Goal: Transaction & Acquisition: Purchase product/service

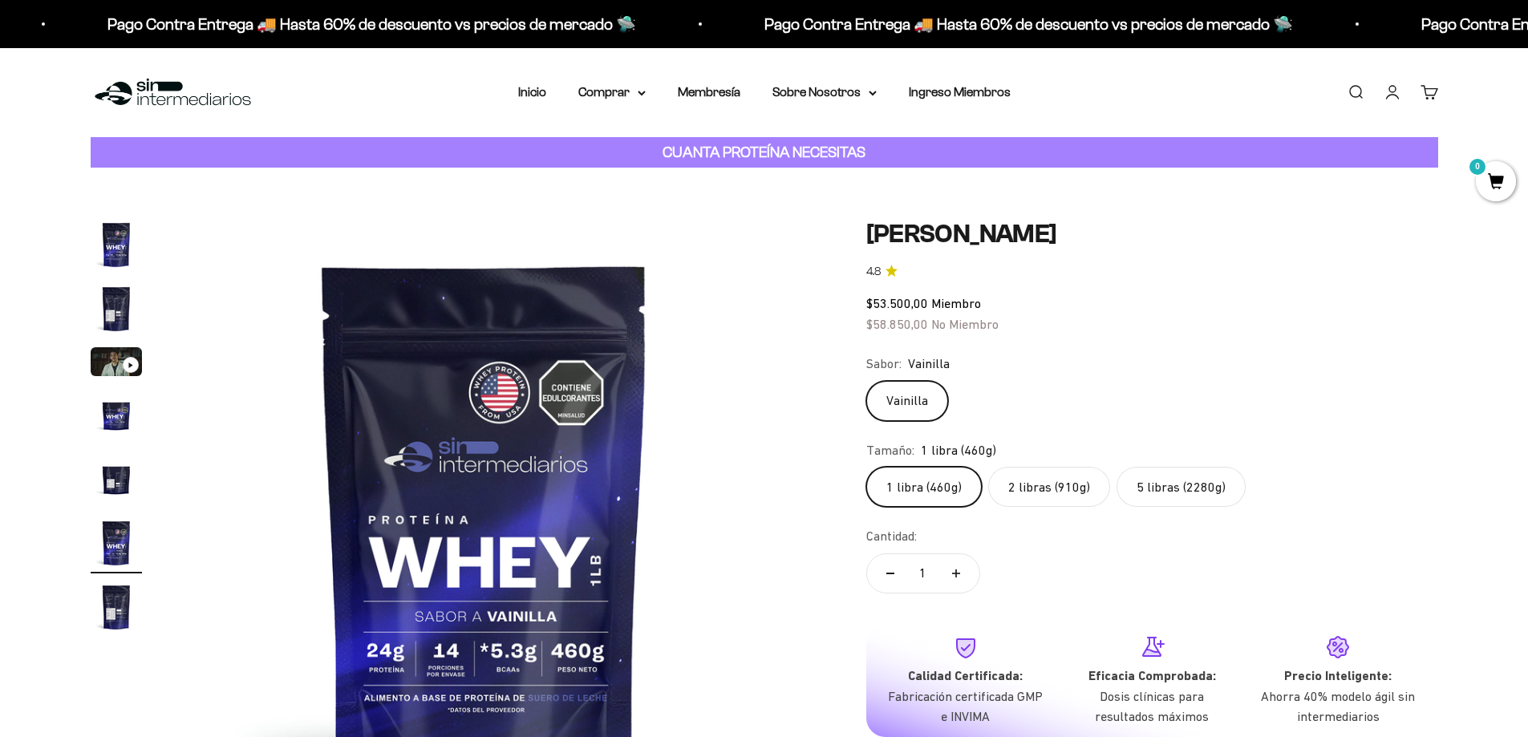
click at [1394, 97] on link "Iniciar sesión" at bounding box center [1393, 92] width 18 height 18
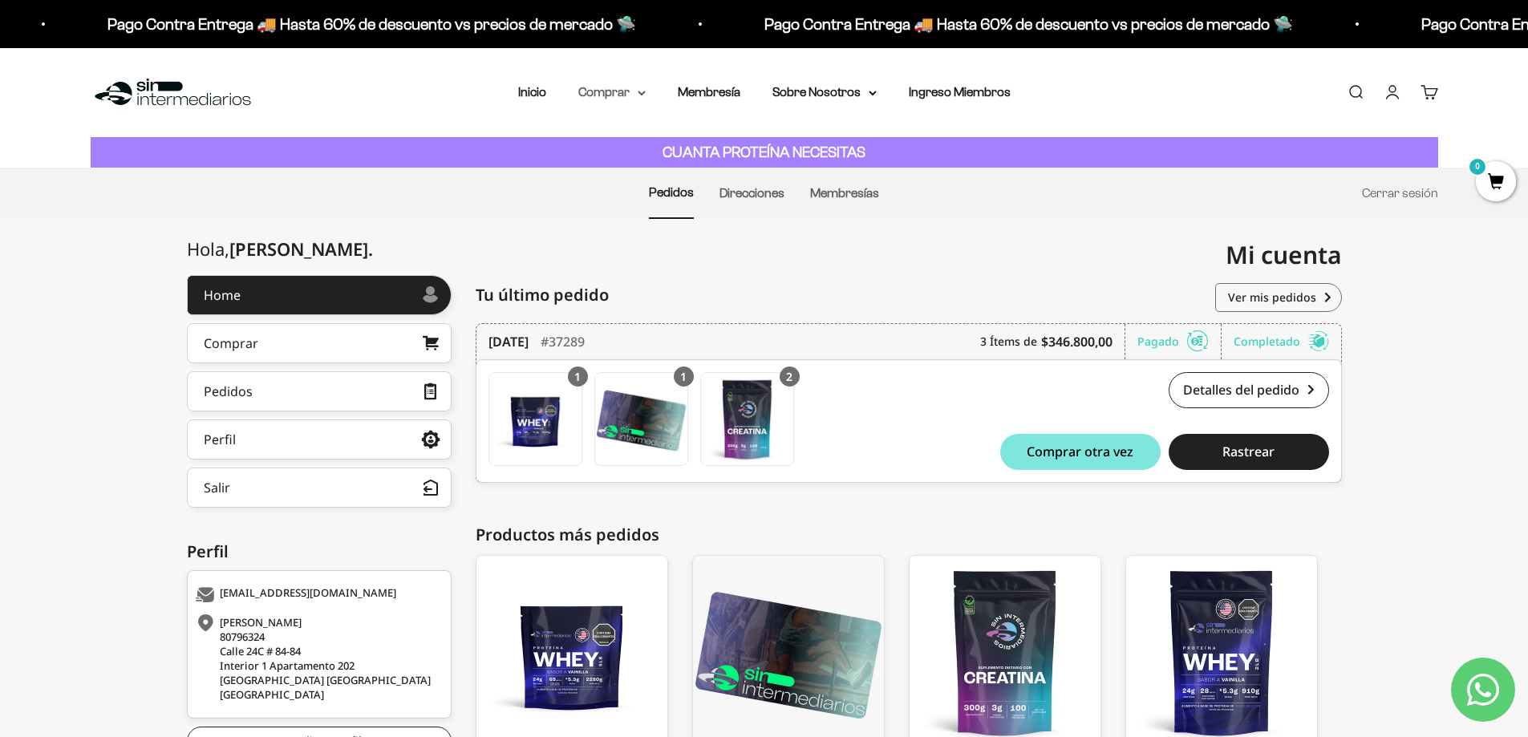
click at [605, 94] on summary "Comprar" at bounding box center [611, 92] width 67 height 21
click at [639, 139] on span "Proteínas" at bounding box center [615, 143] width 54 height 14
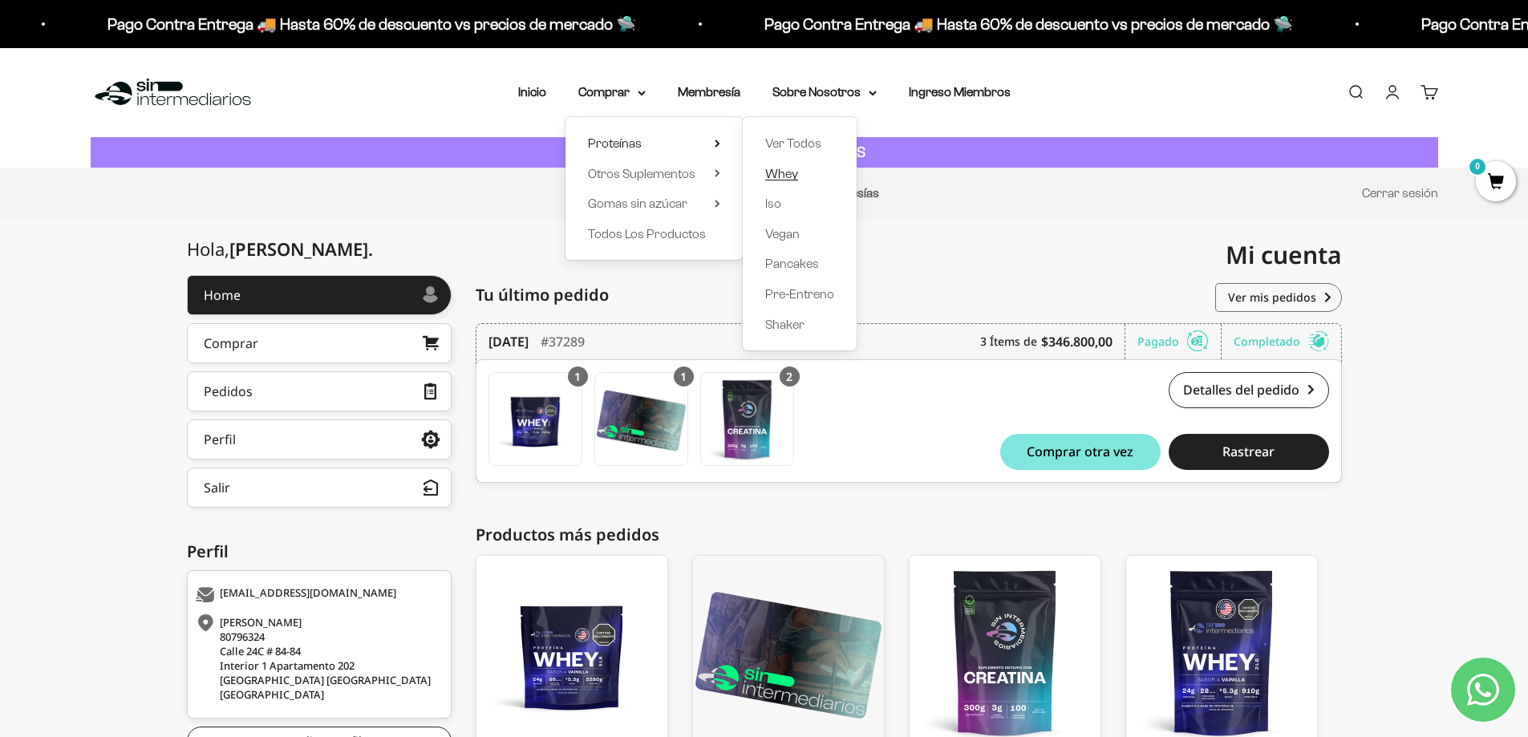
click at [792, 172] on span "Whey" at bounding box center [781, 174] width 33 height 14
click at [781, 175] on span "Whey" at bounding box center [781, 174] width 33 height 14
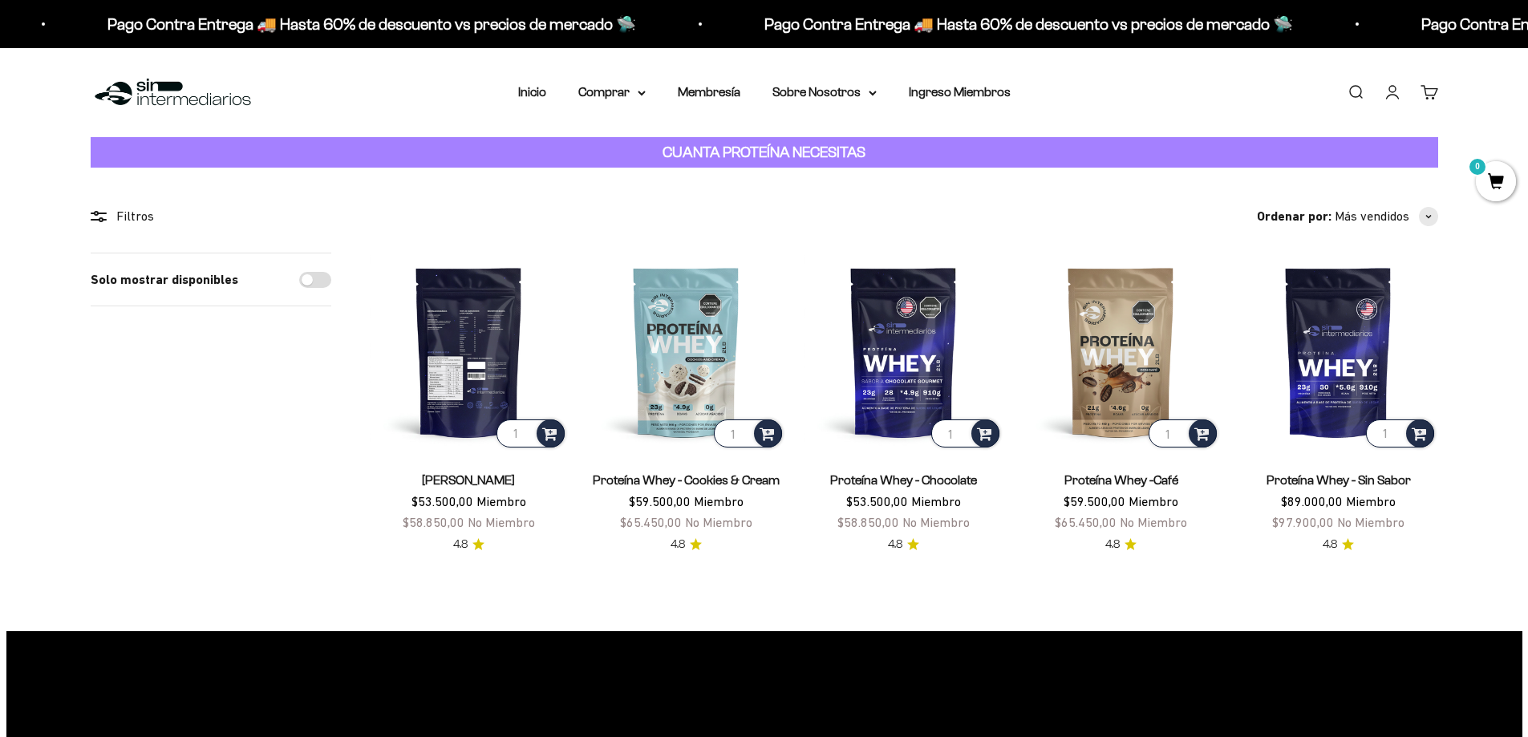
click at [497, 360] on img at bounding box center [469, 352] width 198 height 198
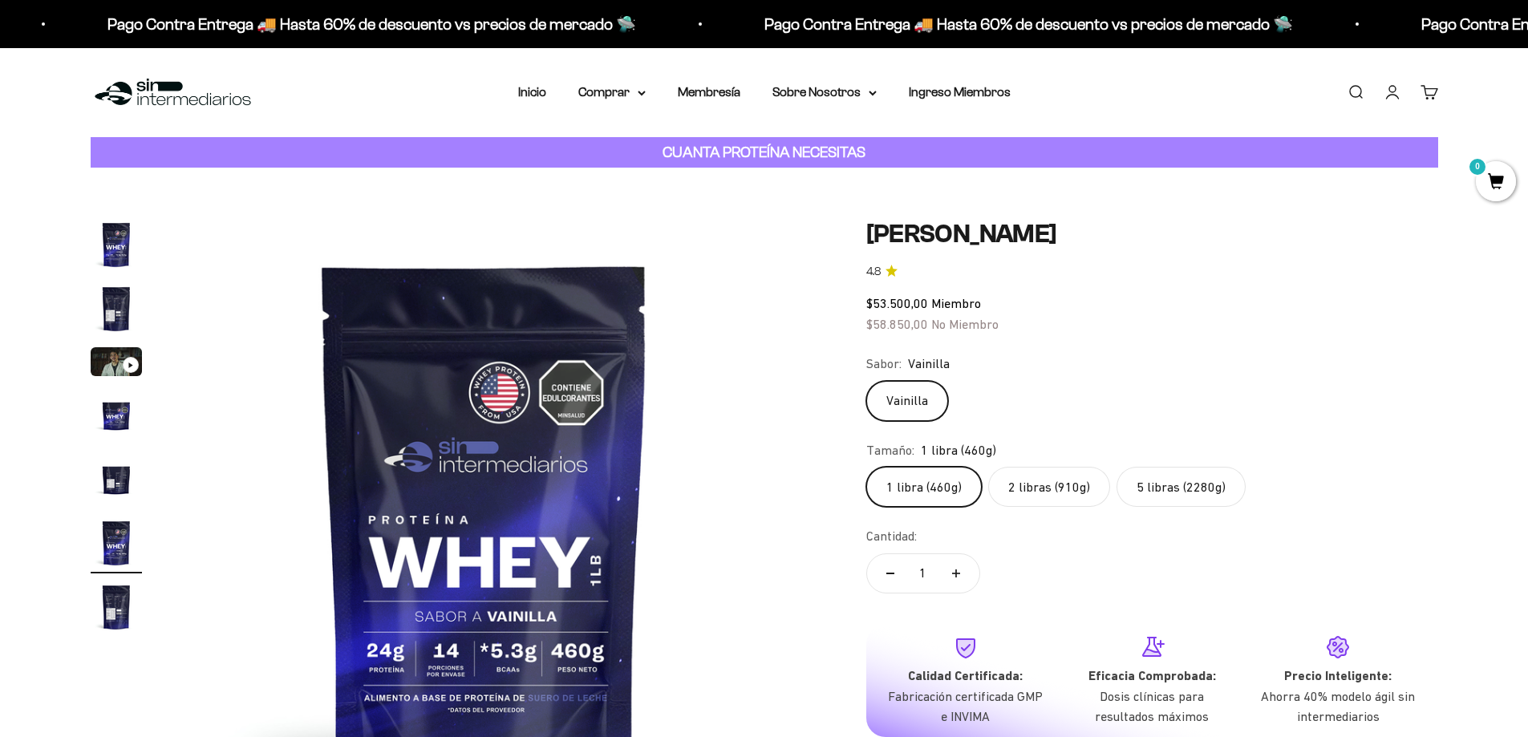
click at [1182, 489] on label "5 libras (2280g)" at bounding box center [1181, 487] width 129 height 40
click at [866, 467] on input "5 libras (2280g)" at bounding box center [866, 466] width 1 height 1
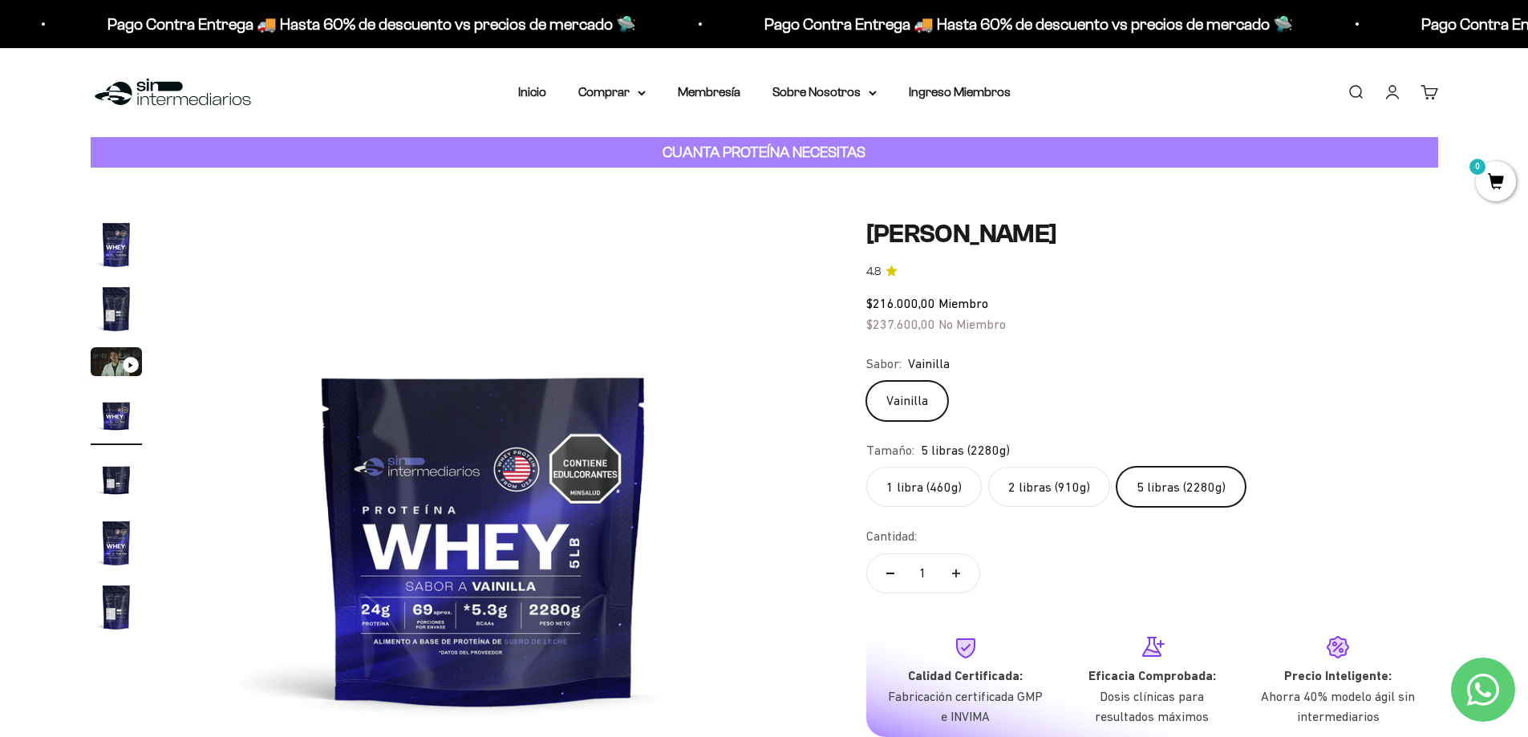
click at [1082, 487] on label "2 libras (910g)" at bounding box center [1049, 487] width 122 height 40
click at [866, 467] on input "2 libras (910g)" at bounding box center [866, 466] width 1 height 1
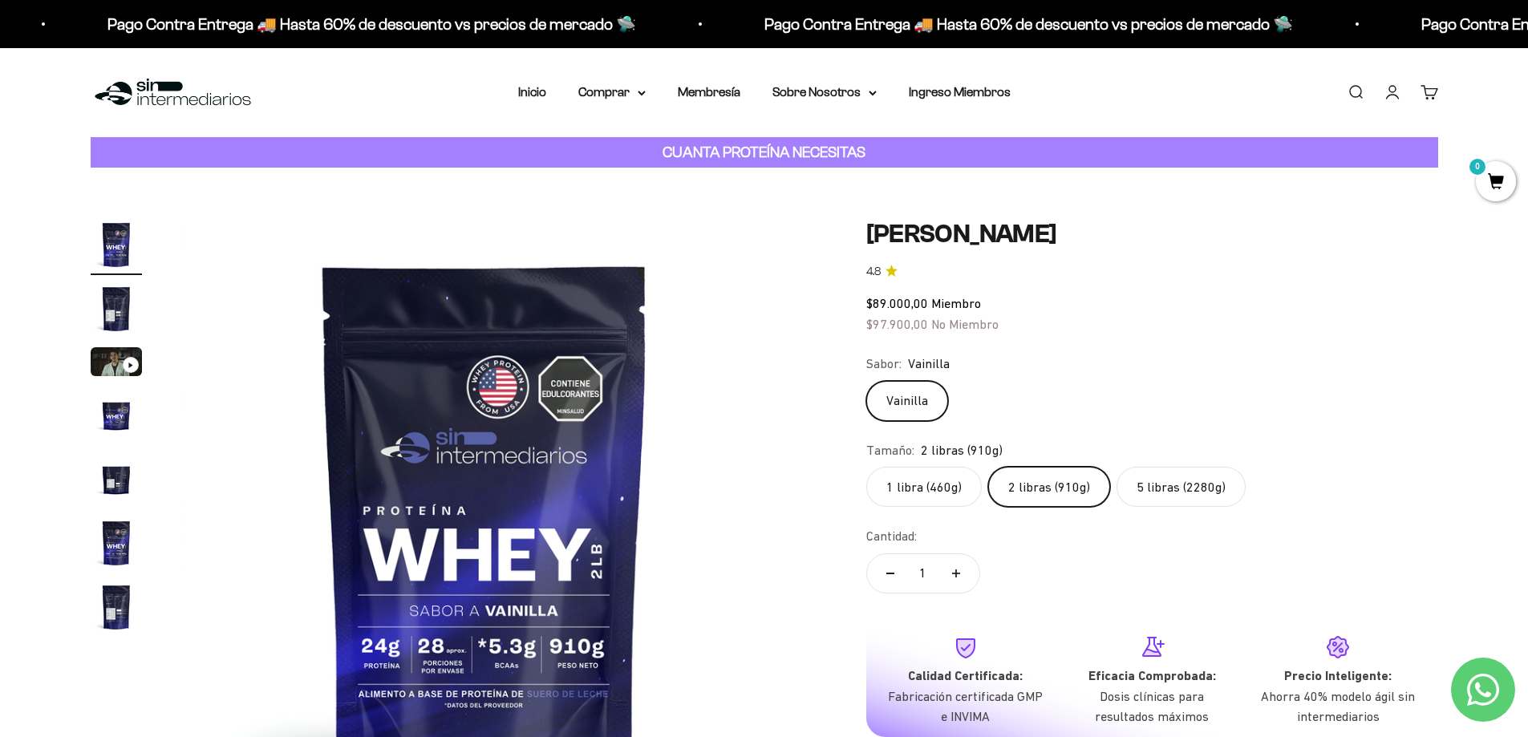
click at [1181, 492] on label "5 libras (2280g)" at bounding box center [1181, 487] width 129 height 40
click at [866, 467] on input "5 libras (2280g)" at bounding box center [866, 466] width 1 height 1
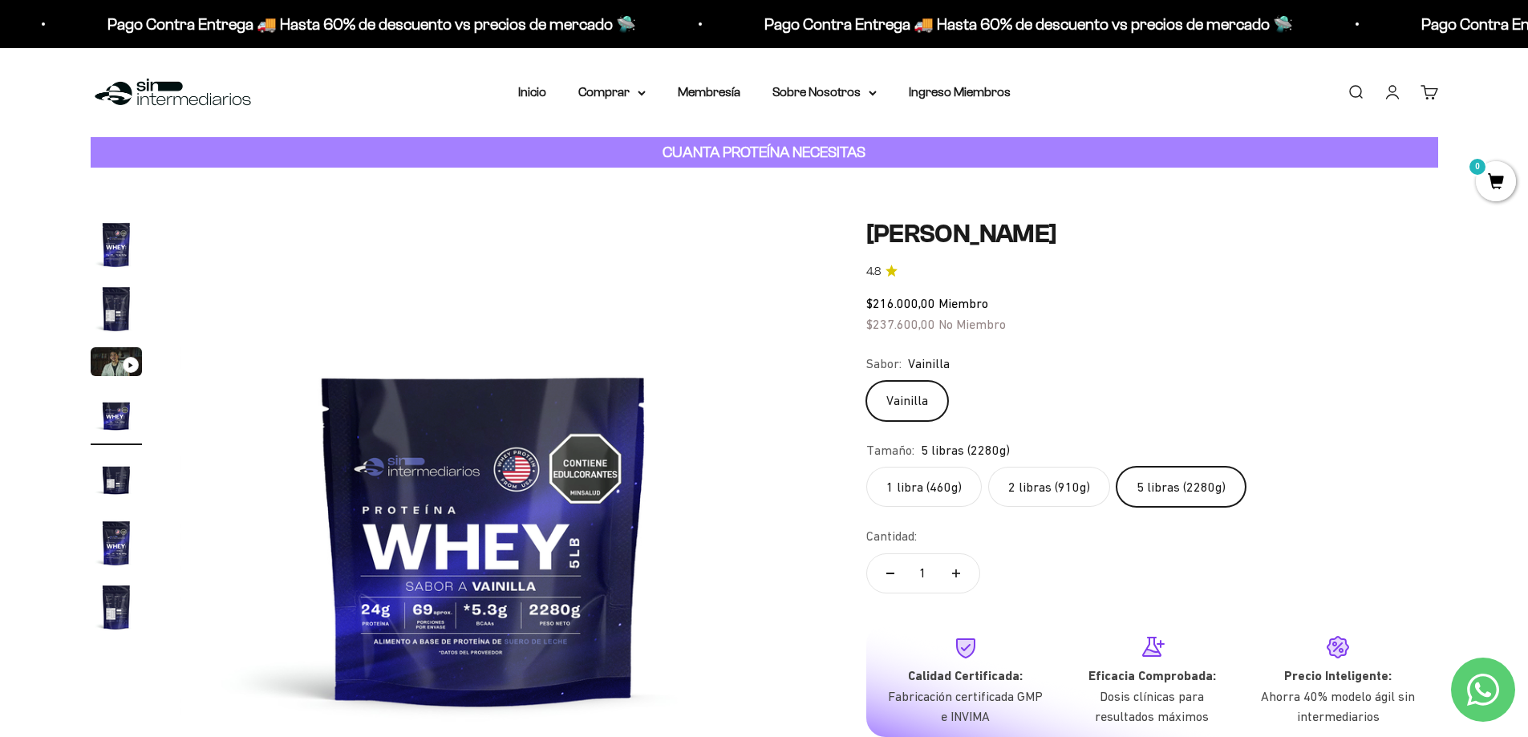
click at [1062, 489] on label "2 libras (910g)" at bounding box center [1049, 487] width 122 height 40
click at [866, 467] on input "2 libras (910g)" at bounding box center [866, 466] width 1 height 1
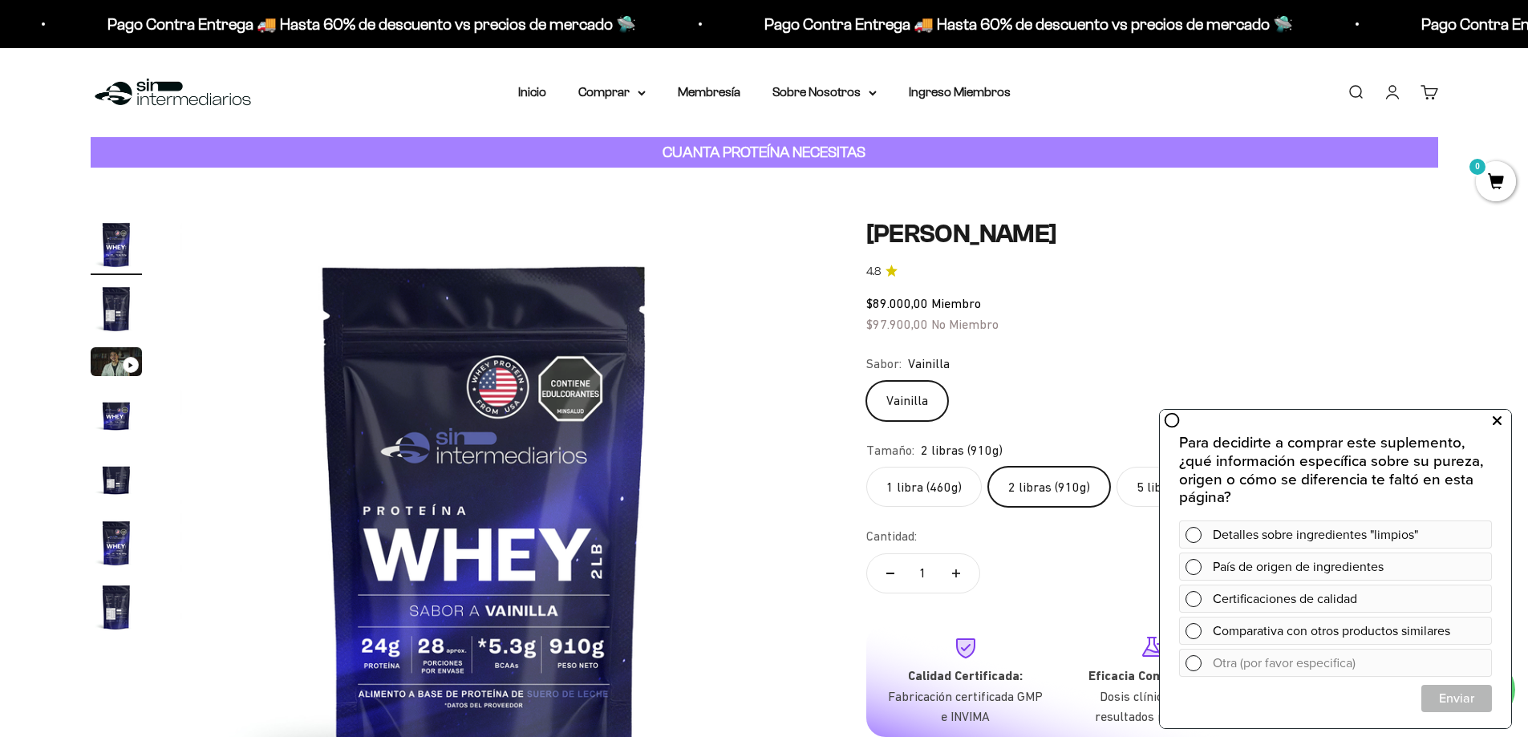
click at [1495, 424] on icon at bounding box center [1497, 421] width 9 height 21
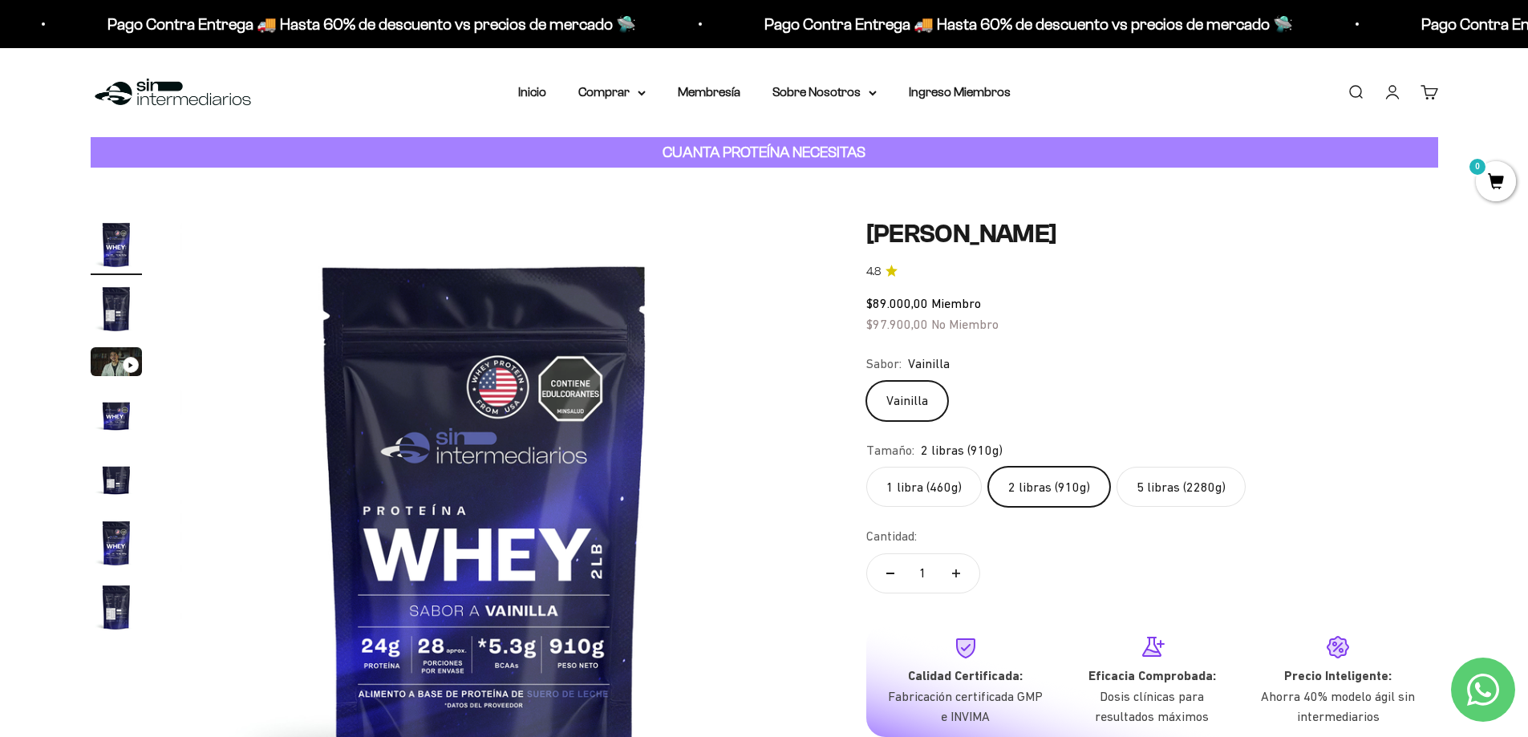
click at [964, 573] on button "Aumentar cantidad" at bounding box center [956, 573] width 47 height 39
type input "2"
click at [1147, 497] on label "5 libras (2280g)" at bounding box center [1181, 487] width 129 height 40
click at [866, 467] on input "5 libras (2280g)" at bounding box center [866, 466] width 1 height 1
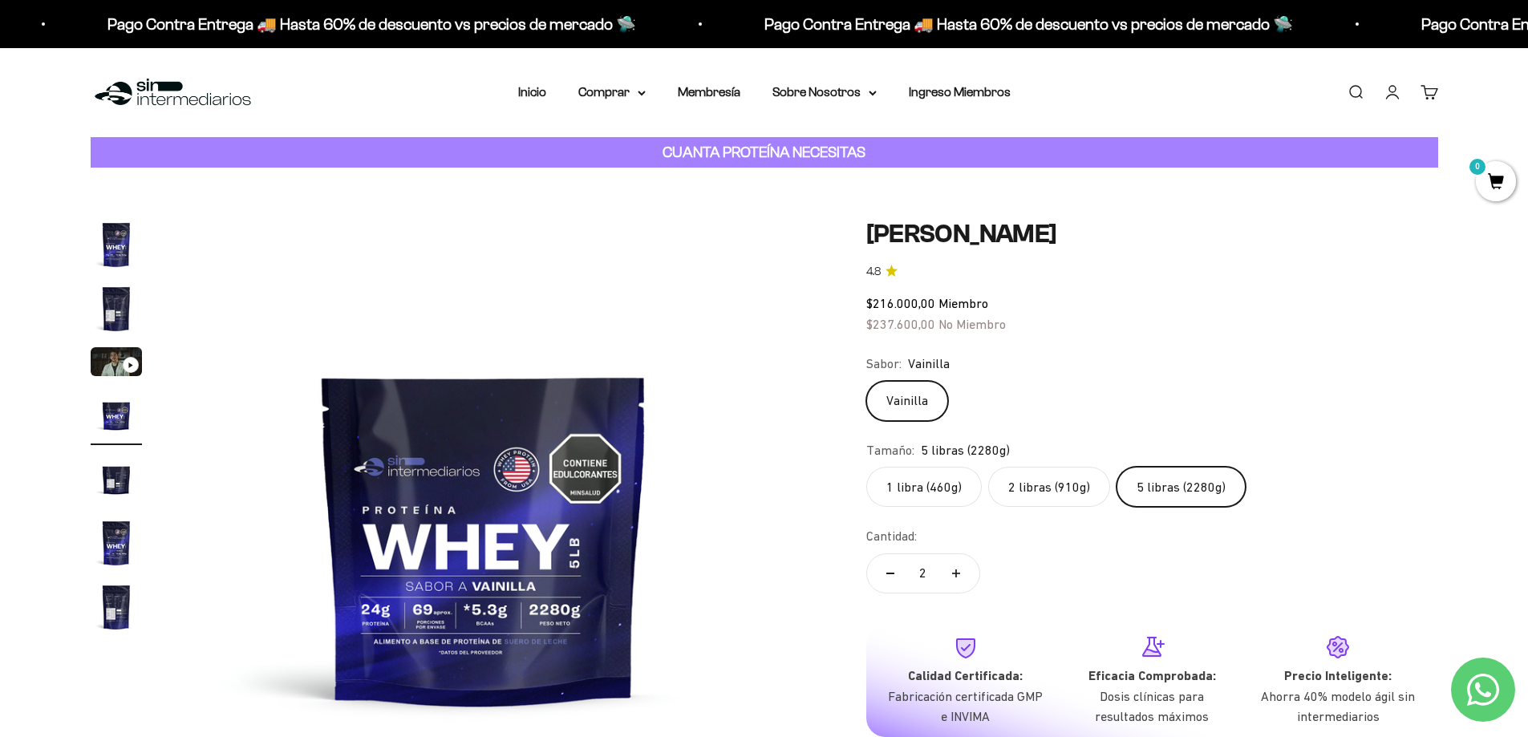
click at [1021, 478] on label "2 libras (910g)" at bounding box center [1049, 487] width 122 height 40
click at [866, 467] on input "2 libras (910g)" at bounding box center [866, 466] width 1 height 1
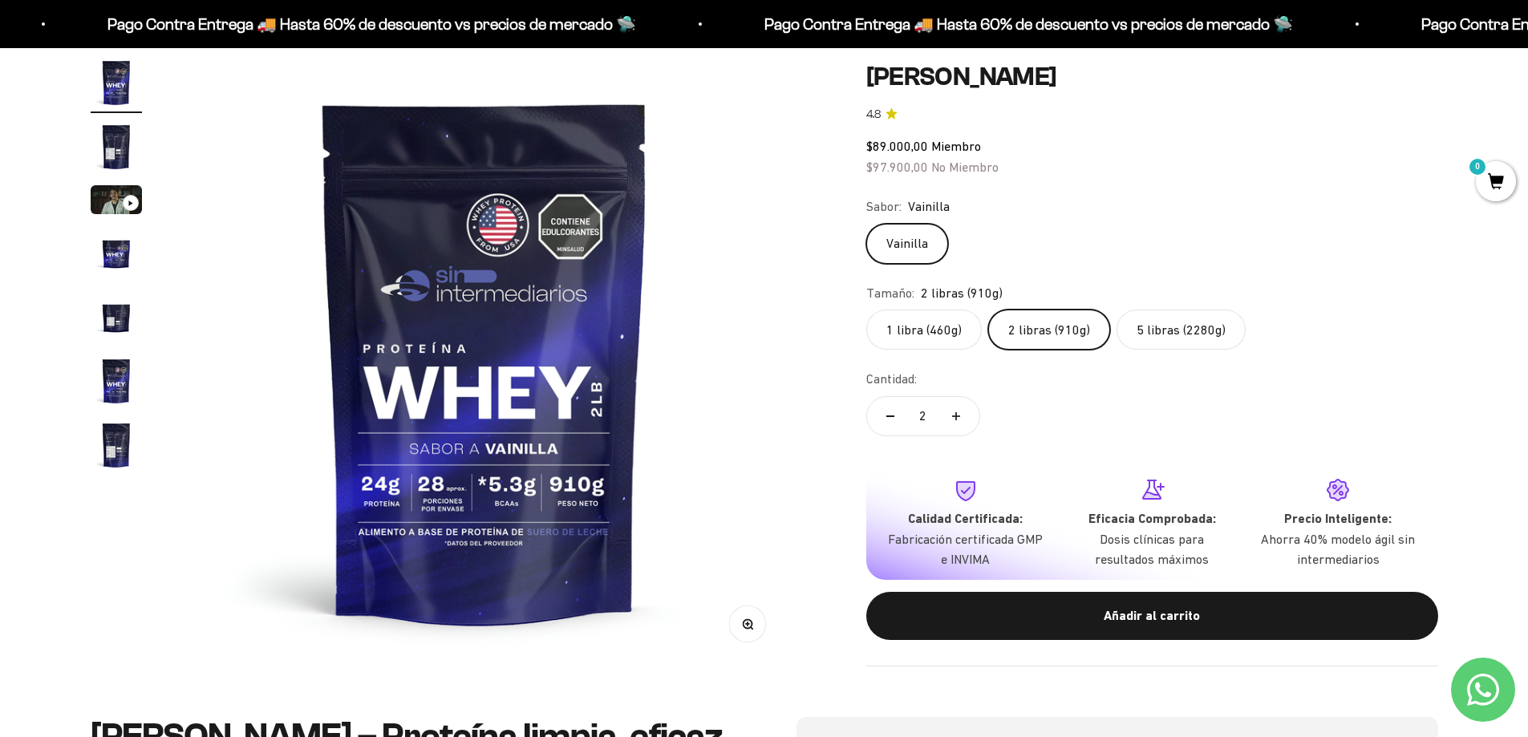
scroll to position [160, 0]
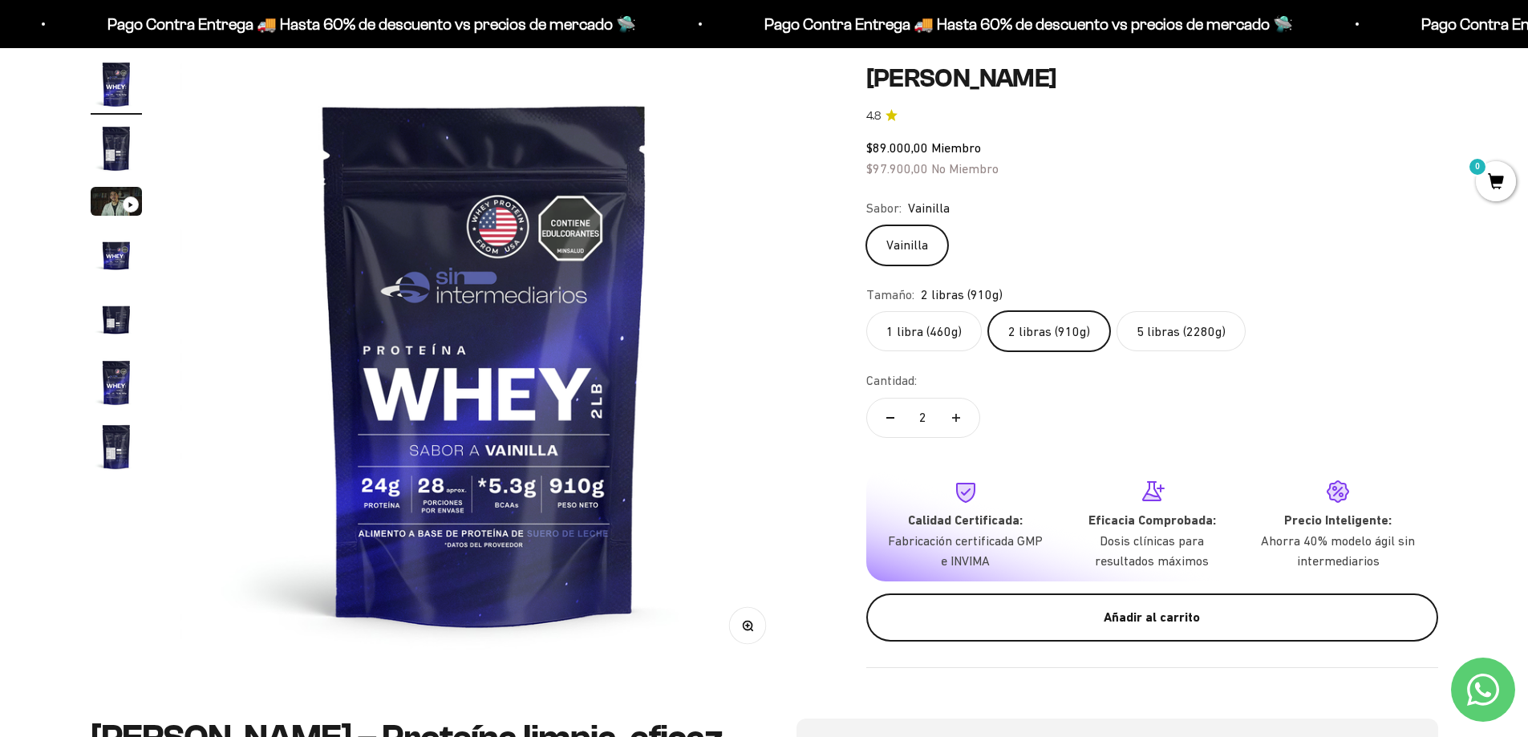
click at [1023, 602] on button "Añadir al carrito" at bounding box center [1152, 617] width 572 height 48
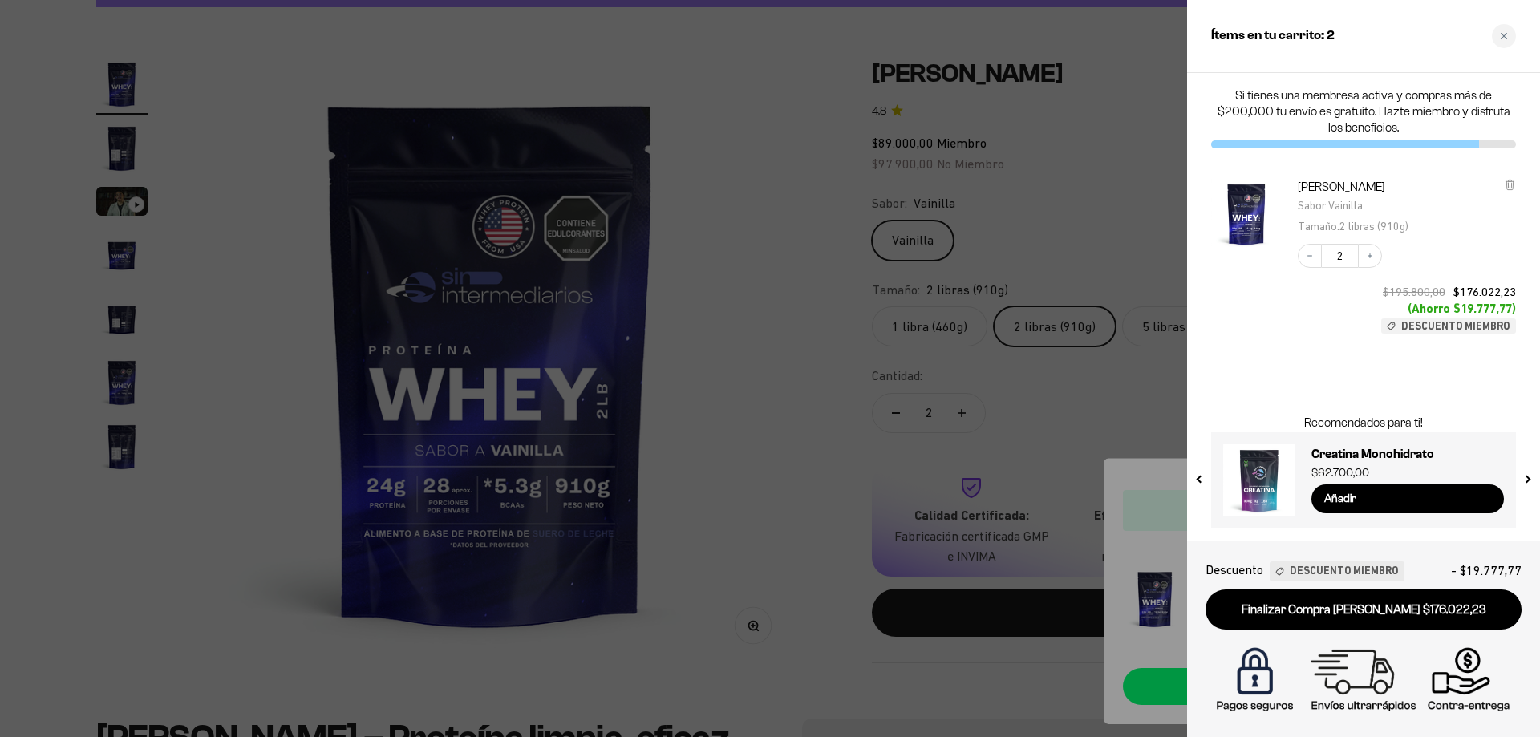
click at [1505, 41] on div "Close cart" at bounding box center [1504, 36] width 24 height 24
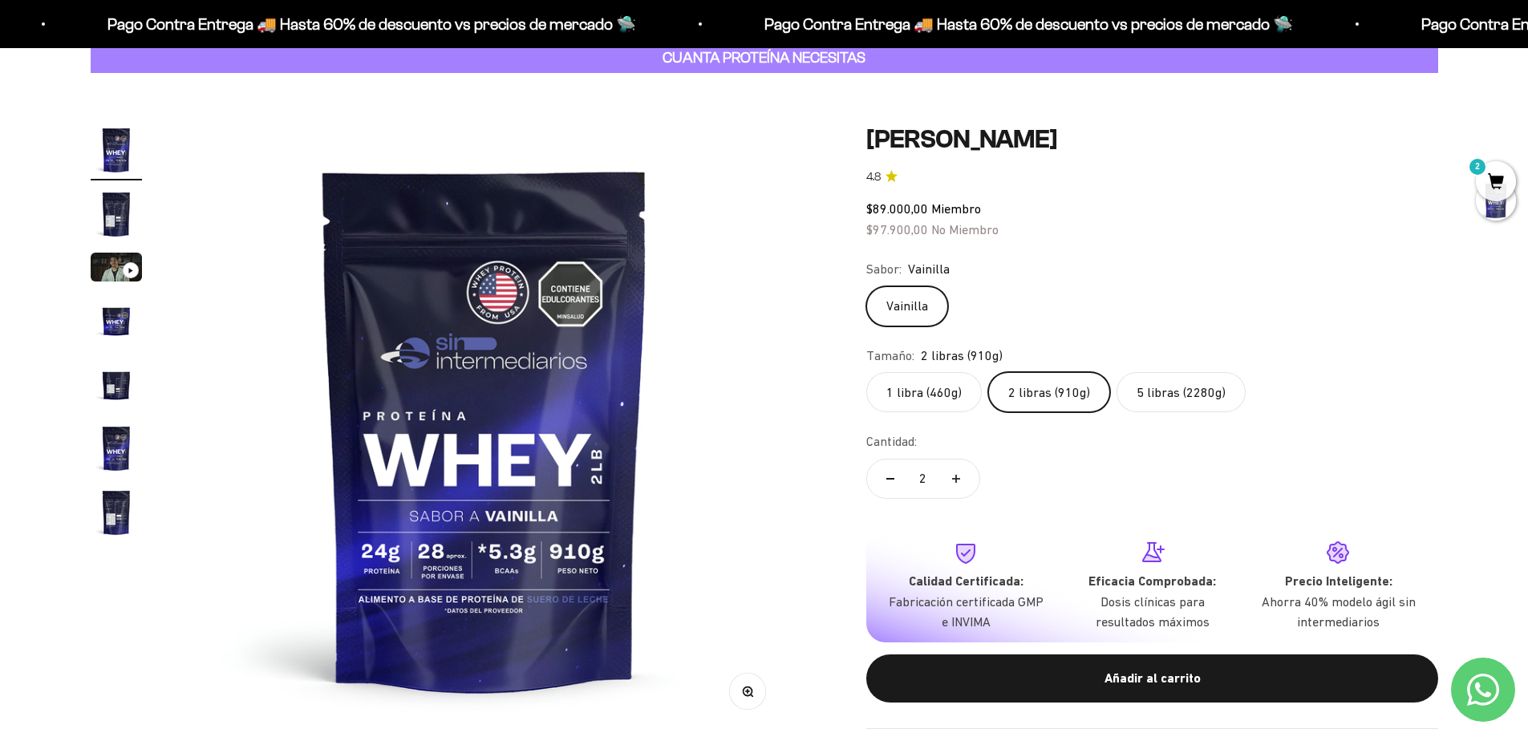
scroll to position [0, 0]
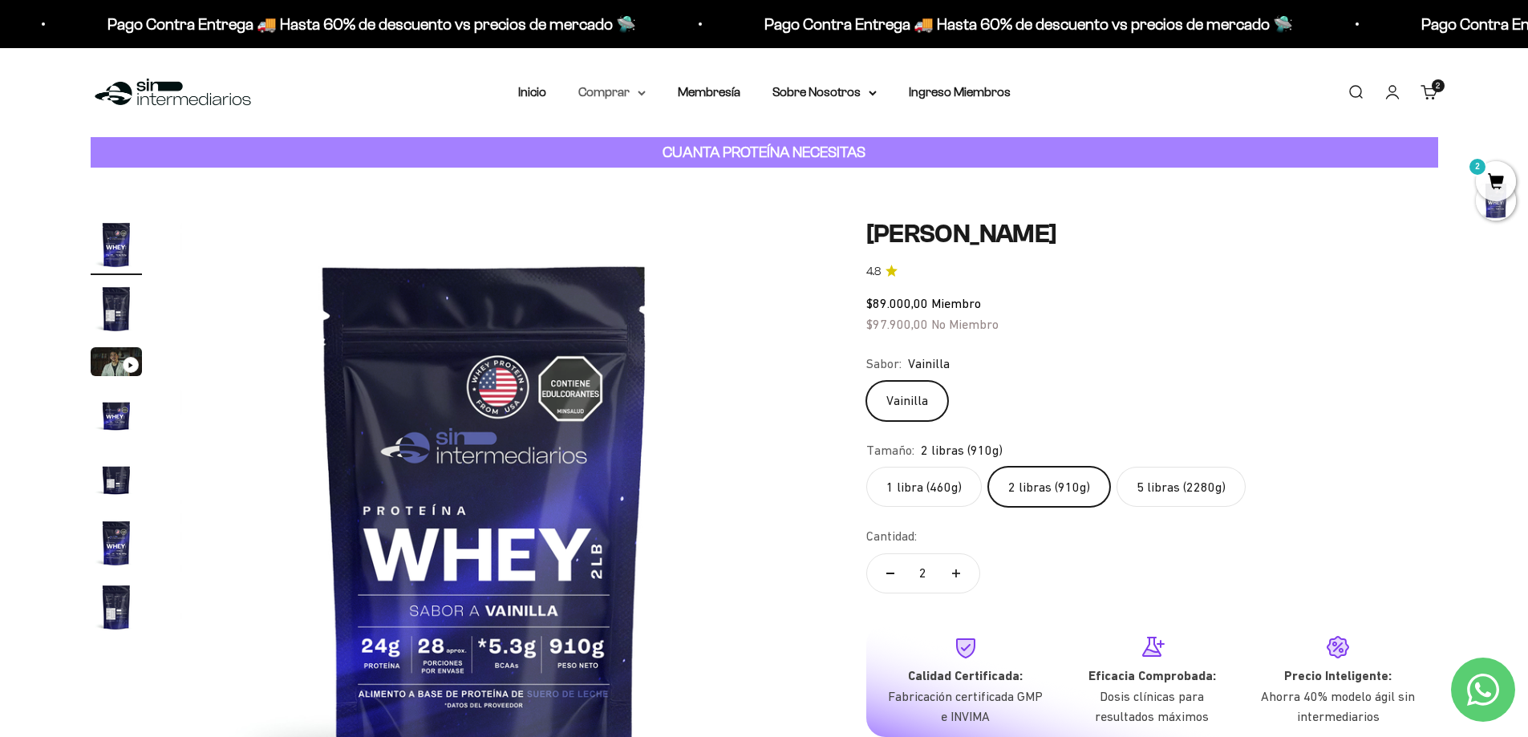
click at [610, 90] on summary "Comprar" at bounding box center [611, 92] width 67 height 21
click at [639, 168] on span "Otros Suplementos" at bounding box center [641, 174] width 107 height 14
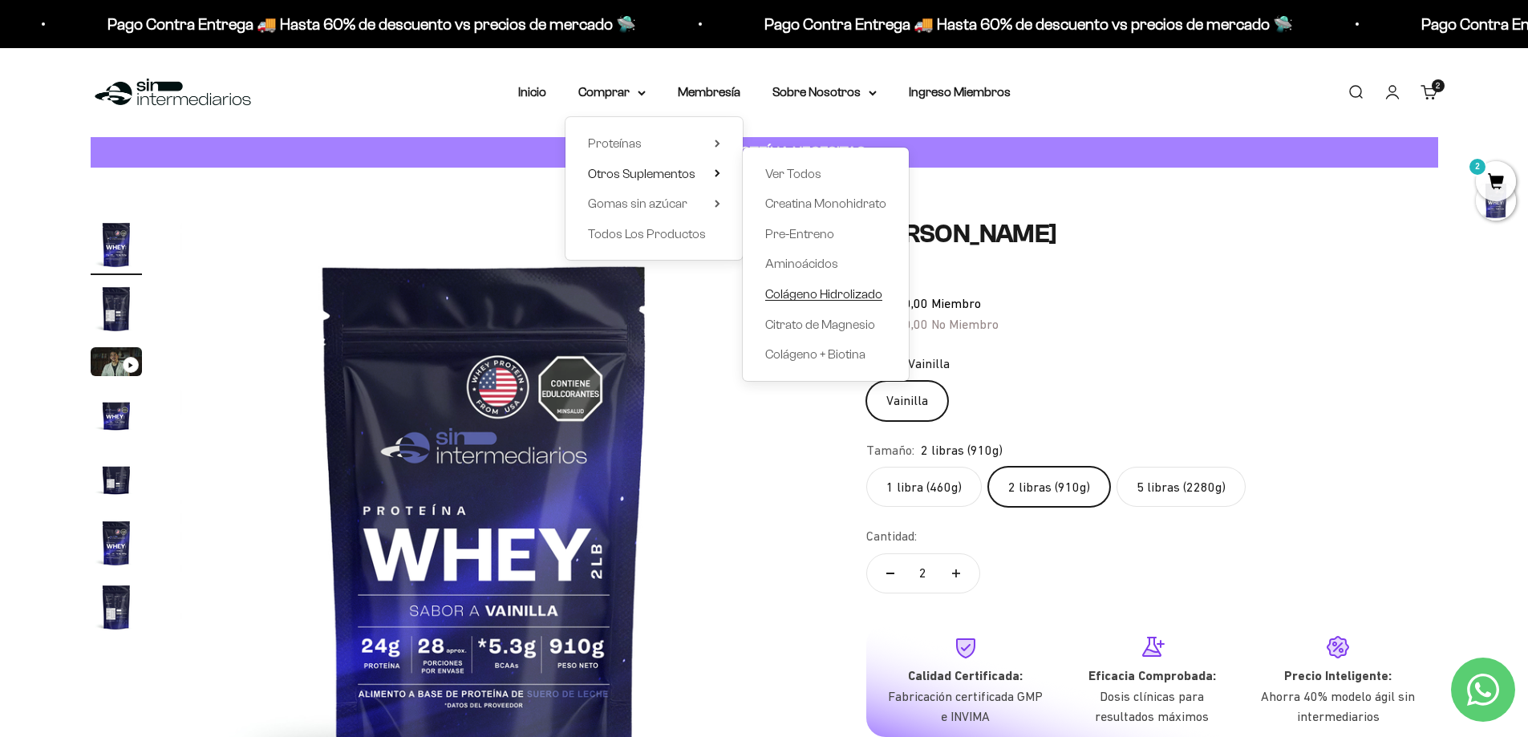
click at [841, 295] on span "Colágeno Hidrolizado" at bounding box center [823, 294] width 117 height 14
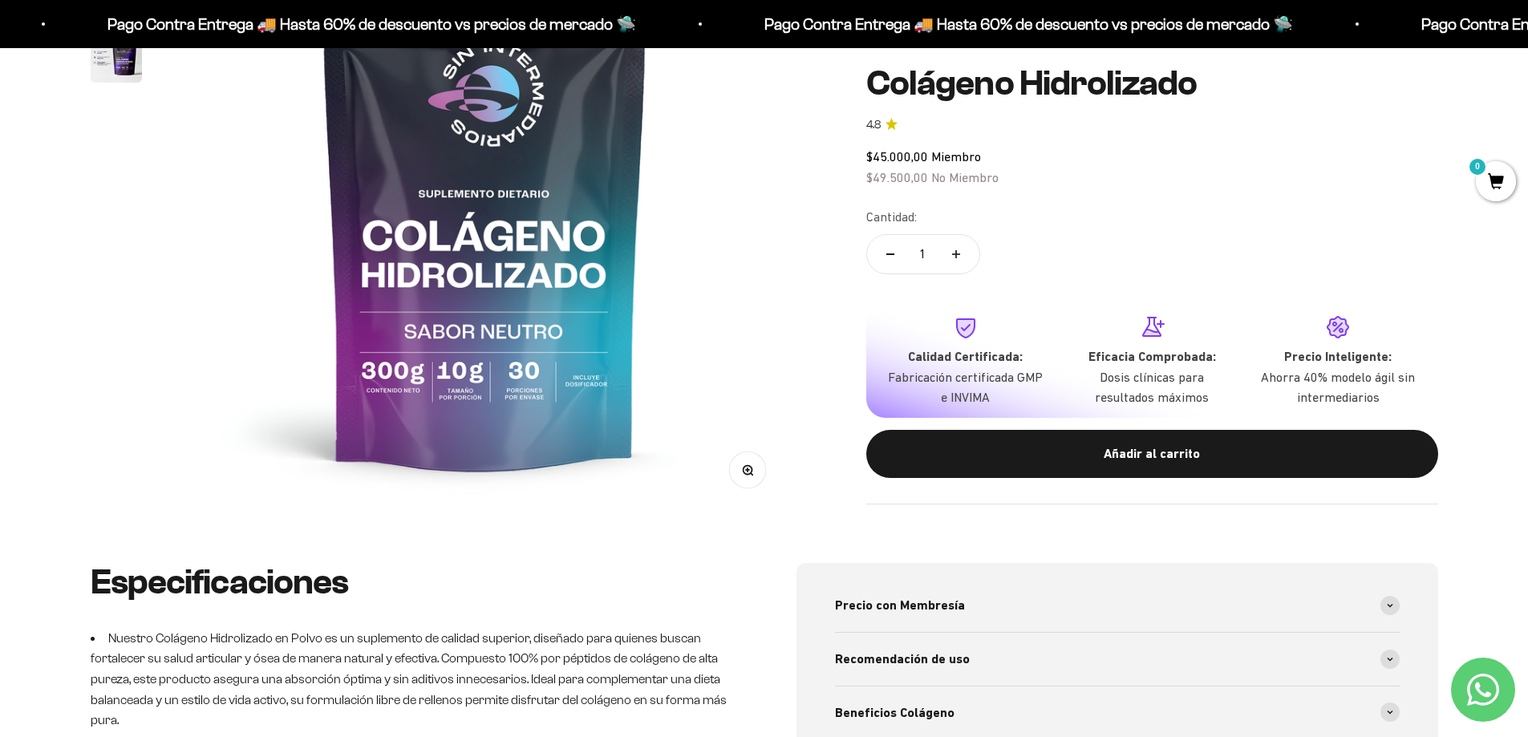
scroll to position [160, 0]
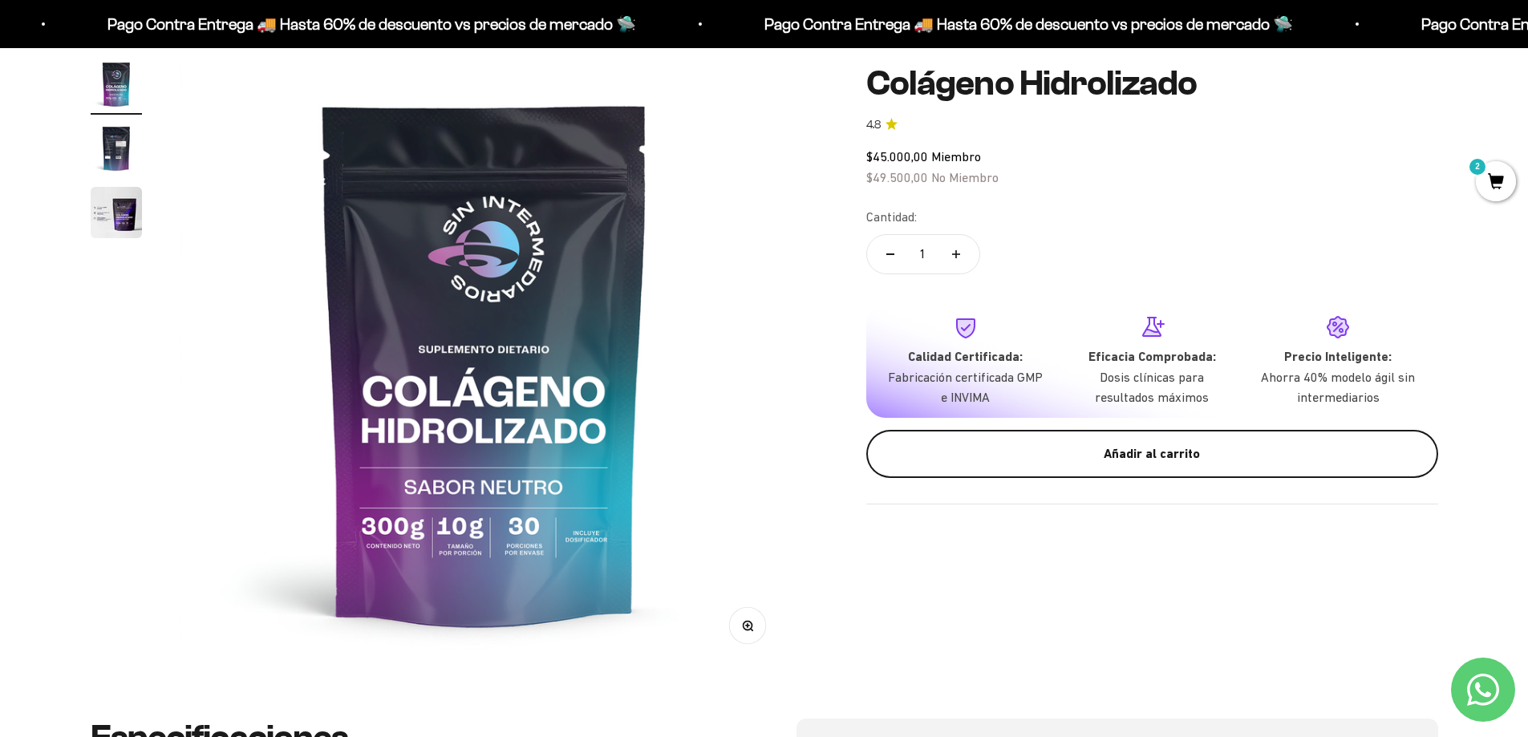
click at [1079, 460] on div "Añadir al carrito" at bounding box center [1152, 454] width 508 height 21
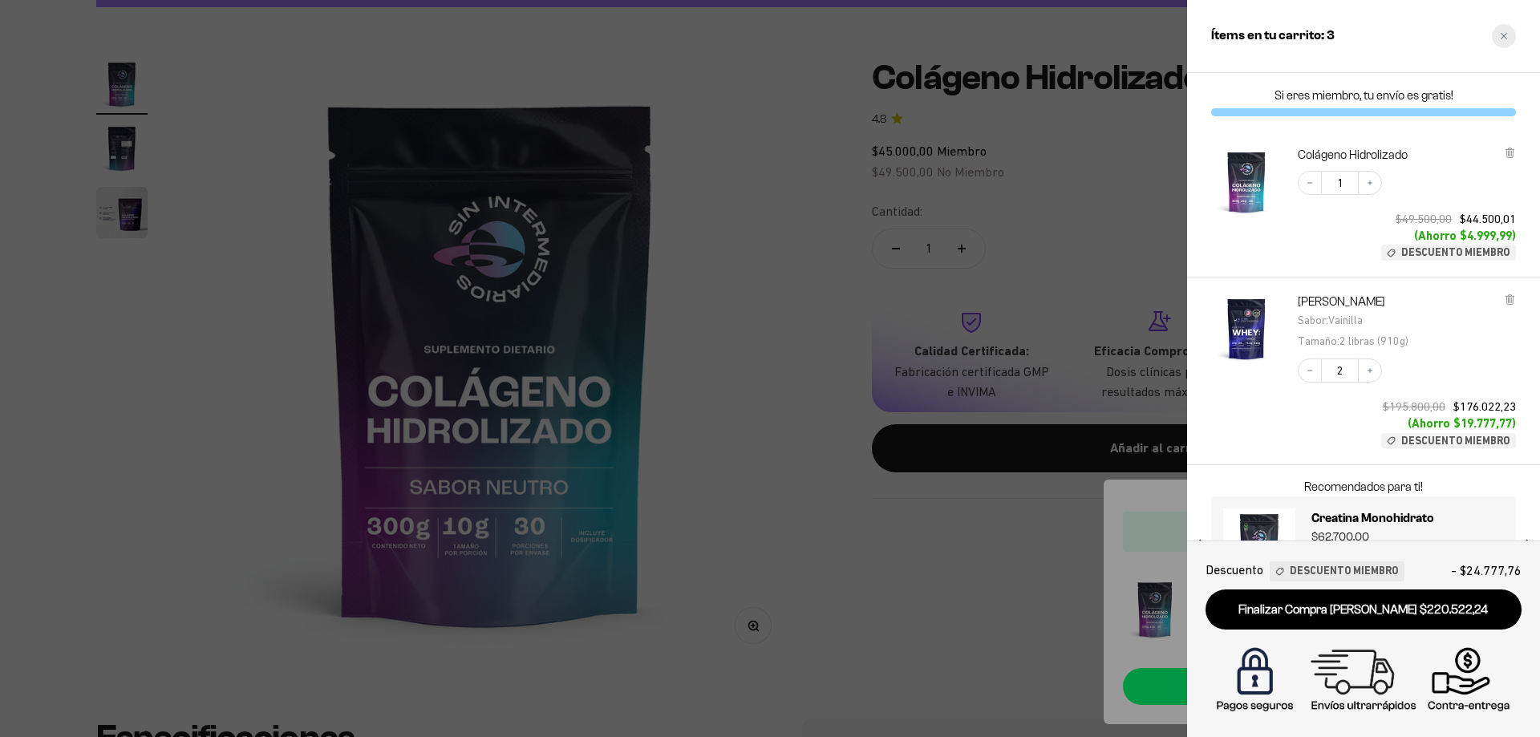
click at [1511, 35] on div "Close cart" at bounding box center [1504, 36] width 24 height 24
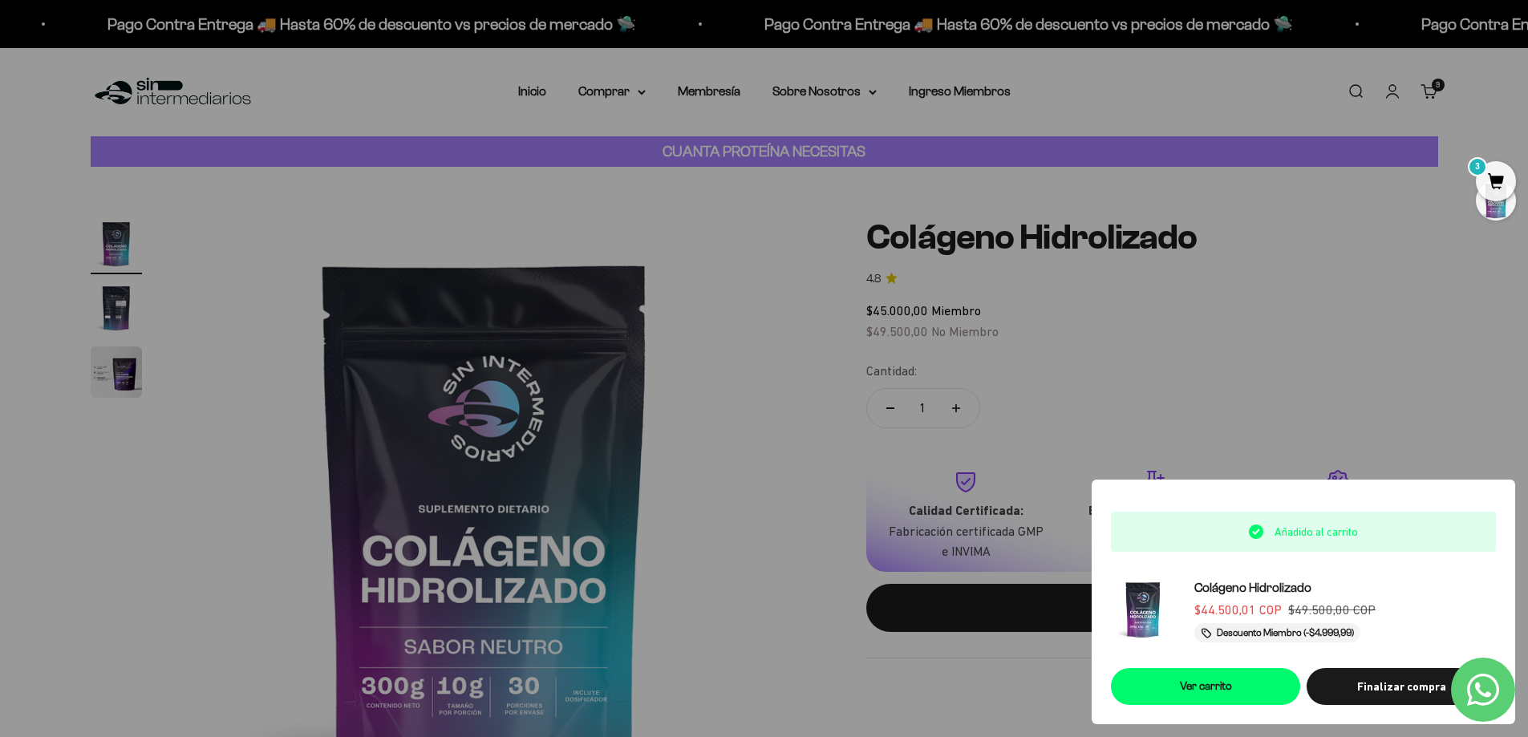
scroll to position [0, 0]
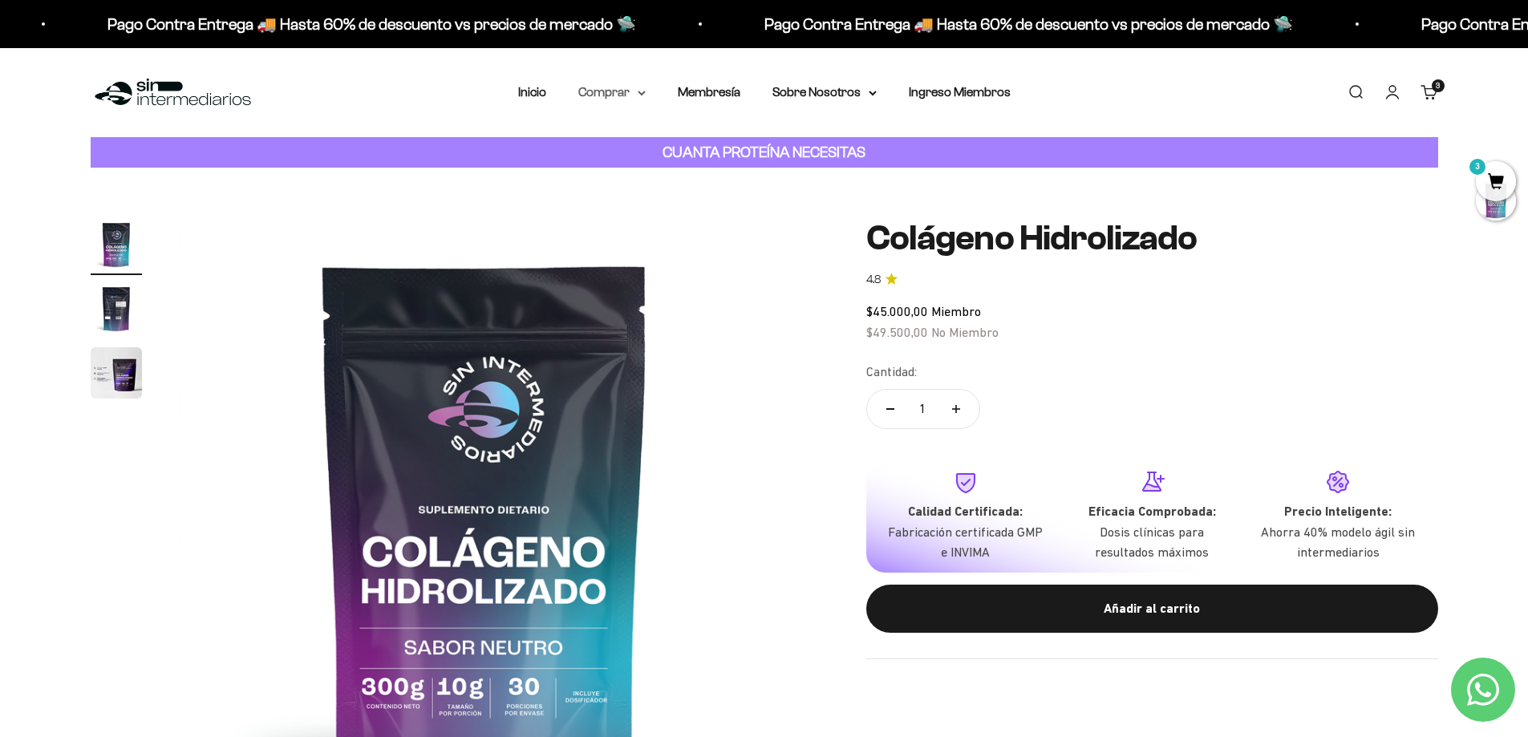
click at [627, 91] on summary "Comprar" at bounding box center [611, 92] width 67 height 21
click at [646, 176] on span "Otros Suplementos" at bounding box center [641, 174] width 107 height 14
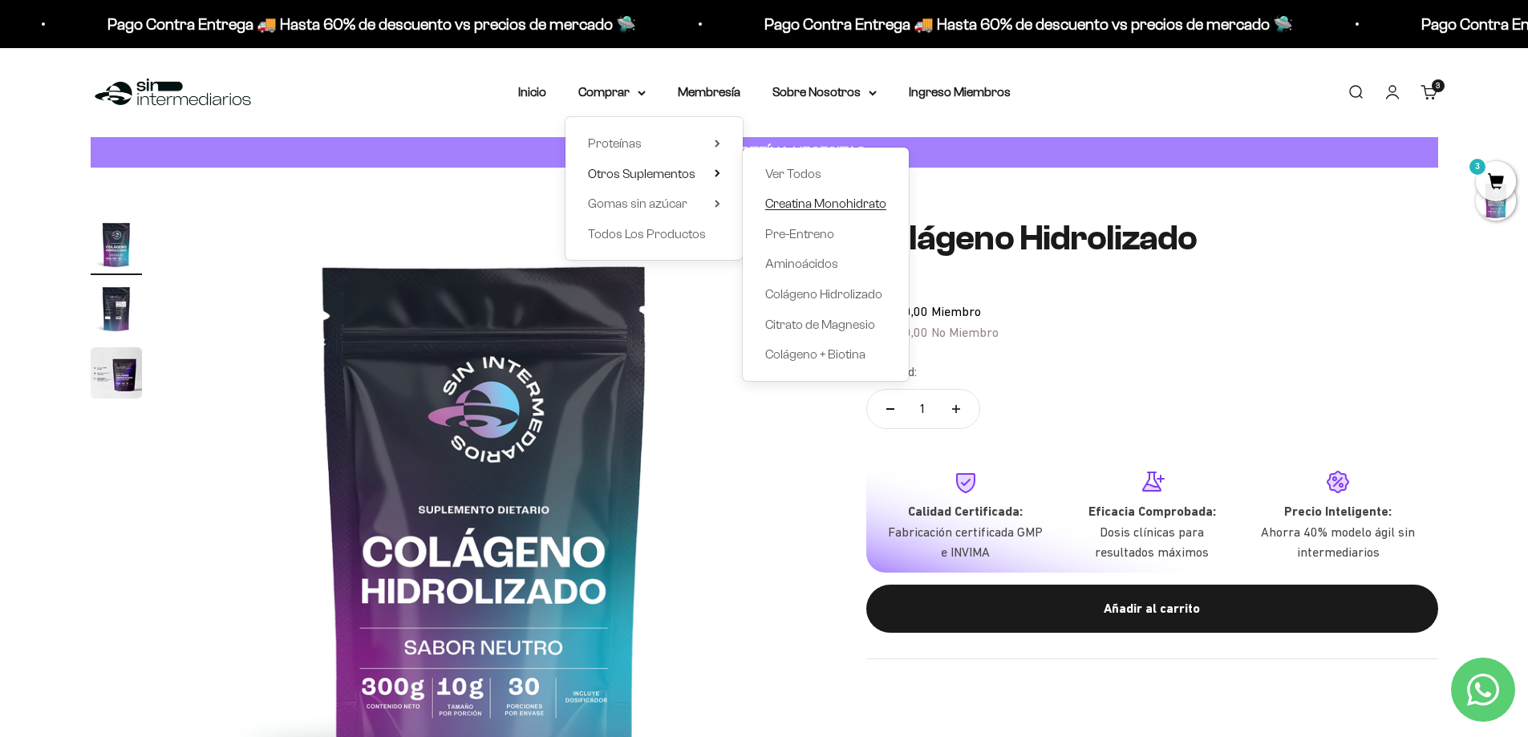
click at [838, 201] on span "Creatina Monohidrato" at bounding box center [825, 204] width 121 height 14
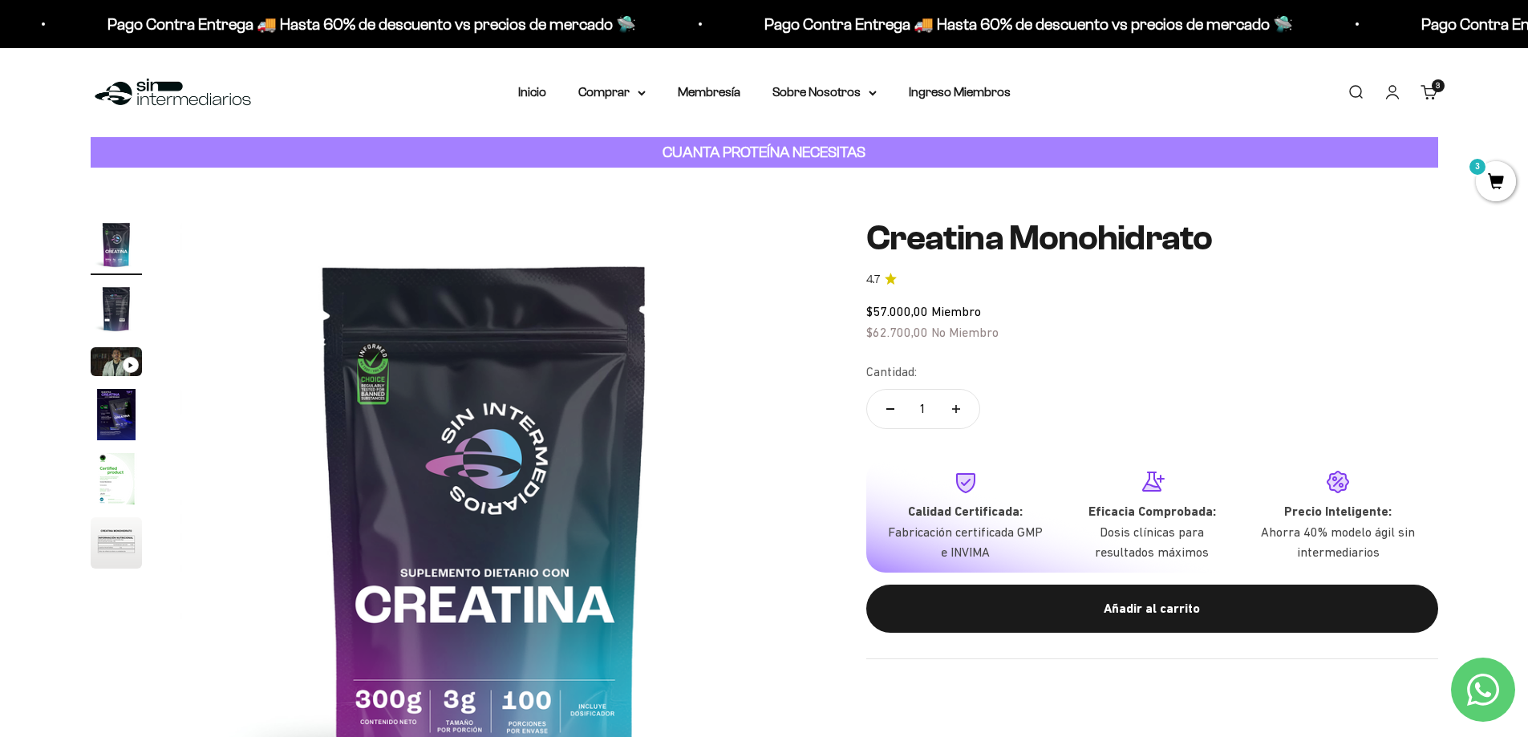
click at [959, 409] on icon "Aumentar cantidad" at bounding box center [956, 409] width 8 height 0
click at [894, 413] on button "Reducir cantidad" at bounding box center [890, 409] width 47 height 39
type input "1"
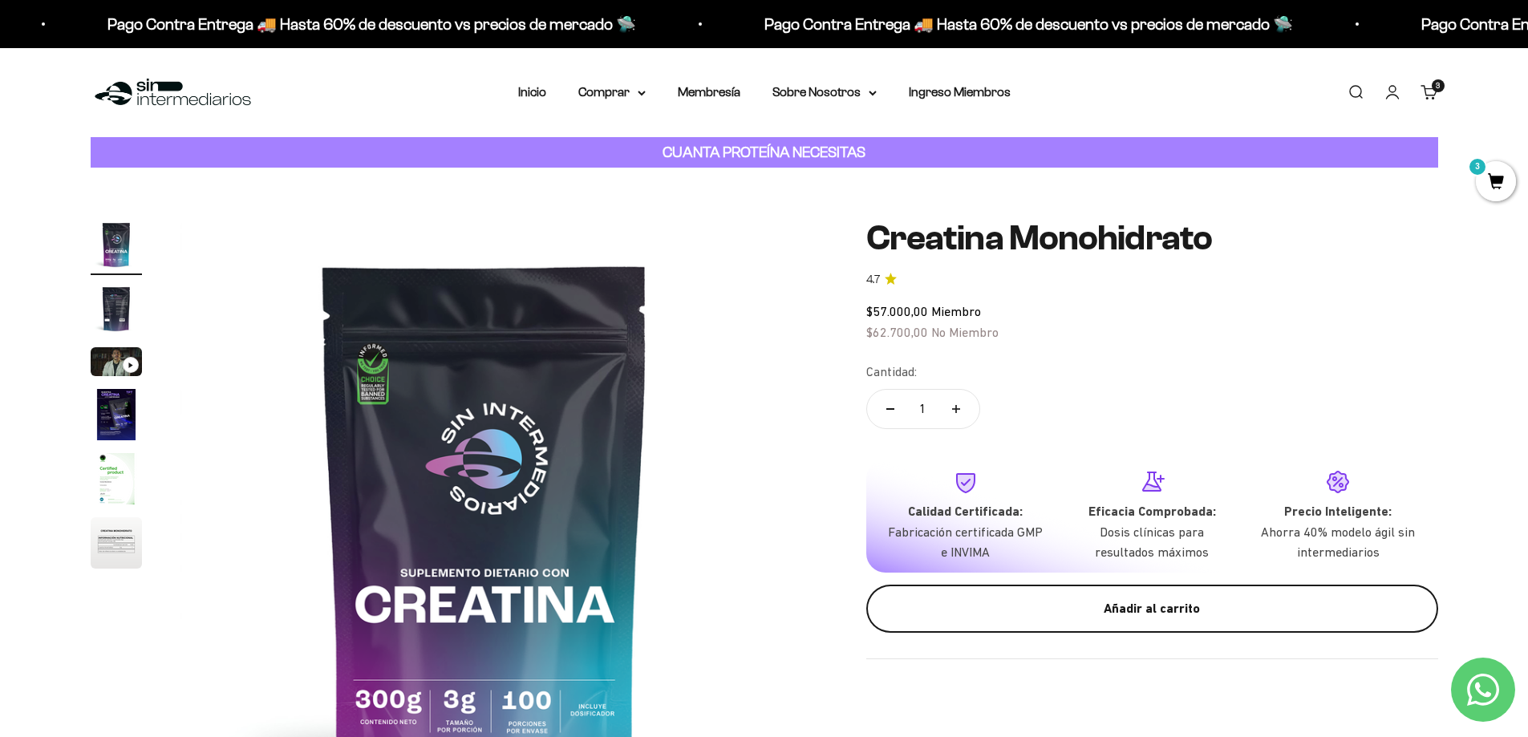
click at [979, 613] on div "Añadir al carrito" at bounding box center [1152, 608] width 508 height 21
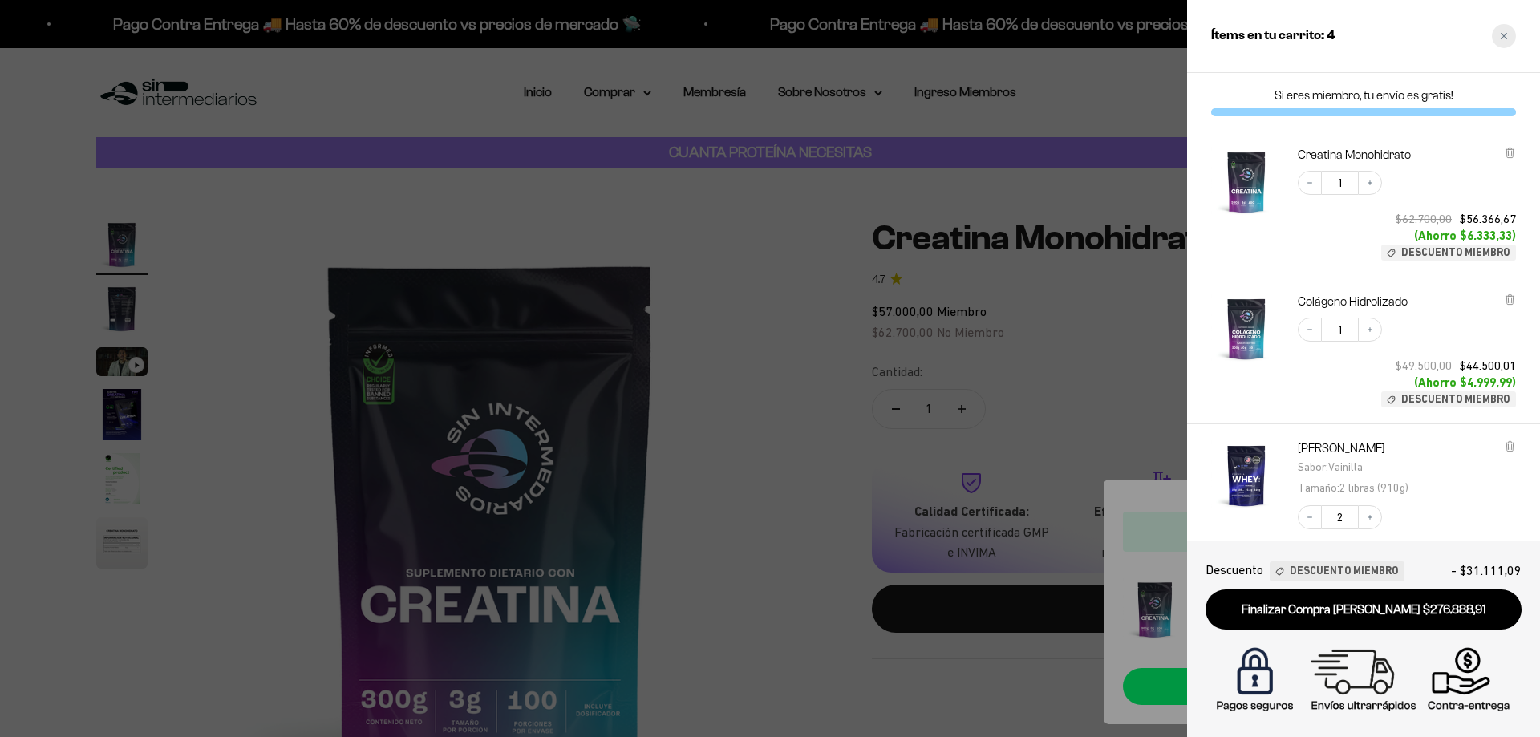
click at [1503, 34] on icon "Close cart" at bounding box center [1504, 36] width 6 height 6
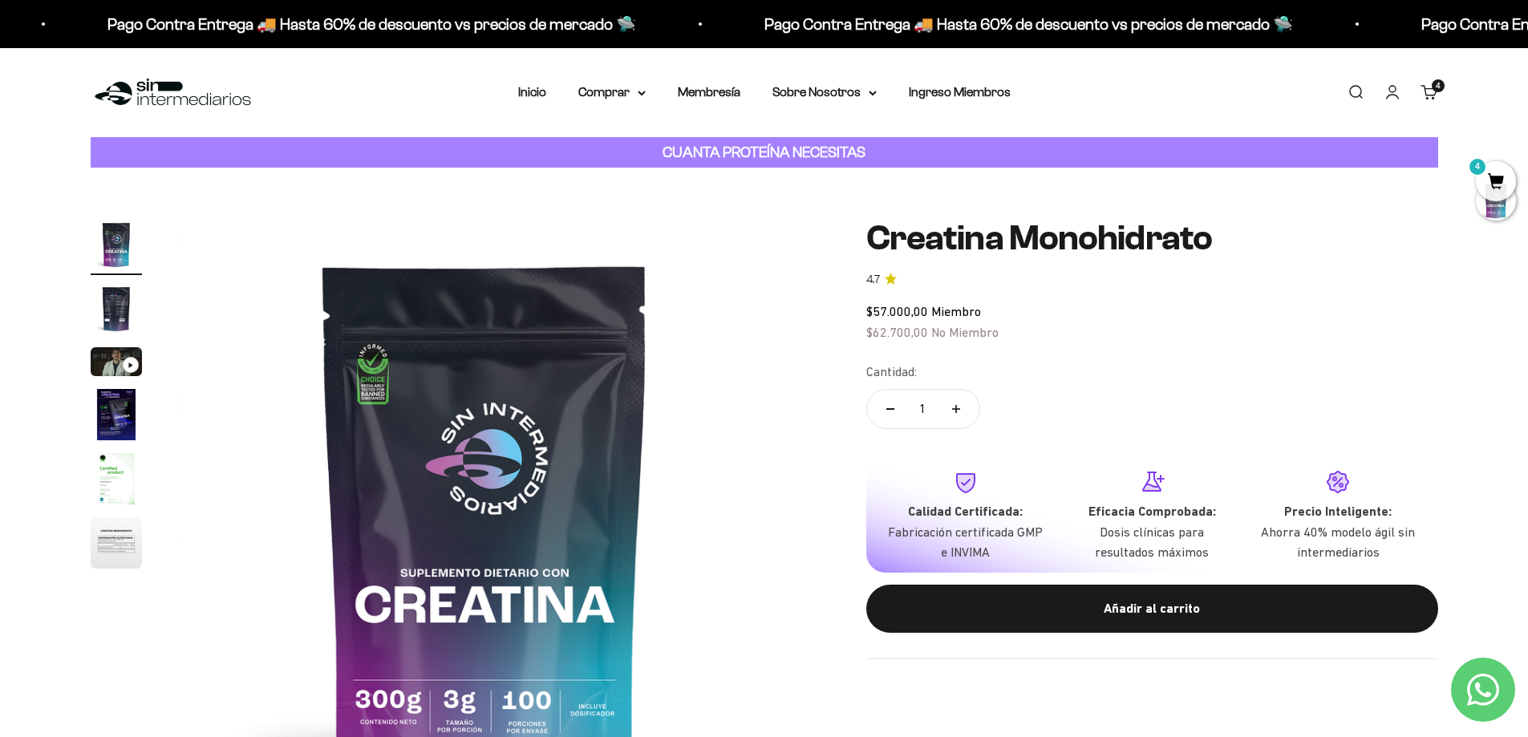
click at [1437, 93] on link "Carrito 4" at bounding box center [1430, 92] width 18 height 18
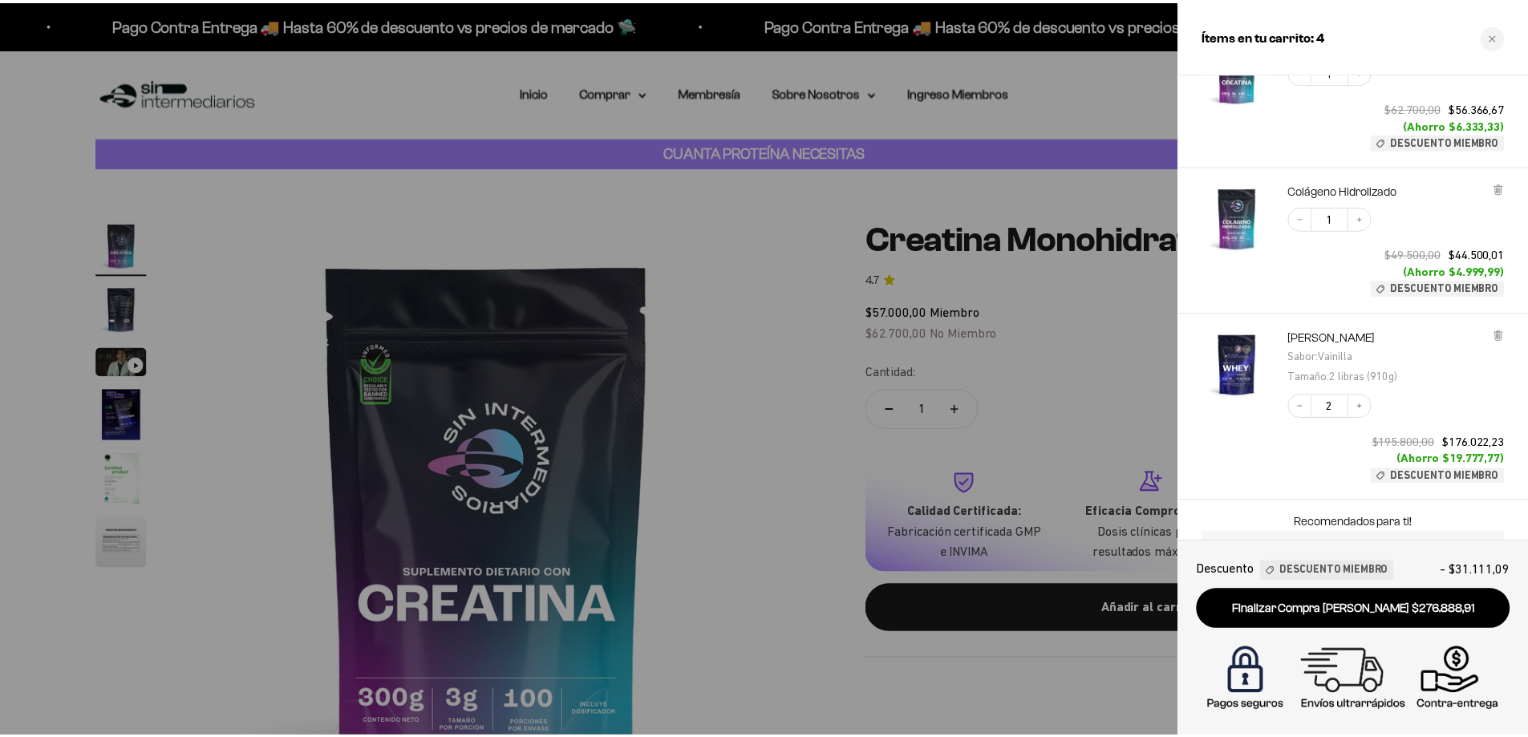
scroll to position [211, 0]
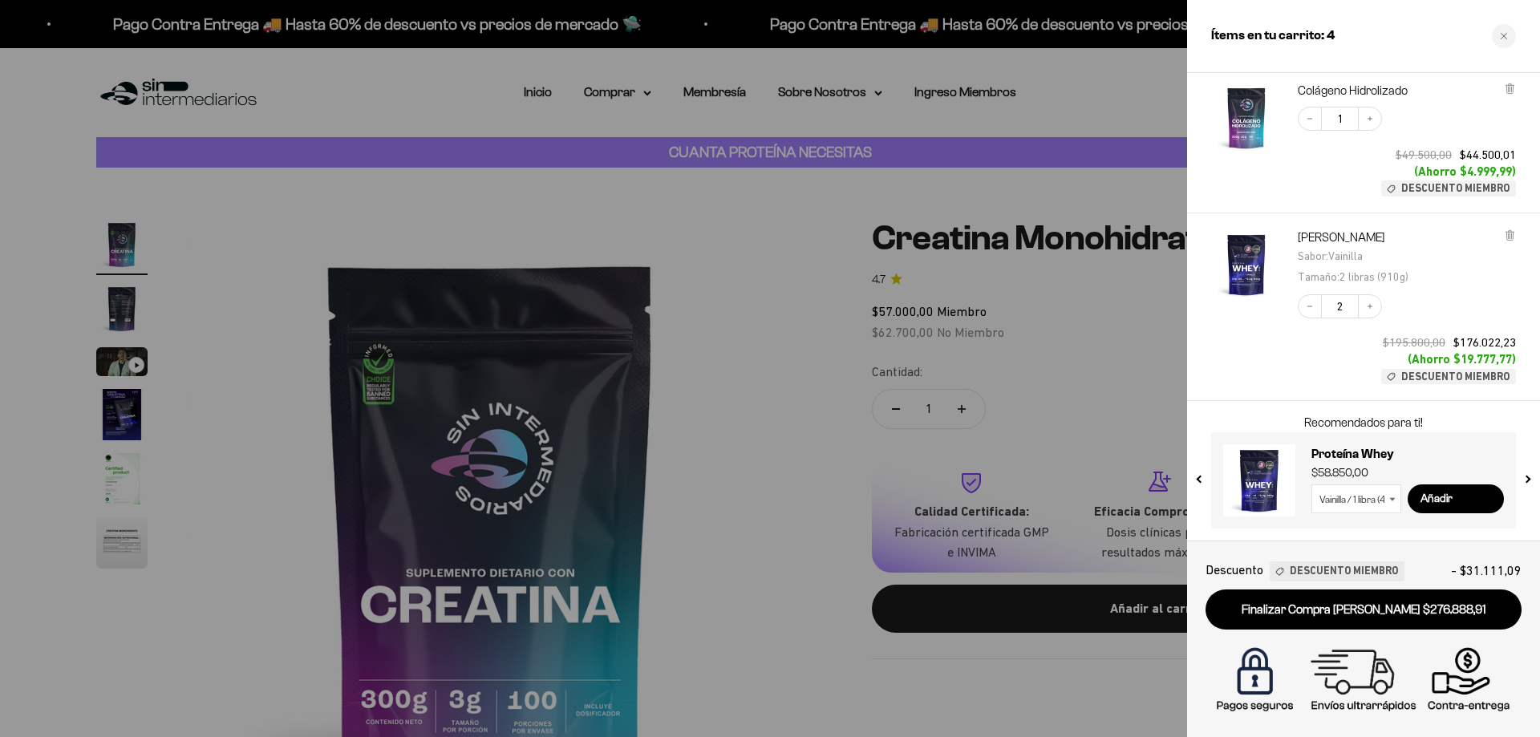
drag, startPoint x: 1506, startPoint y: 34, endPoint x: 1456, endPoint y: 34, distance: 49.7
click at [1506, 34] on icon "Close cart" at bounding box center [1504, 36] width 6 height 6
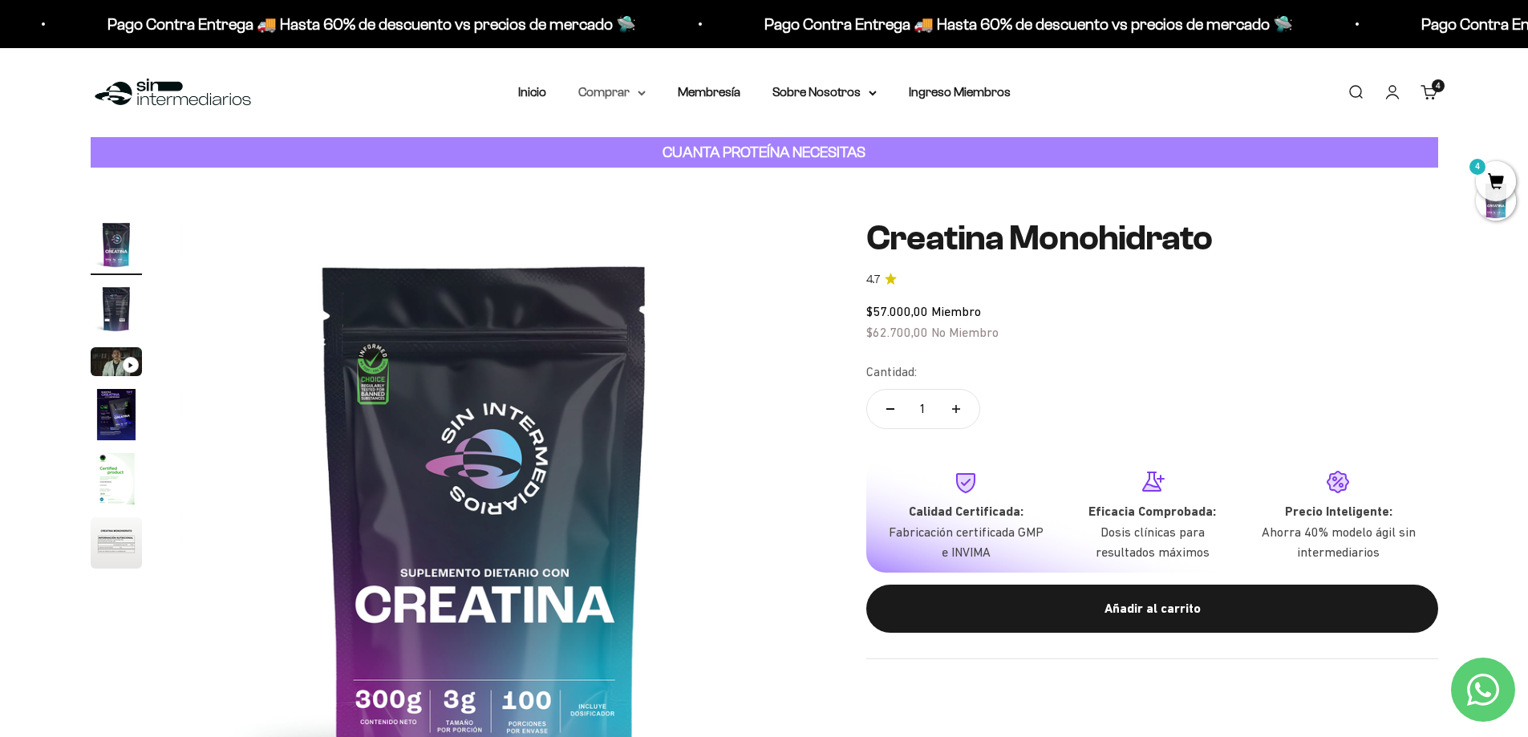
click at [623, 94] on summary "Comprar" at bounding box center [611, 92] width 67 height 21
click at [612, 136] on span "Proteínas" at bounding box center [615, 143] width 54 height 14
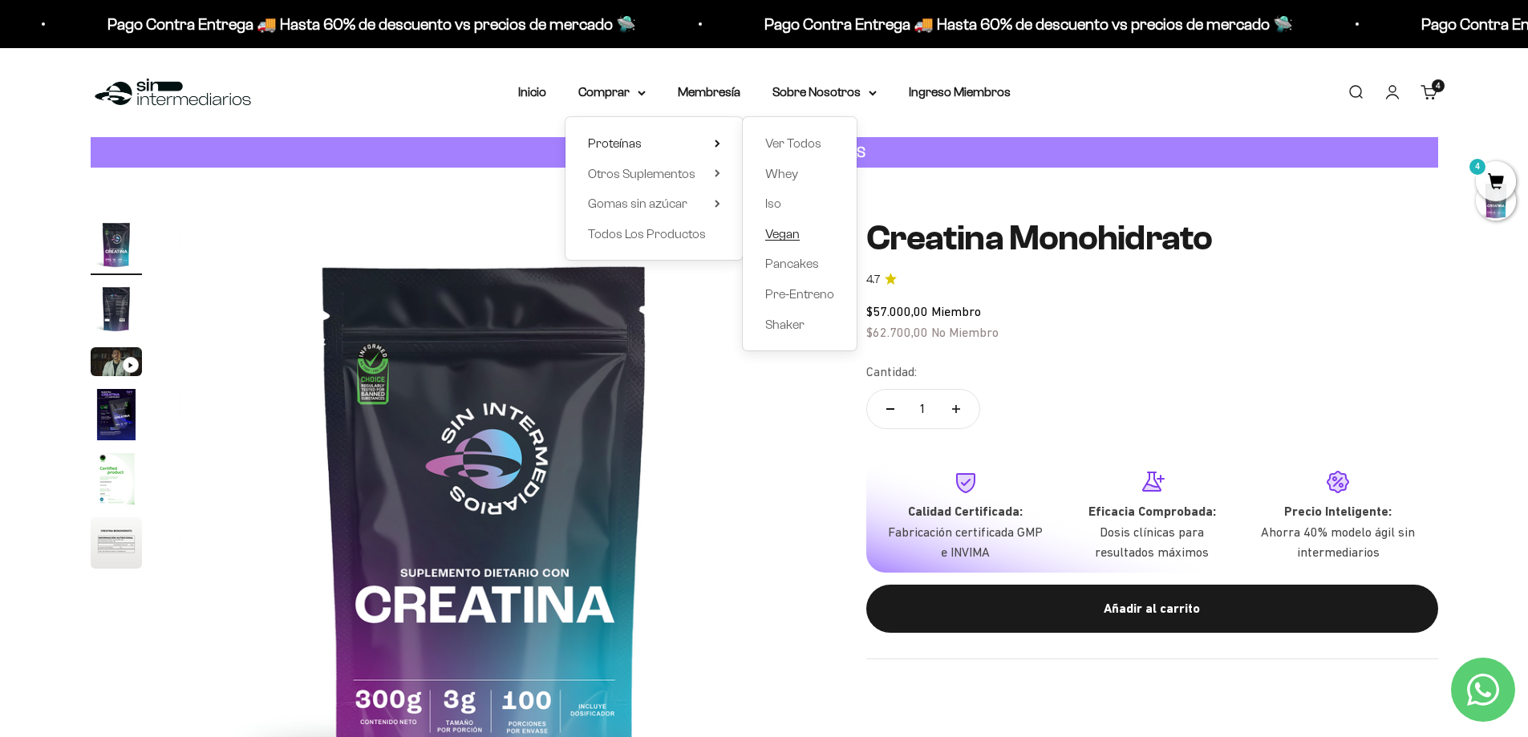
click at [791, 232] on span "Vegan" at bounding box center [782, 234] width 34 height 14
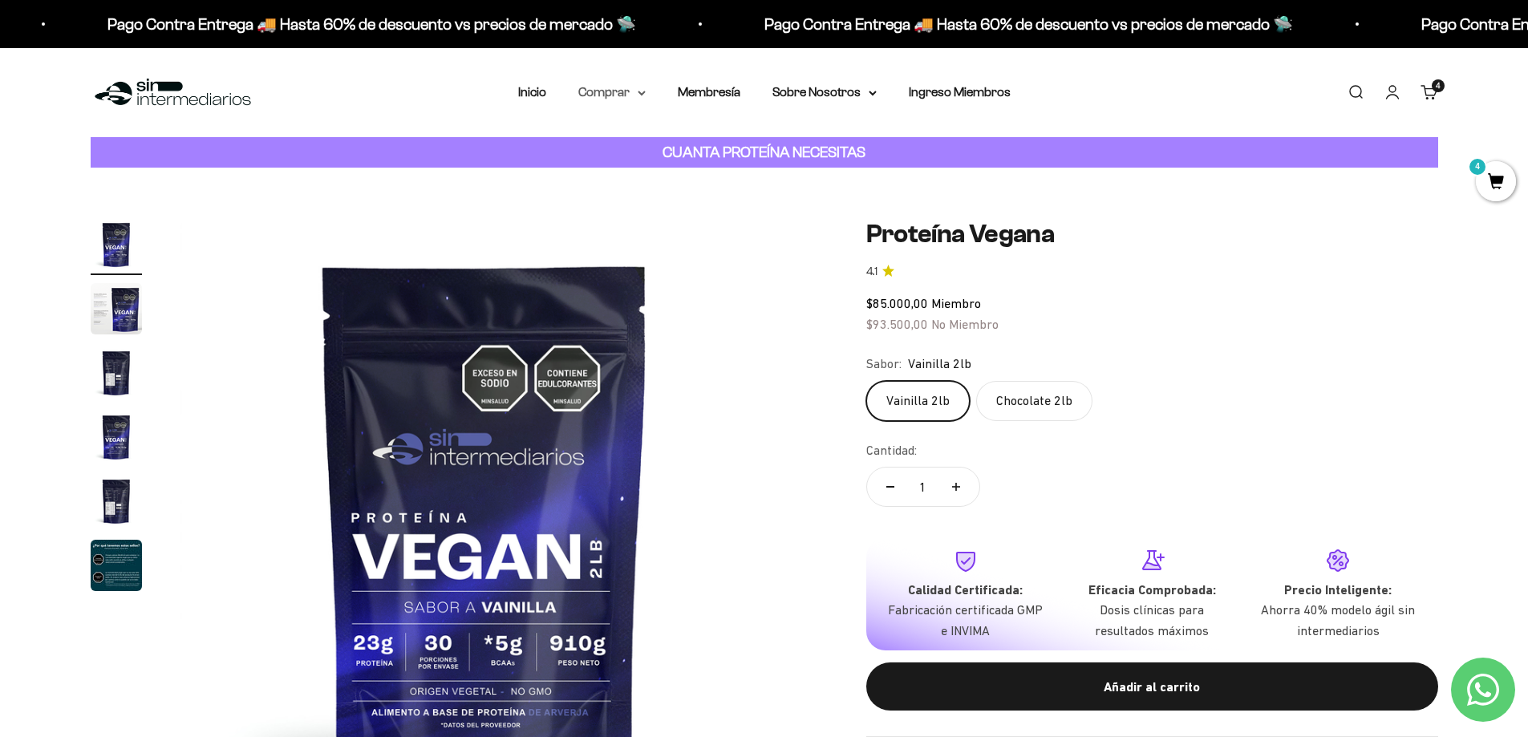
click at [627, 87] on summary "Comprar" at bounding box center [611, 92] width 67 height 21
click at [631, 144] on span "Proteínas" at bounding box center [615, 143] width 54 height 14
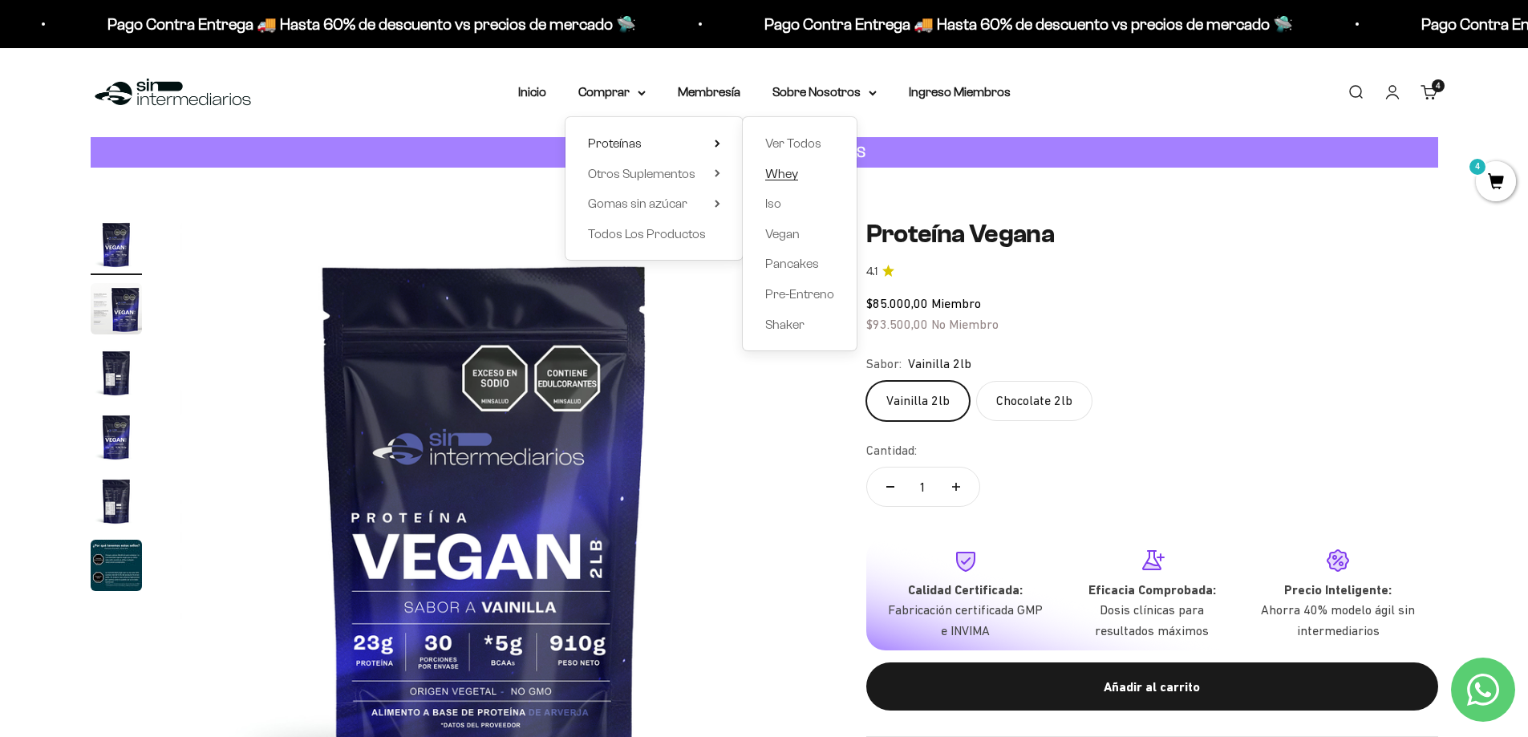
click at [769, 172] on span "Whey" at bounding box center [781, 174] width 33 height 14
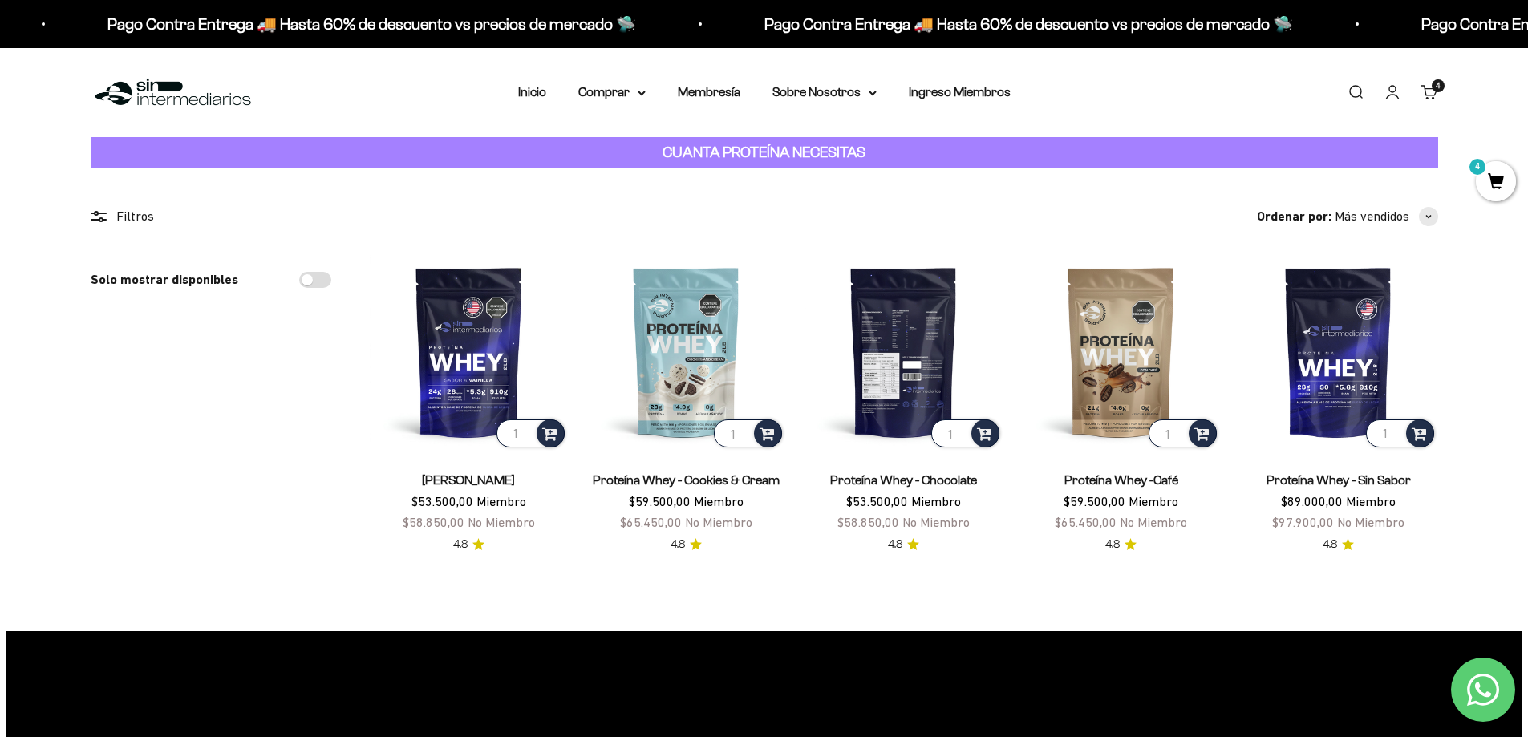
click at [864, 339] on img at bounding box center [904, 352] width 198 height 198
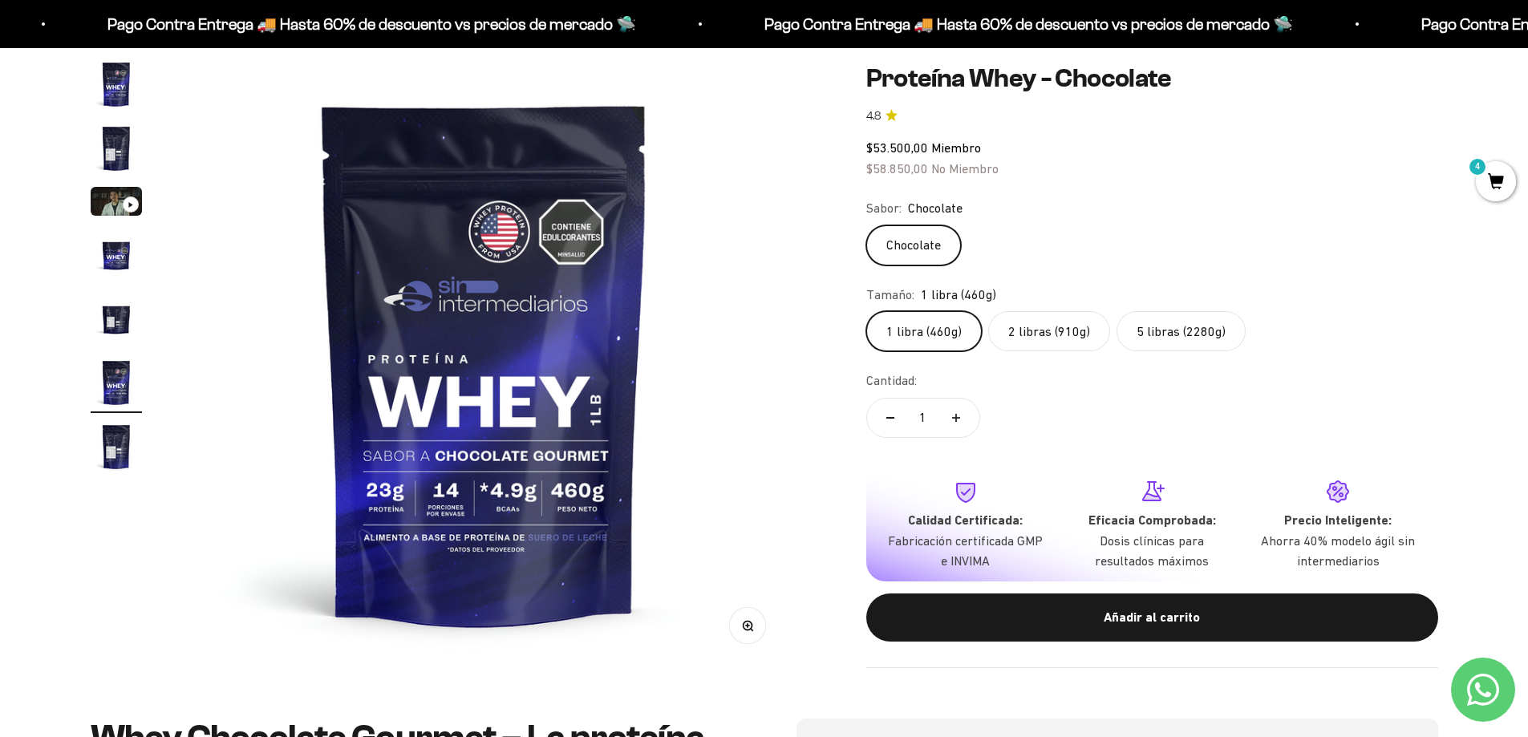
click at [1066, 336] on label "2 libras (910g)" at bounding box center [1049, 331] width 122 height 40
click at [866, 311] on input "2 libras (910g)" at bounding box center [866, 310] width 1 height 1
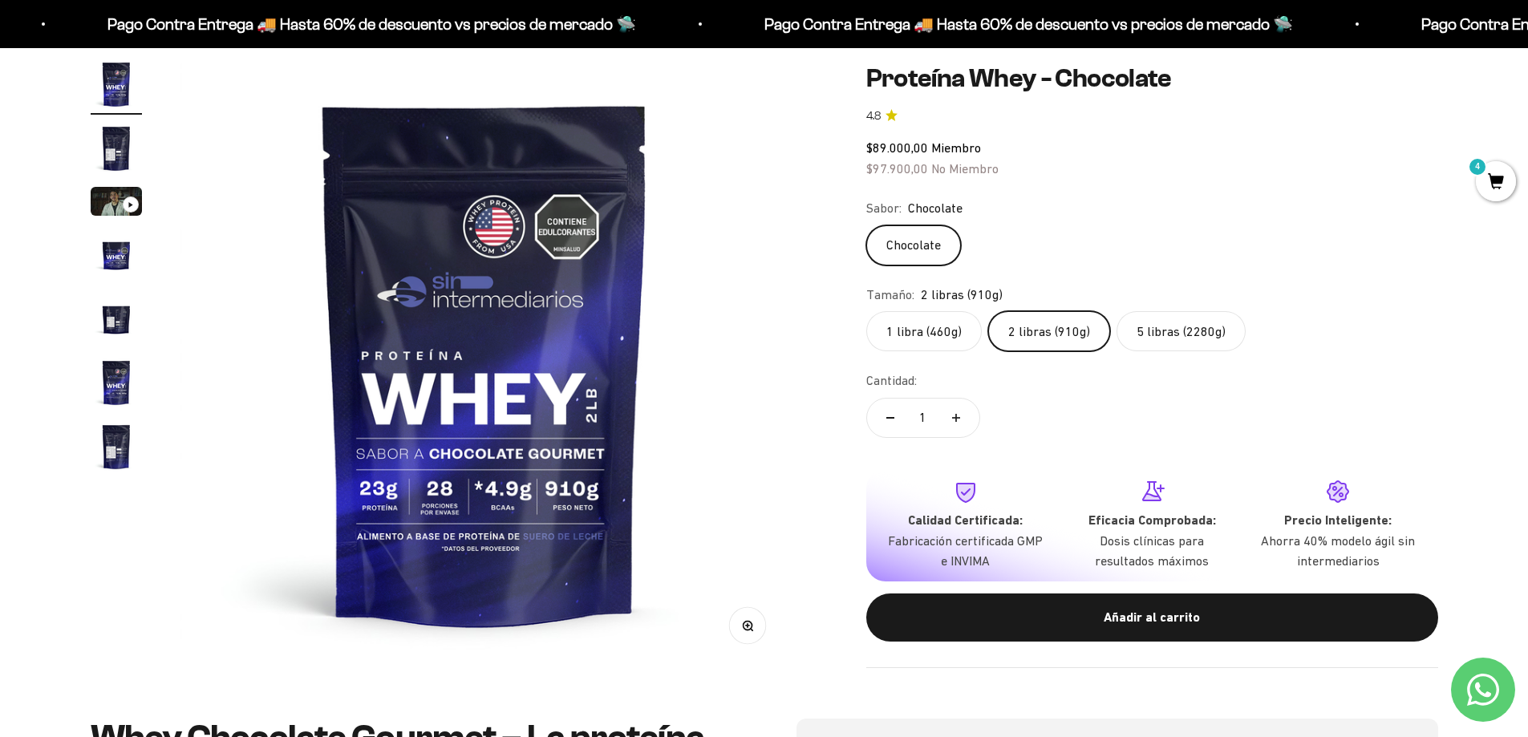
click at [1157, 336] on label "5 libras (2280g)" at bounding box center [1181, 331] width 129 height 40
click at [866, 311] on input "5 libras (2280g)" at bounding box center [866, 310] width 1 height 1
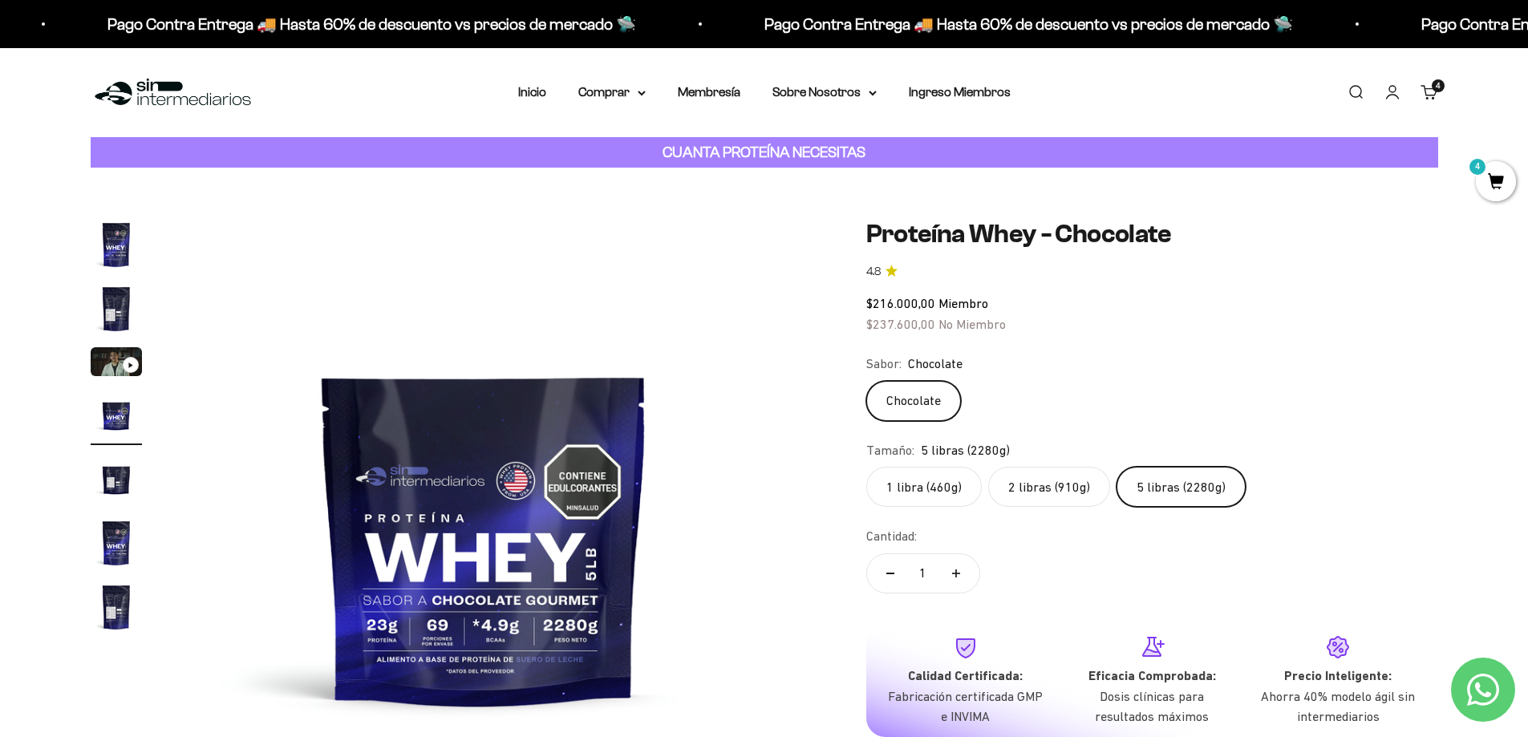
click at [943, 480] on label "1 libra (460g)" at bounding box center [924, 487] width 116 height 40
click at [866, 467] on input "1 libra (460g)" at bounding box center [866, 466] width 1 height 1
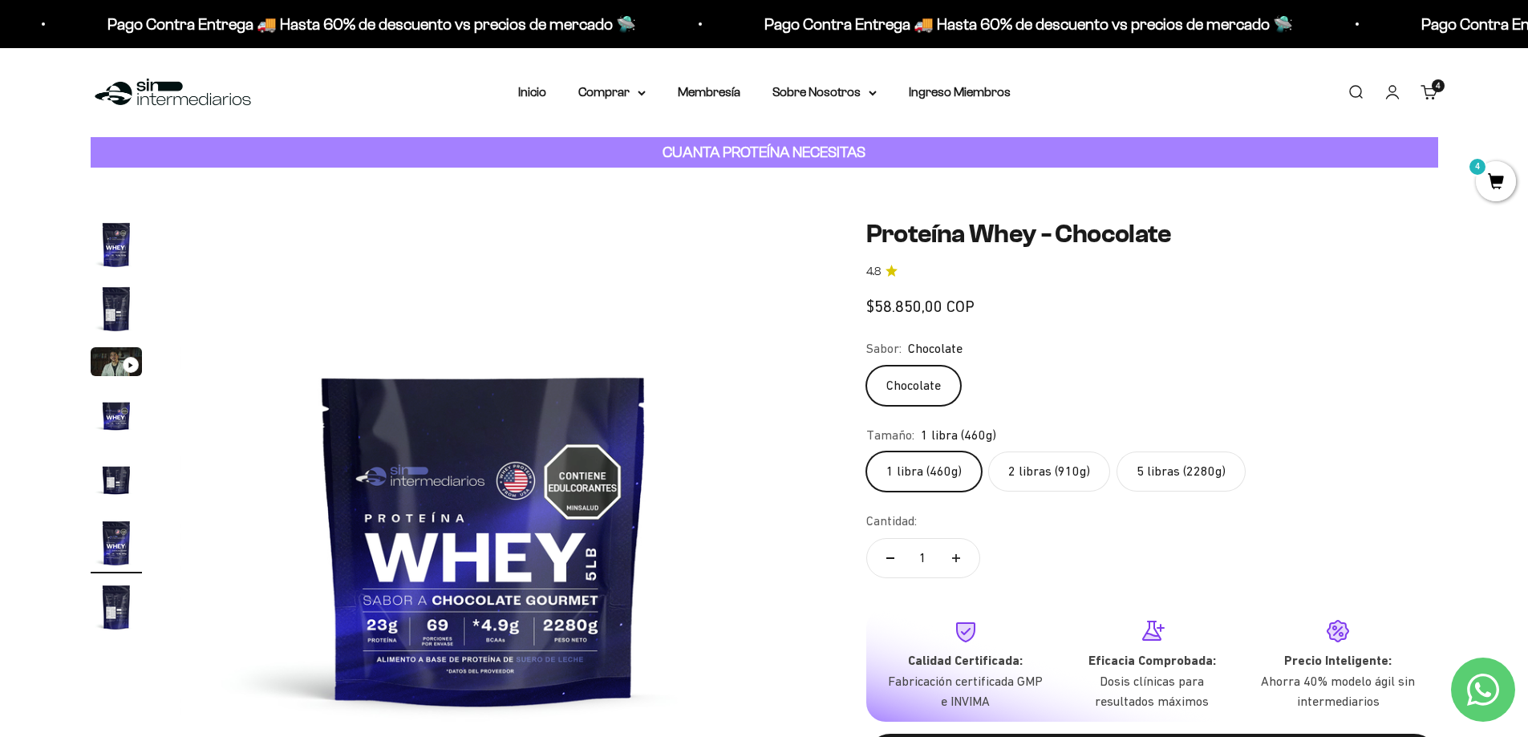
scroll to position [0, 3141]
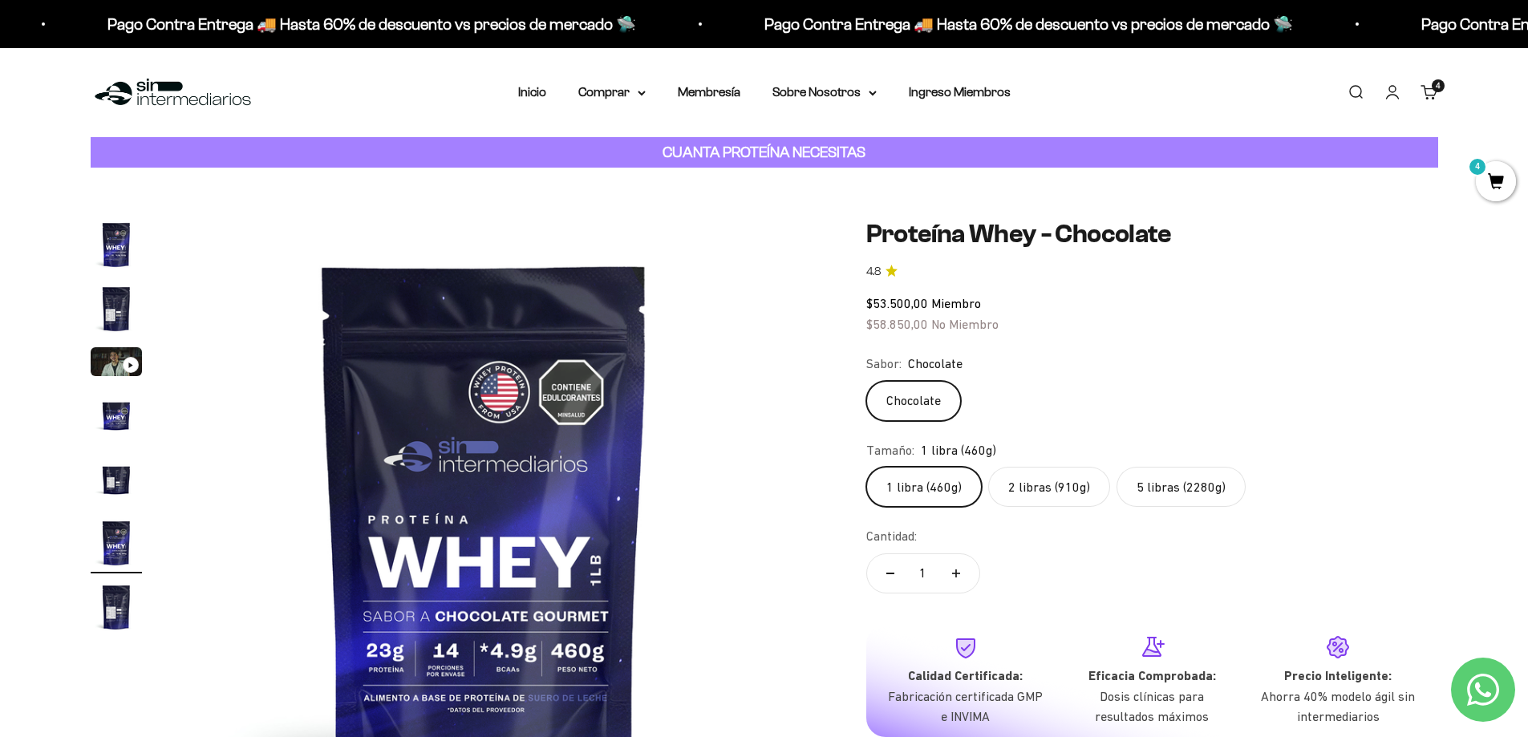
click at [1040, 493] on label "2 libras (910g)" at bounding box center [1049, 487] width 122 height 40
click at [866, 467] on input "2 libras (910g)" at bounding box center [866, 466] width 1 height 1
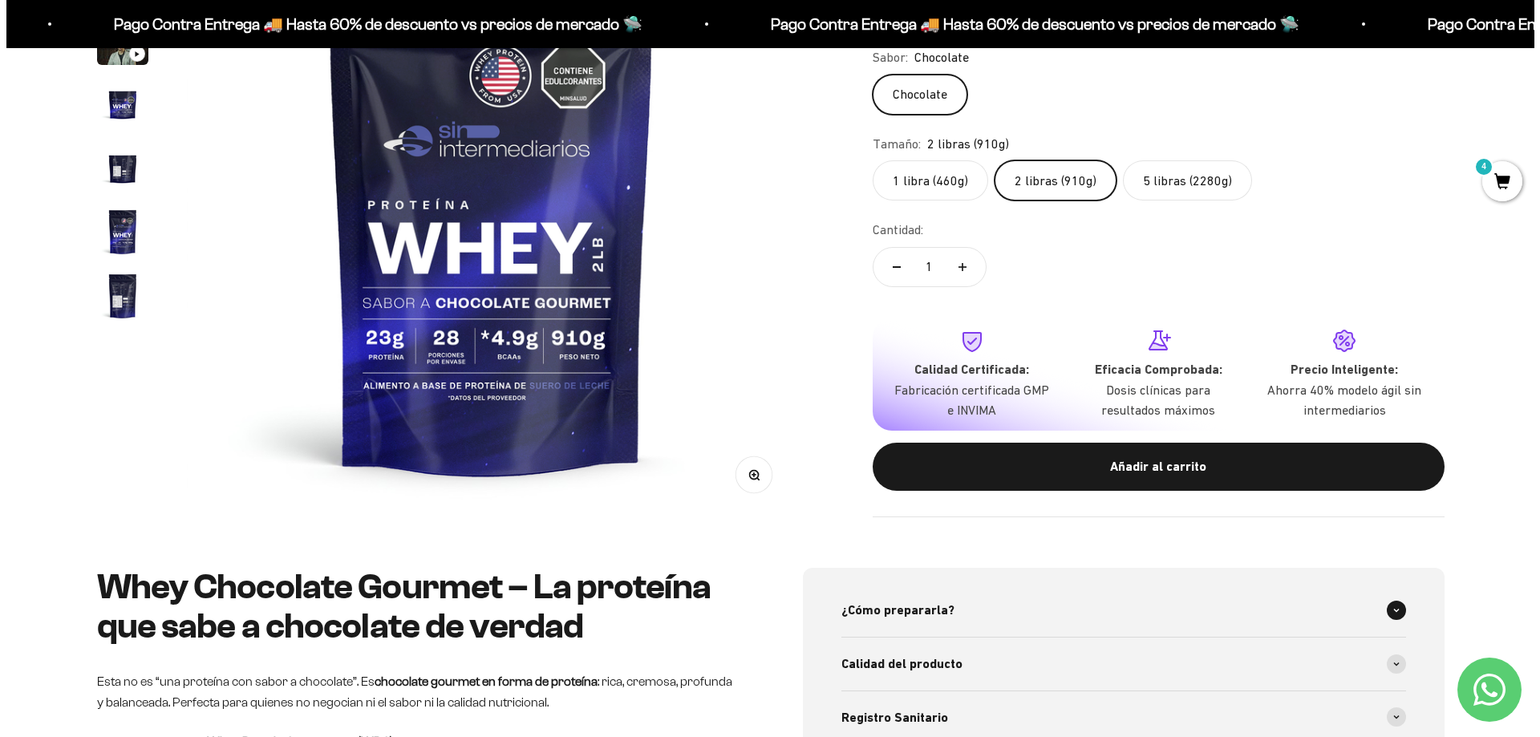
scroll to position [401, 0]
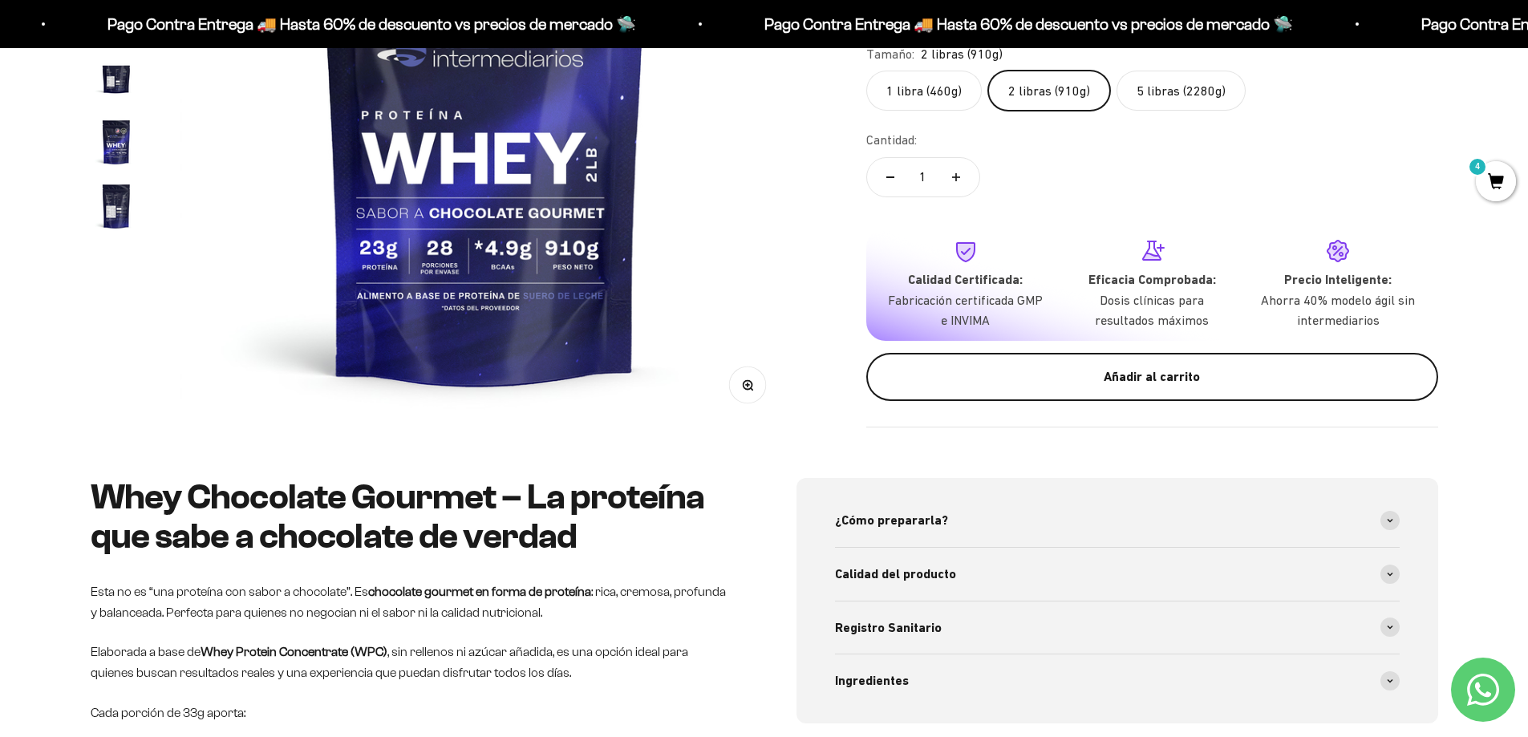
click at [1061, 393] on button "Añadir al carrito" at bounding box center [1152, 376] width 572 height 48
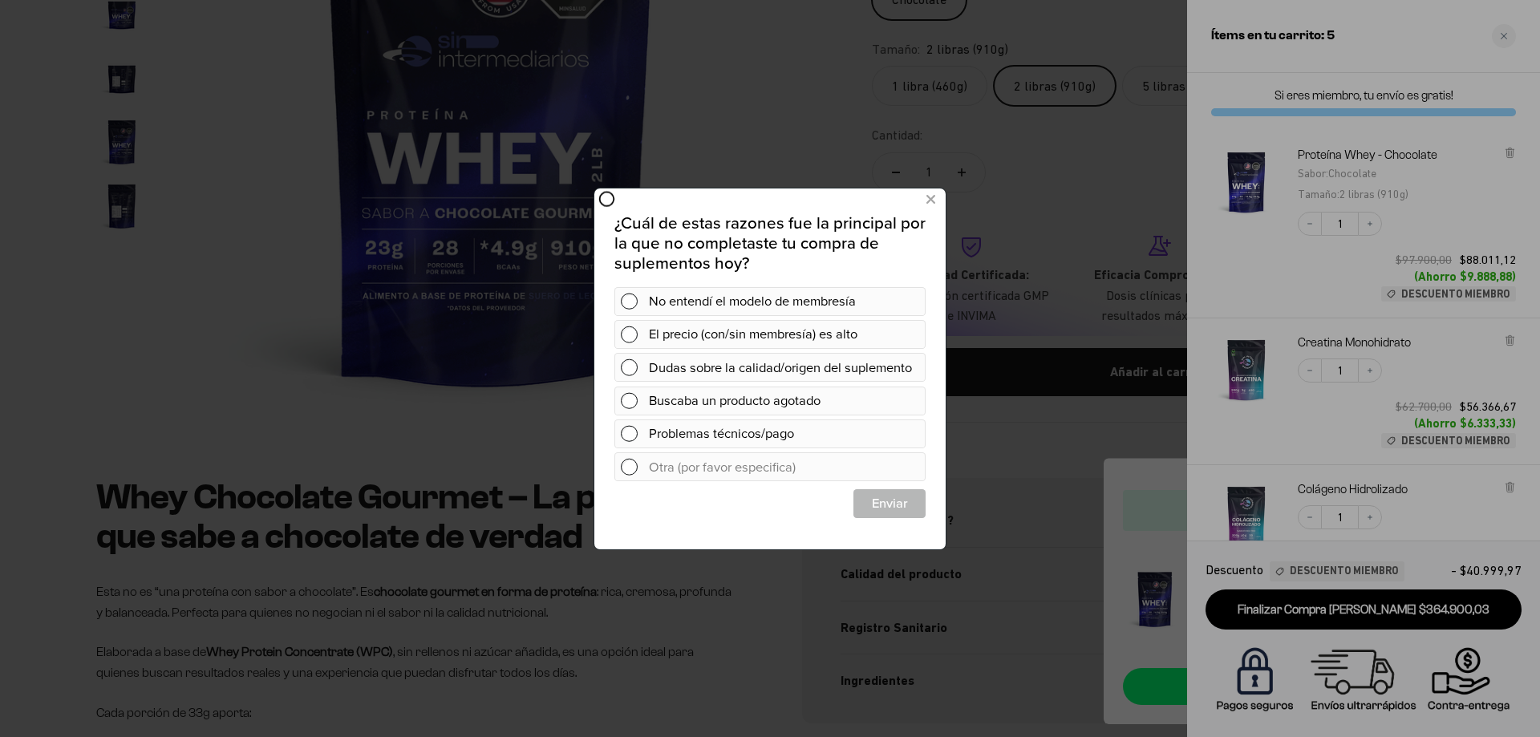
scroll to position [0, 0]
click at [925, 203] on button at bounding box center [931, 199] width 30 height 26
click at [939, 199] on button at bounding box center [931, 199] width 30 height 26
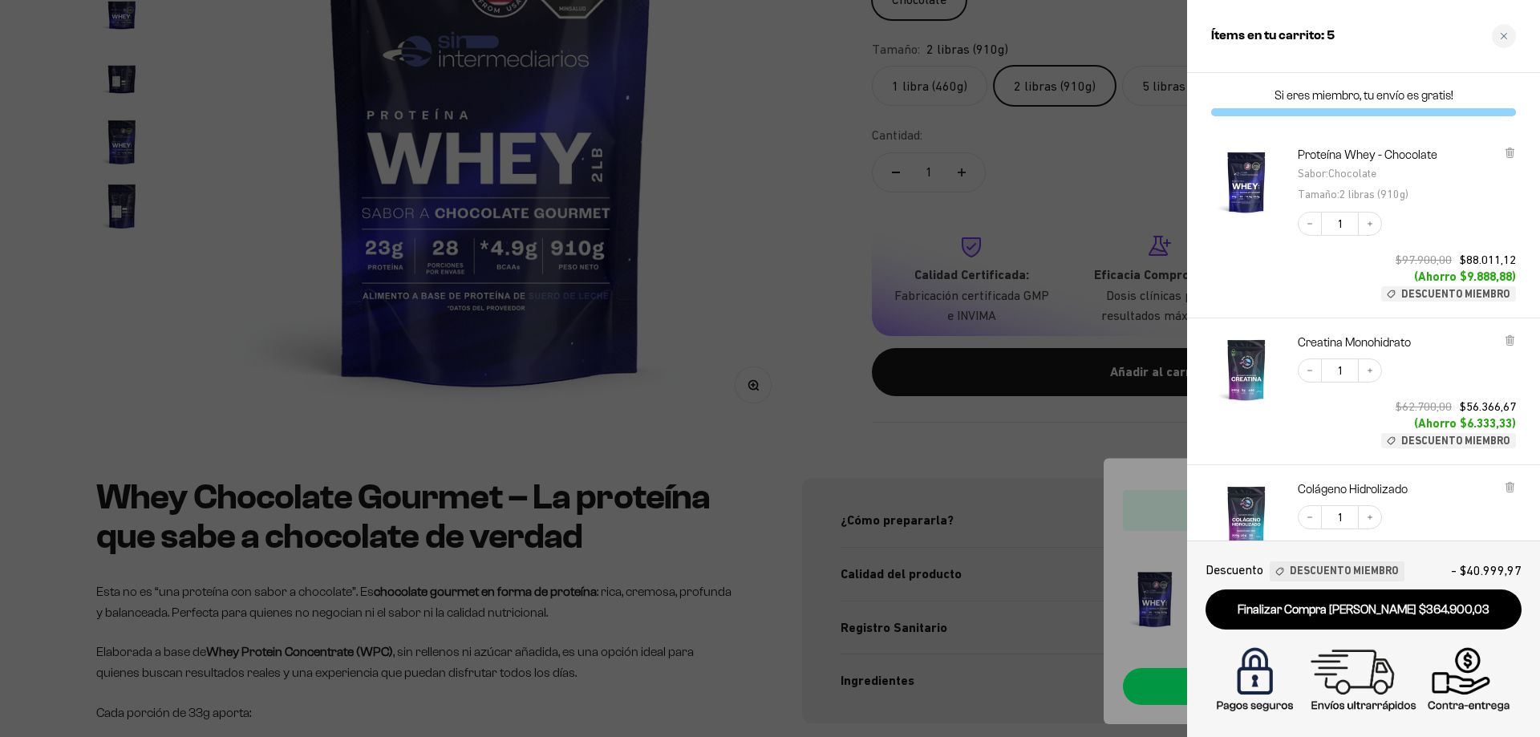
click at [774, 124] on div at bounding box center [770, 368] width 1540 height 737
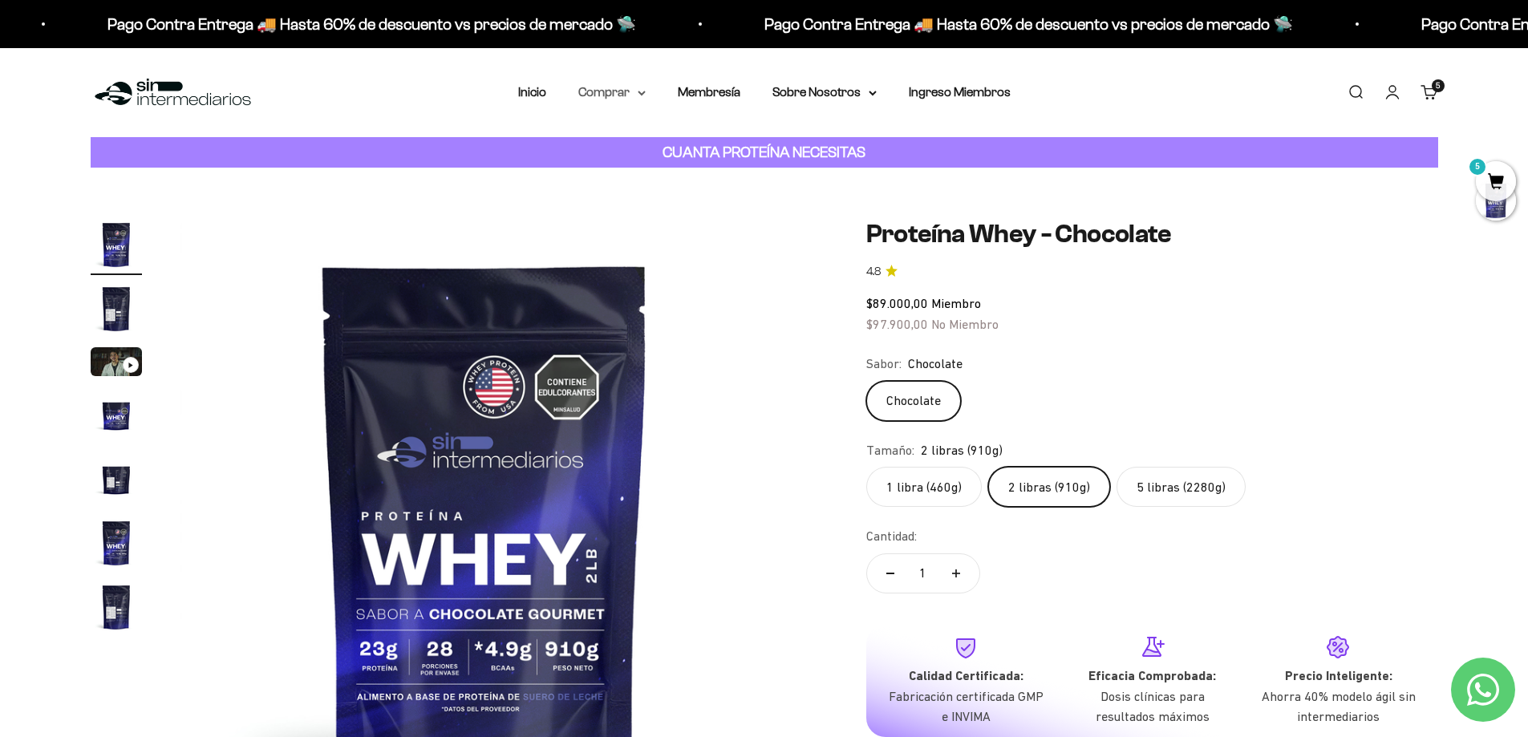
click at [614, 91] on summary "Comprar" at bounding box center [611, 92] width 67 height 21
click at [678, 173] on span "Otros Suplementos" at bounding box center [641, 174] width 107 height 14
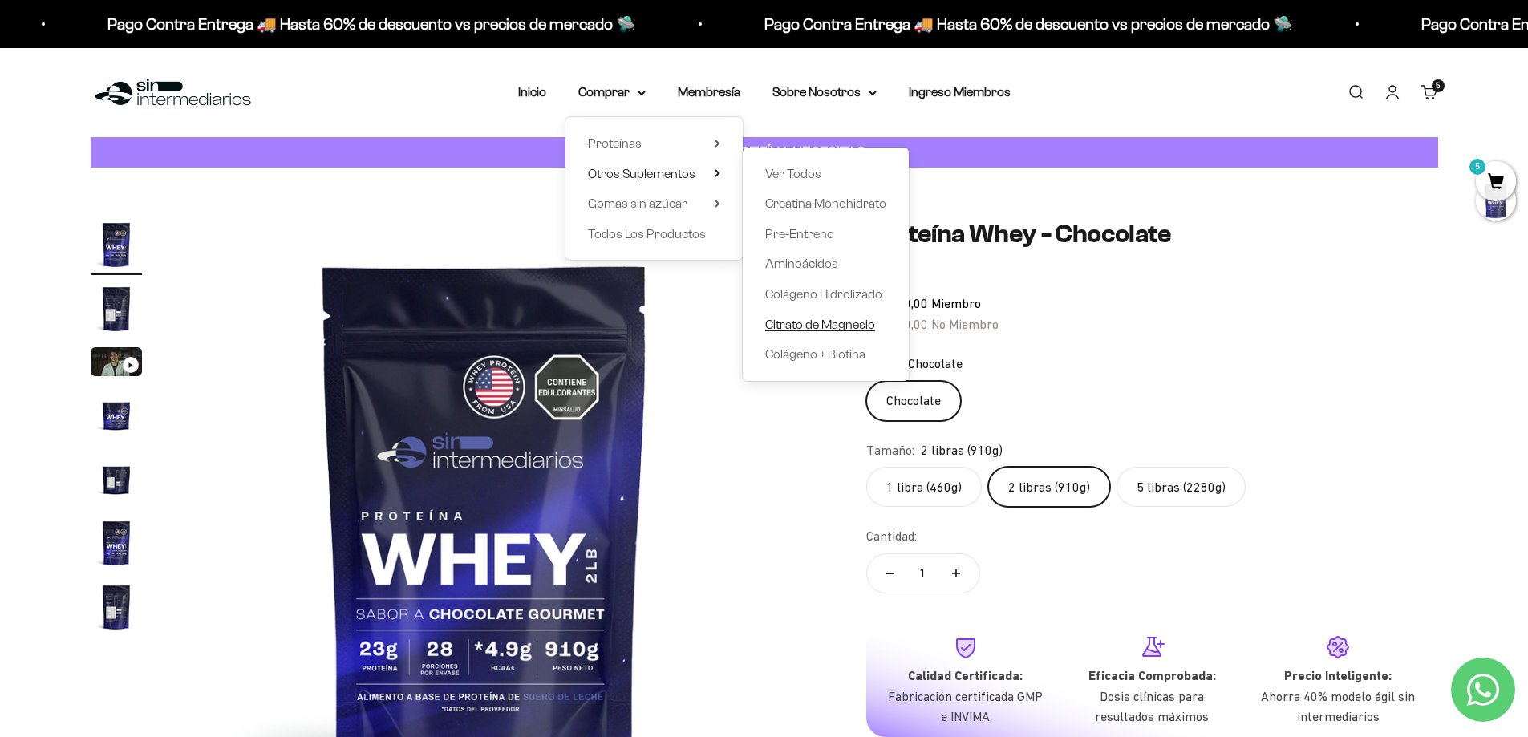
click at [836, 322] on span "Citrato de Magnesio" at bounding box center [820, 325] width 110 height 14
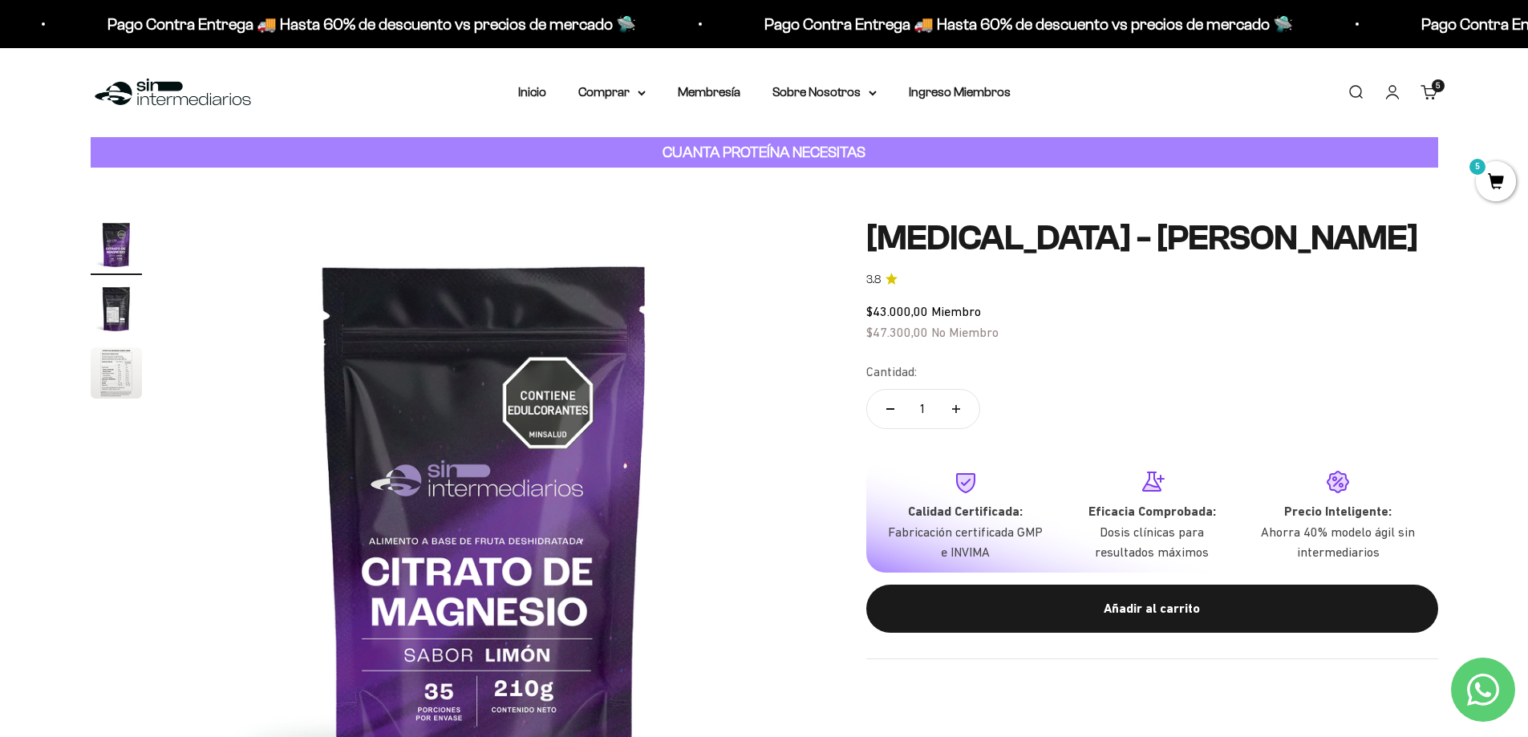
click at [1434, 92] on div "5 artículos 5" at bounding box center [1438, 85] width 13 height 13
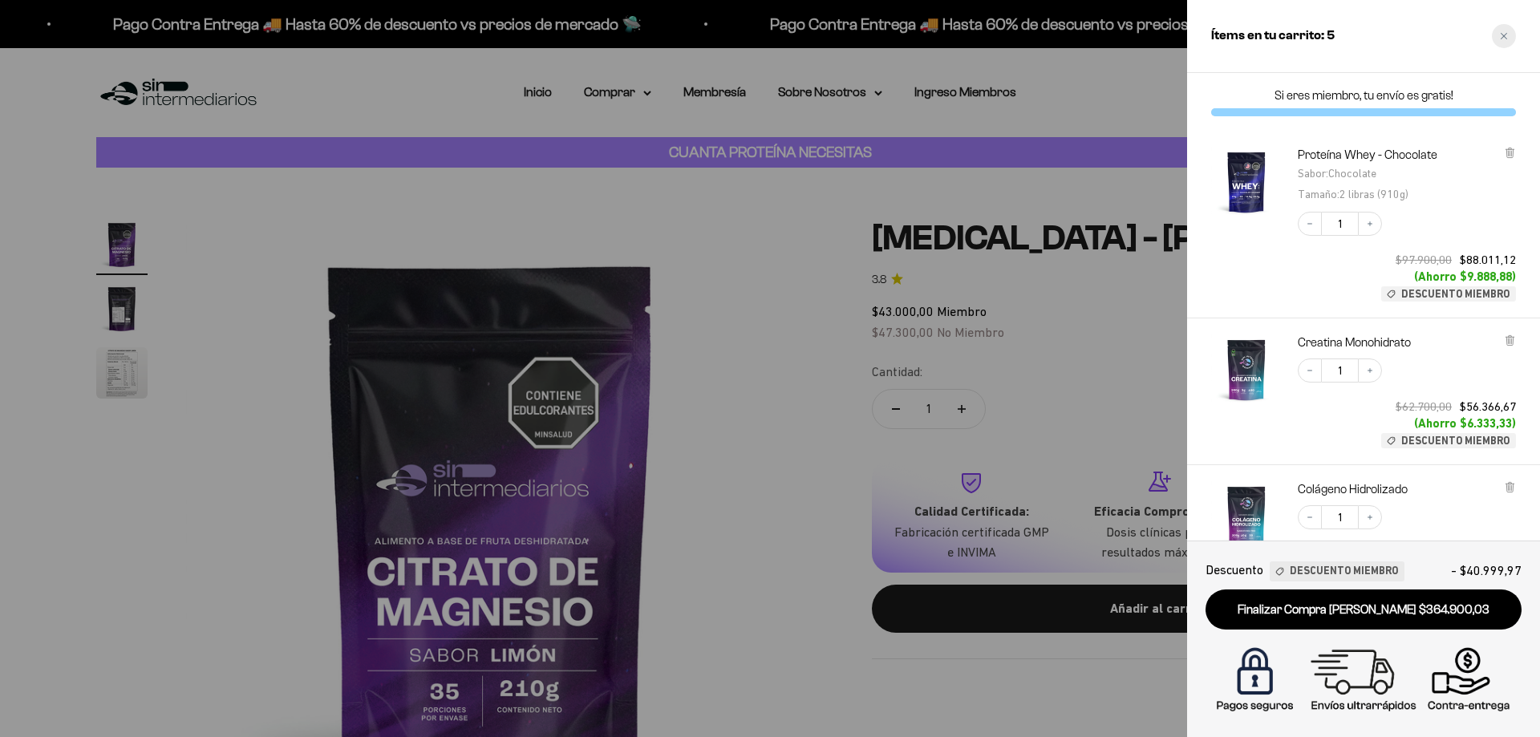
click at [1507, 38] on icon "Close cart" at bounding box center [1504, 36] width 8 height 8
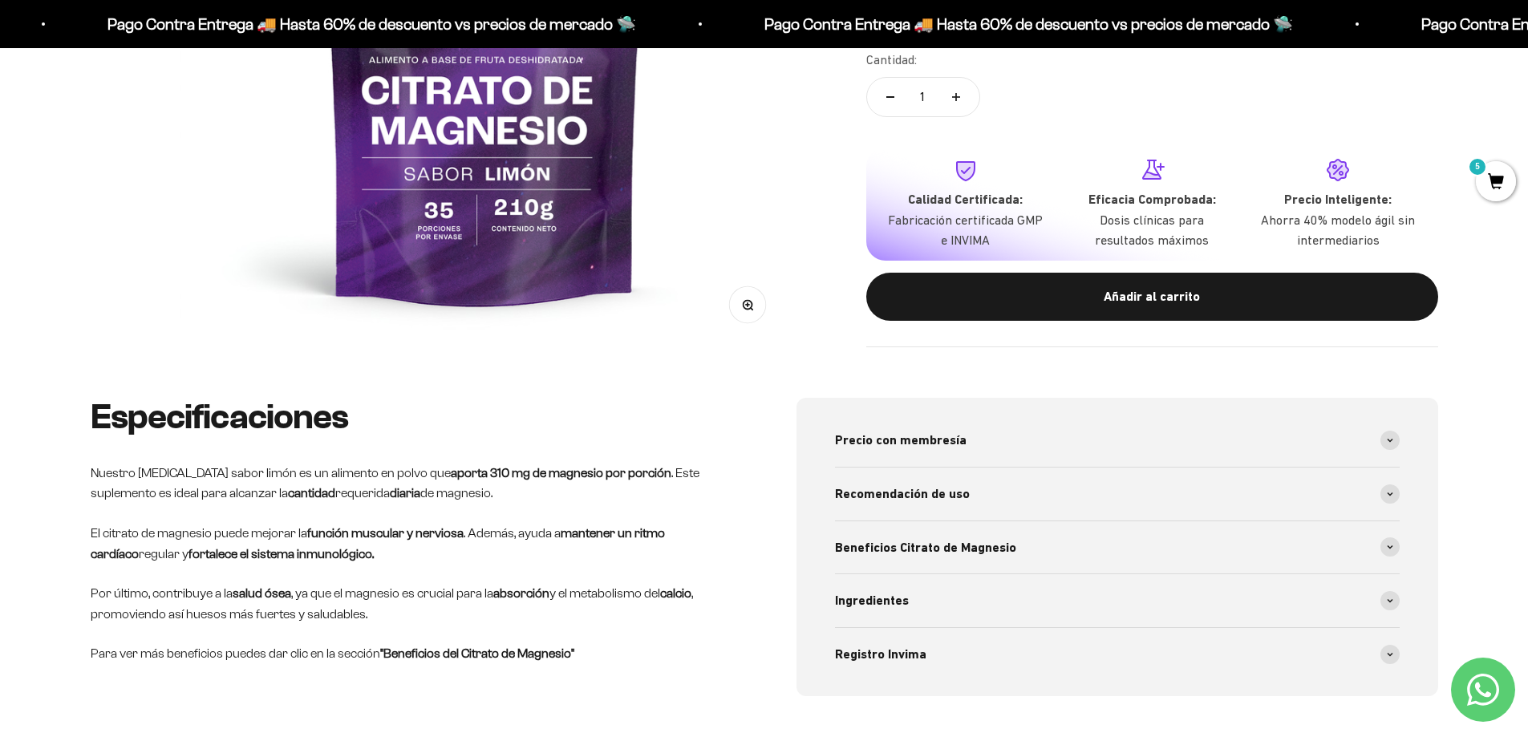
scroll to position [80, 0]
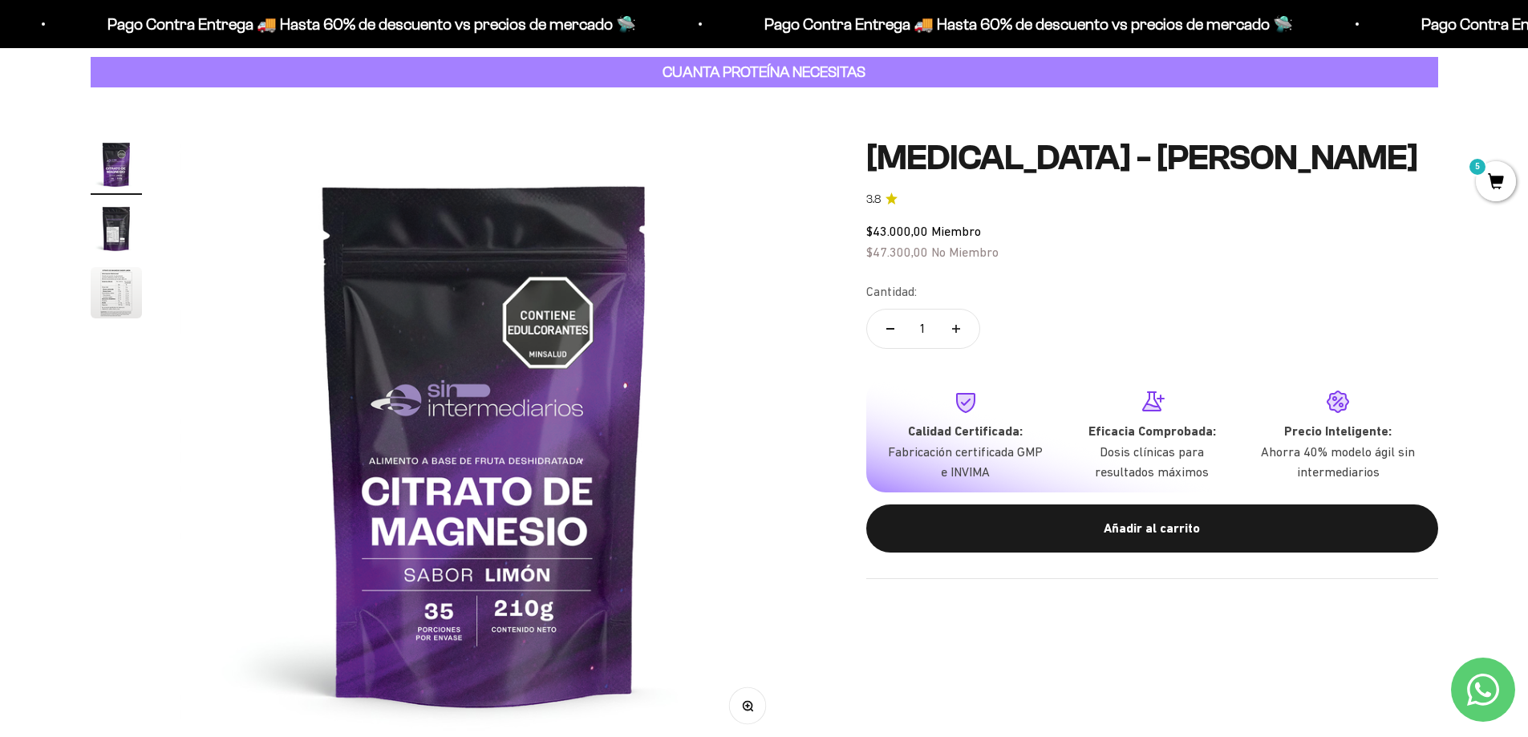
click at [1482, 178] on span "5" at bounding box center [1496, 181] width 40 height 40
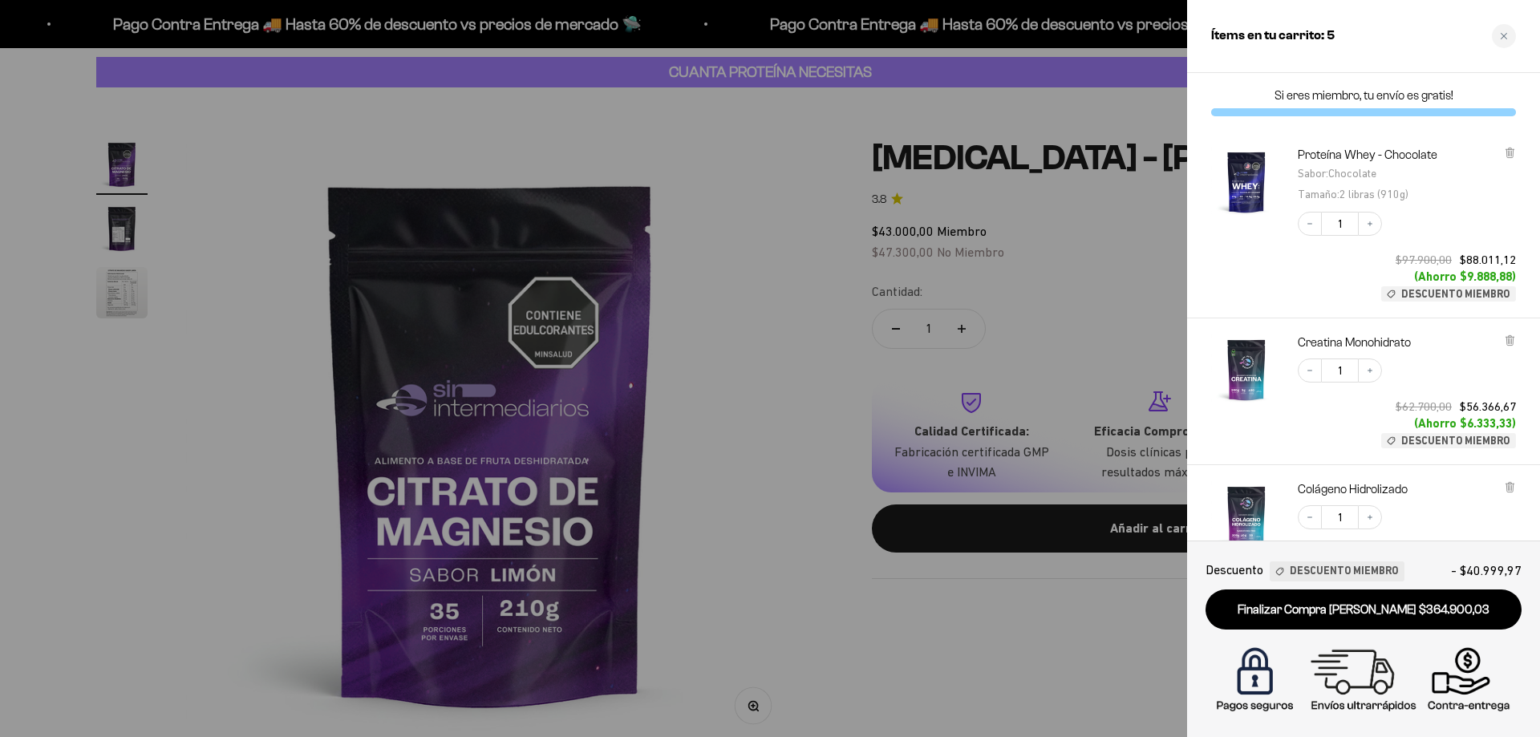
drag, startPoint x: 1511, startPoint y: 31, endPoint x: 1471, endPoint y: 33, distance: 39.3
click at [1511, 31] on div "Close cart" at bounding box center [1504, 36] width 24 height 24
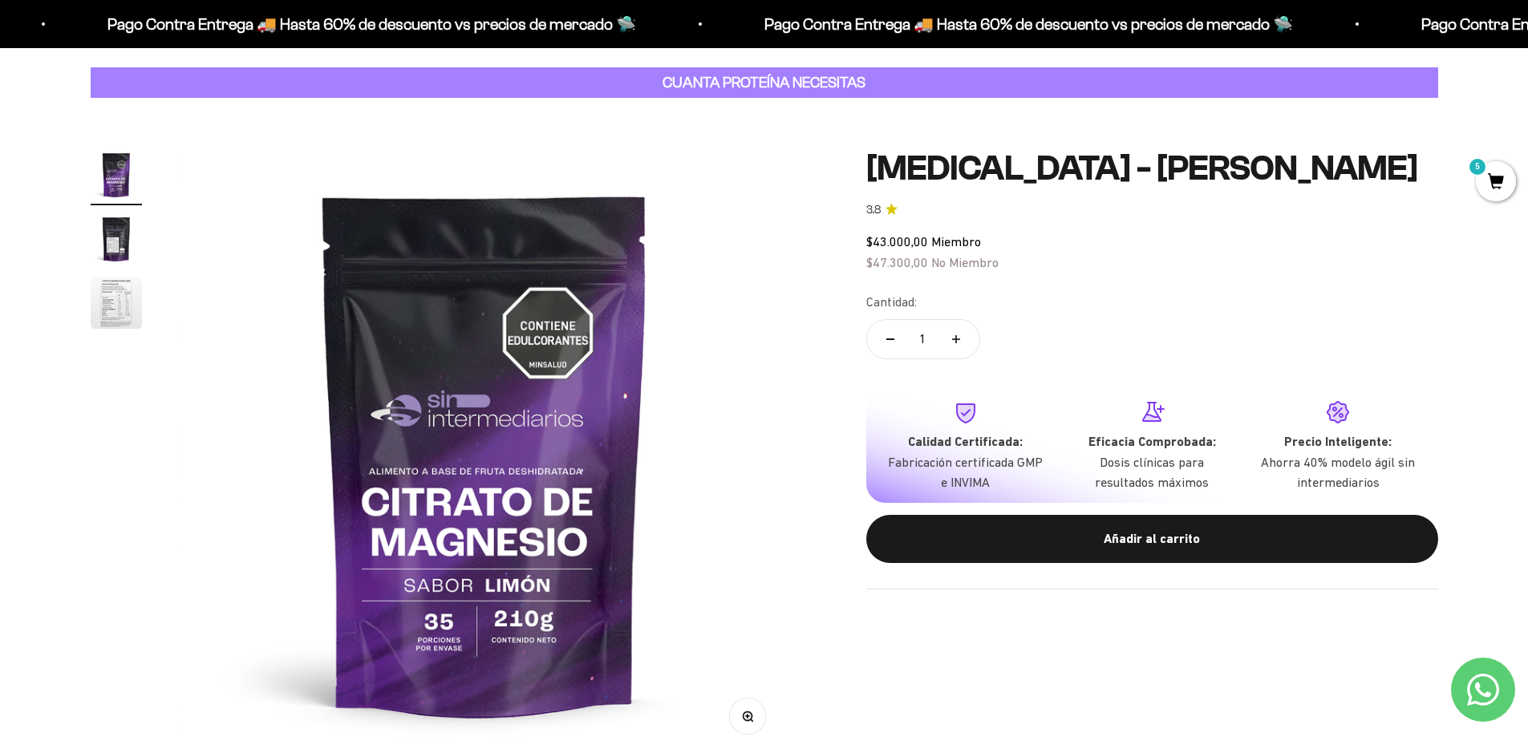
scroll to position [0, 0]
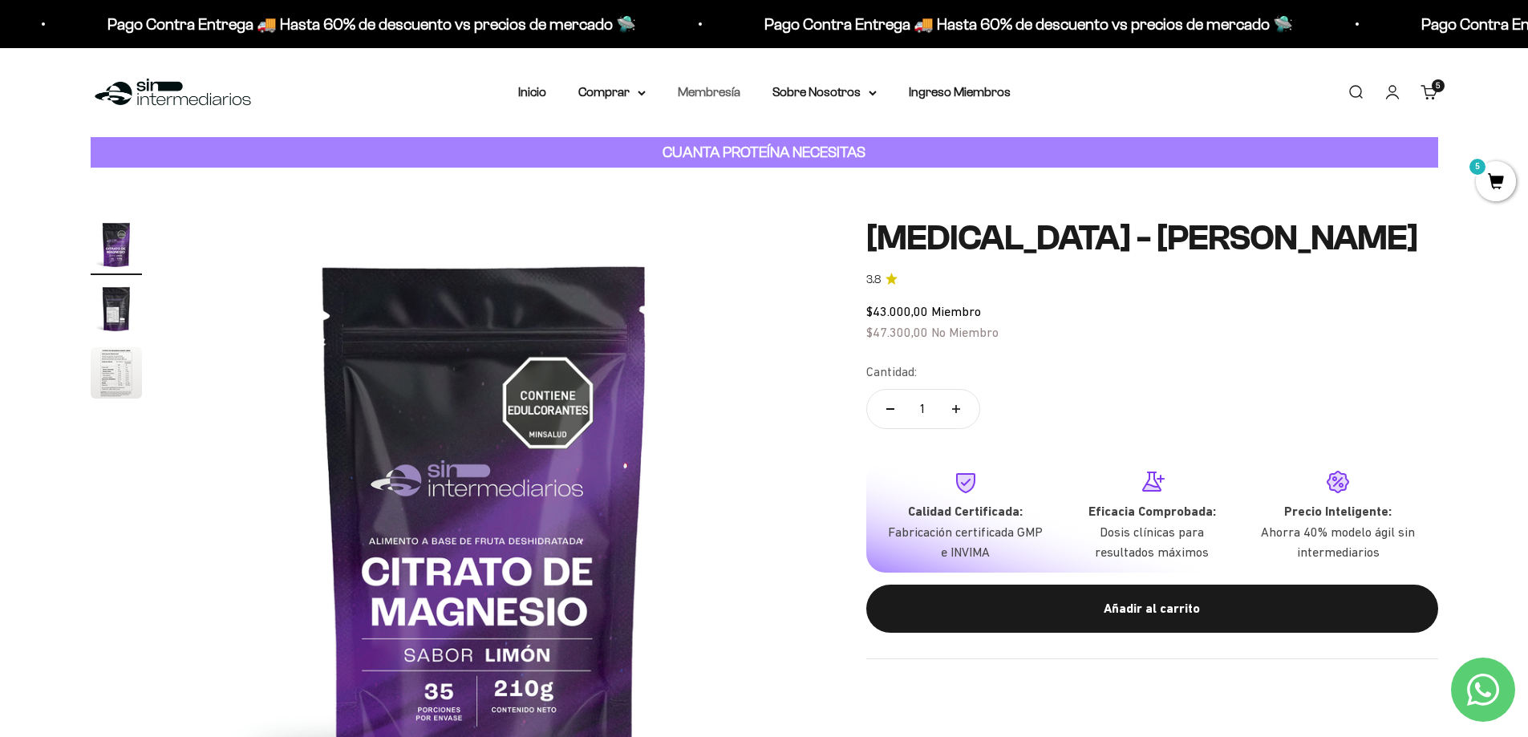
click at [712, 92] on link "Membresía" at bounding box center [709, 92] width 63 height 14
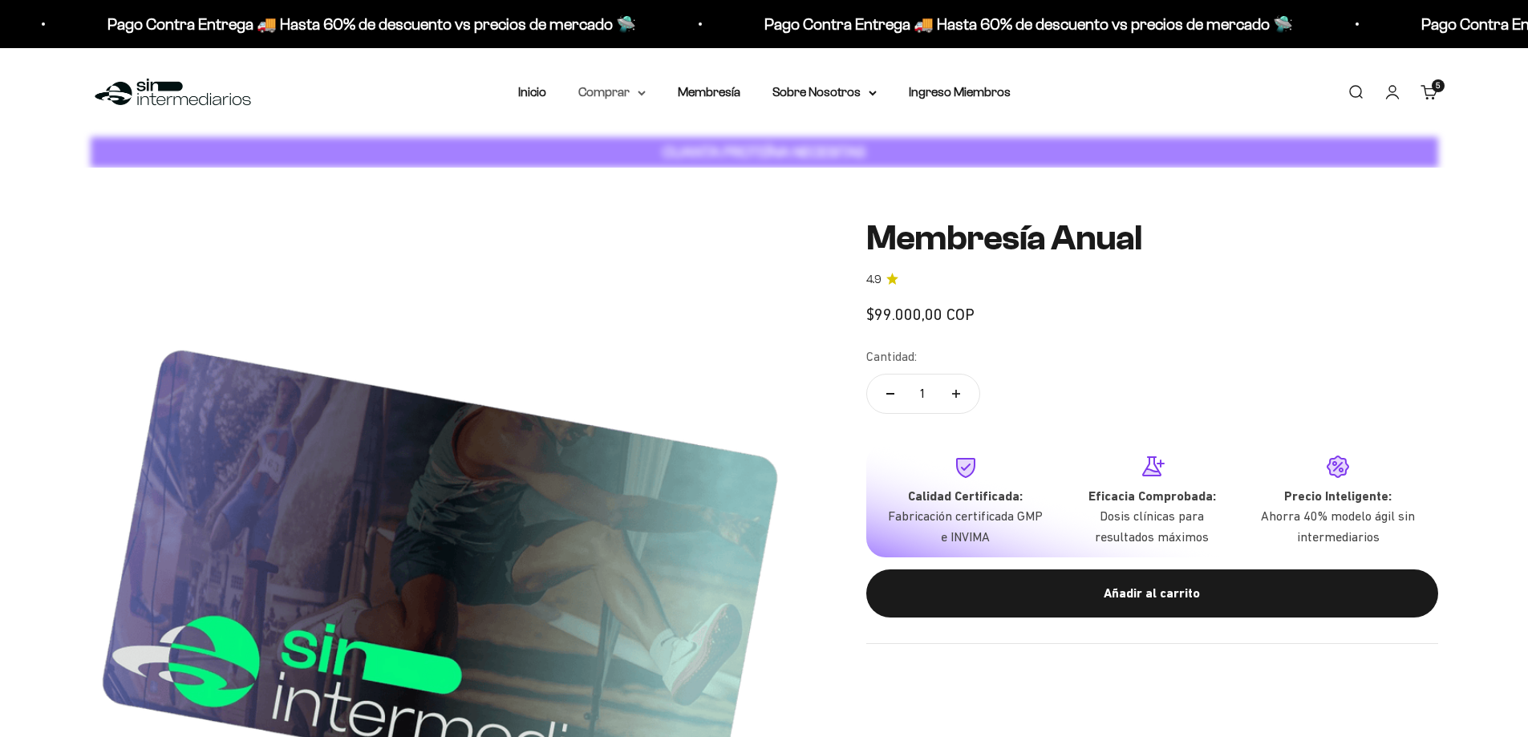
click at [610, 87] on summary "Comprar" at bounding box center [611, 92] width 67 height 21
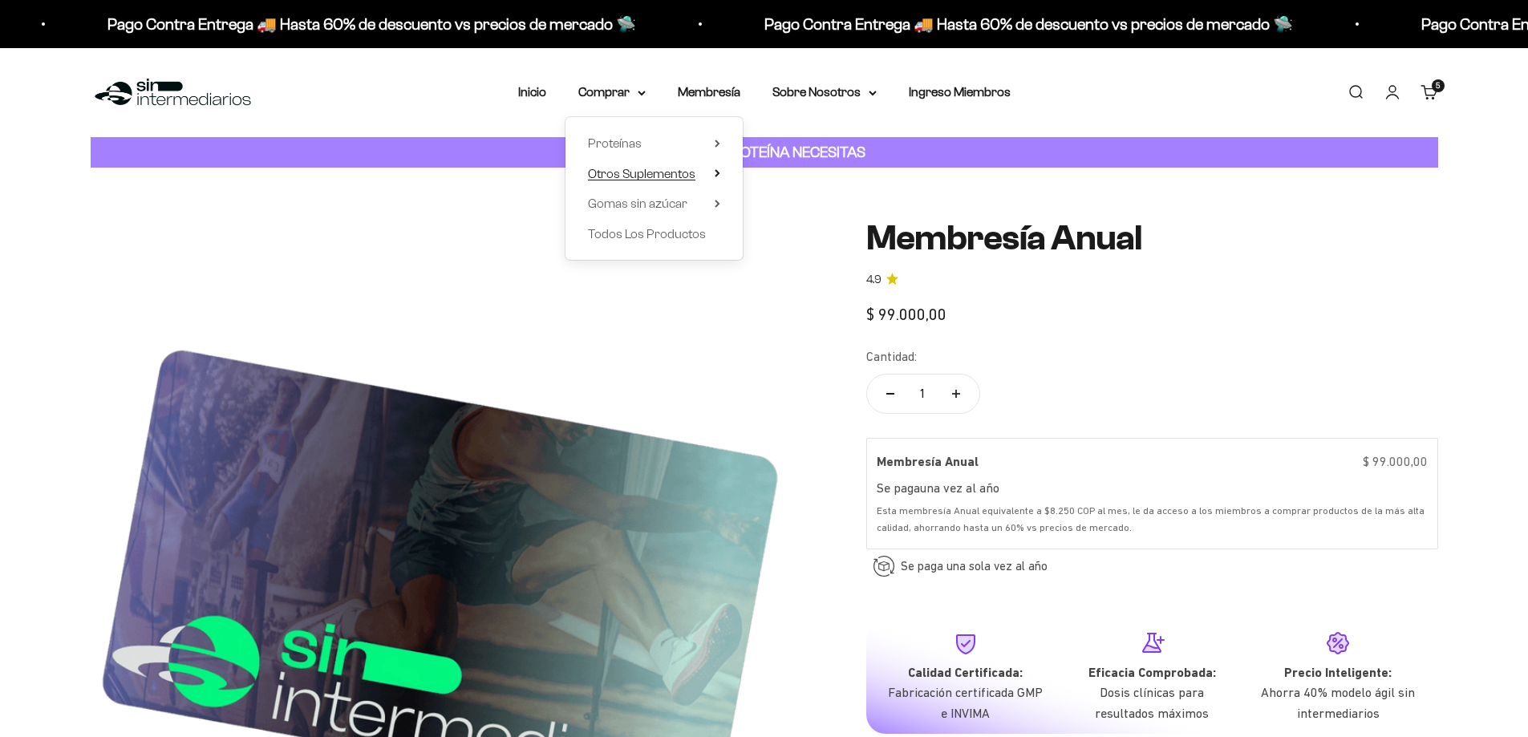
click at [641, 173] on span "Otros Suplementos" at bounding box center [641, 174] width 107 height 14
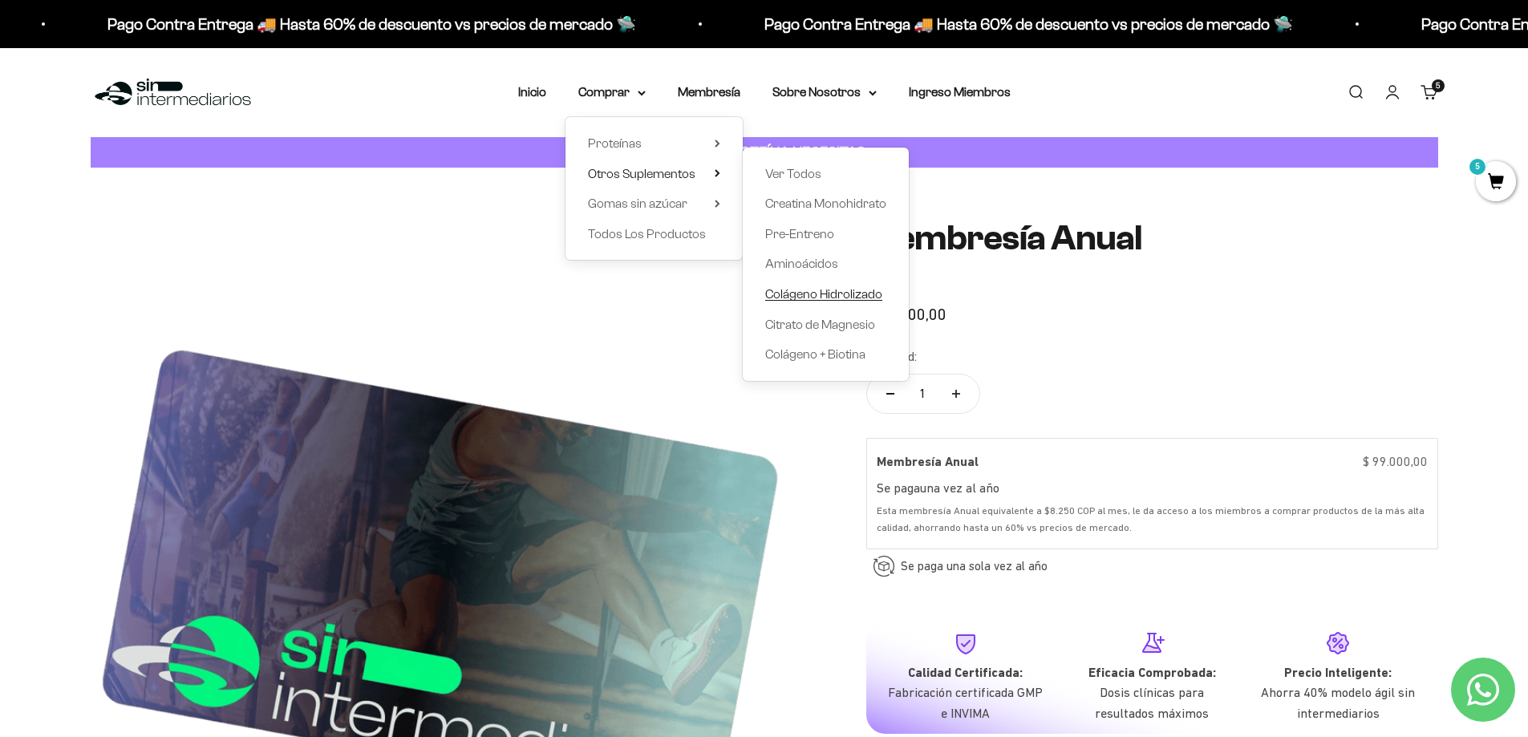
click at [817, 291] on span "Colágeno Hidrolizado" at bounding box center [823, 294] width 117 height 14
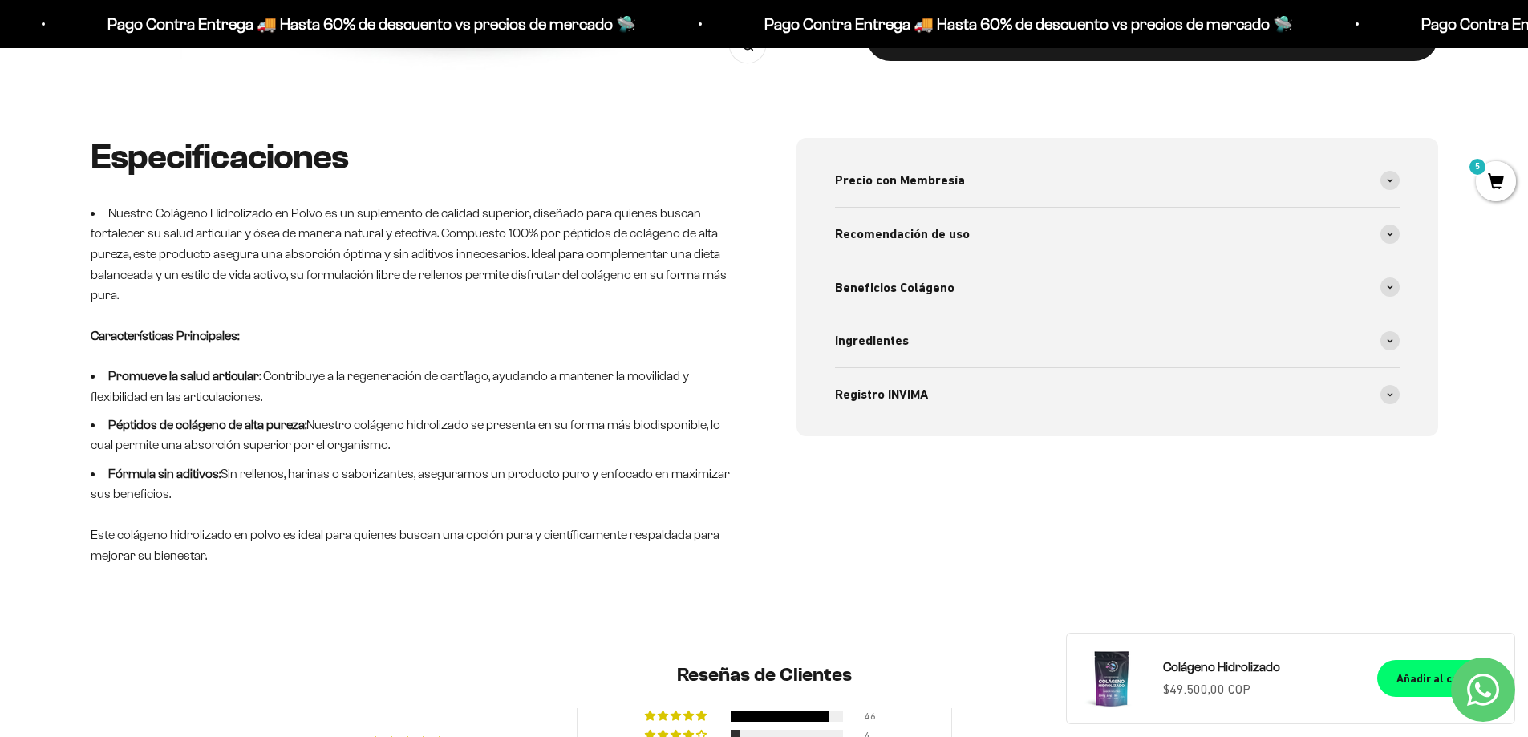
scroll to position [882, 0]
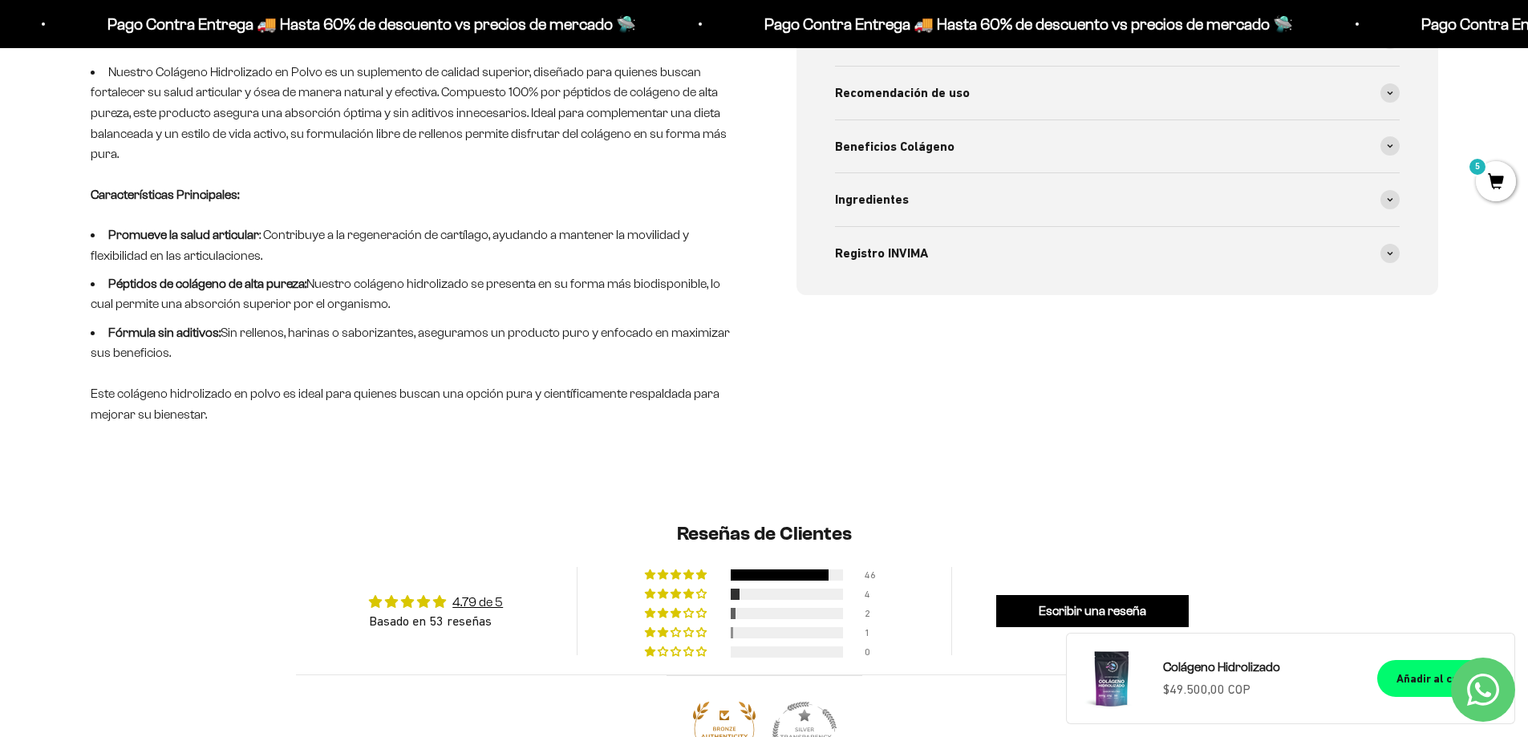
click at [0, 274] on div "Especificaciones Nuestro Colágeno Hidrolizado en Polvo es un suplemento de cali…" at bounding box center [764, 249] width 1528 height 505
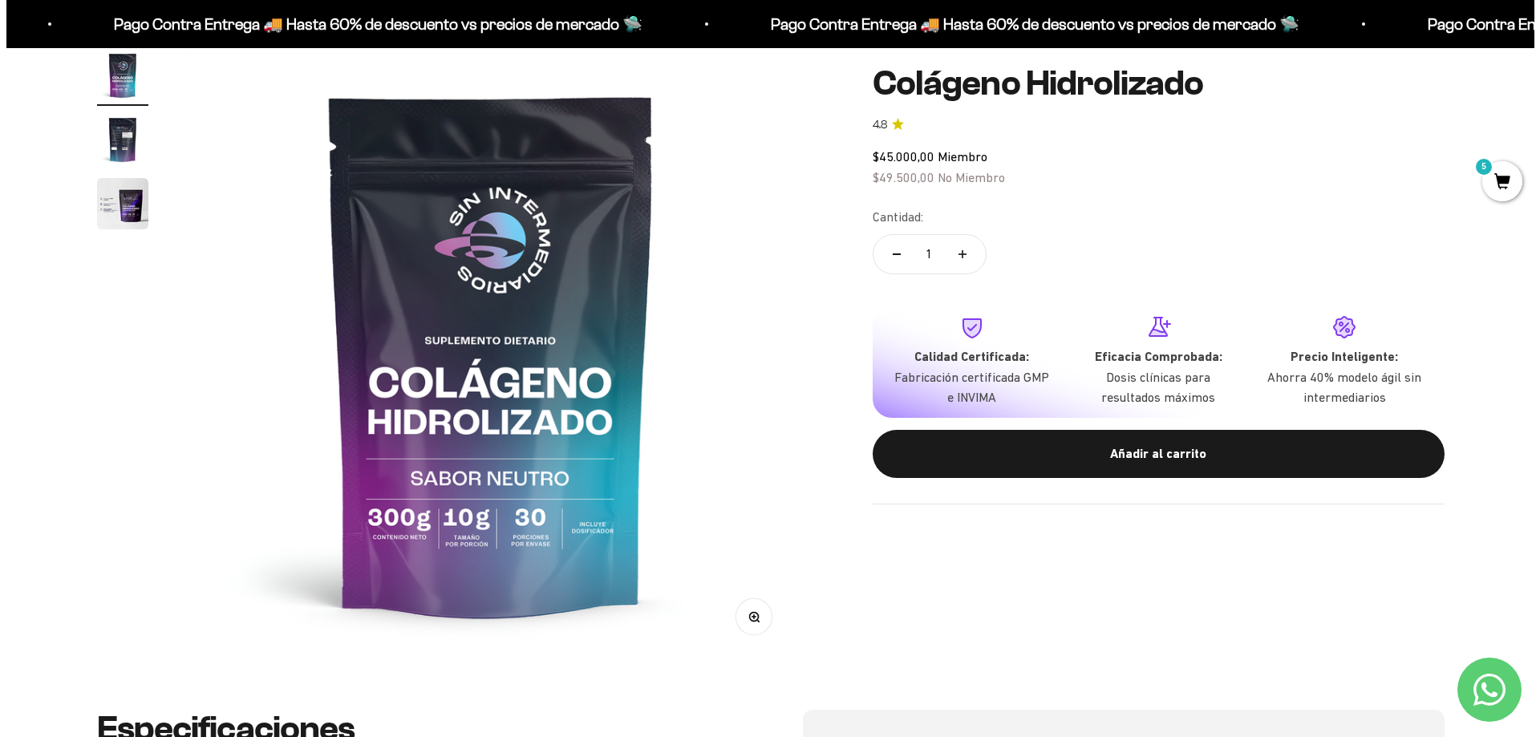
scroll to position [0, 0]
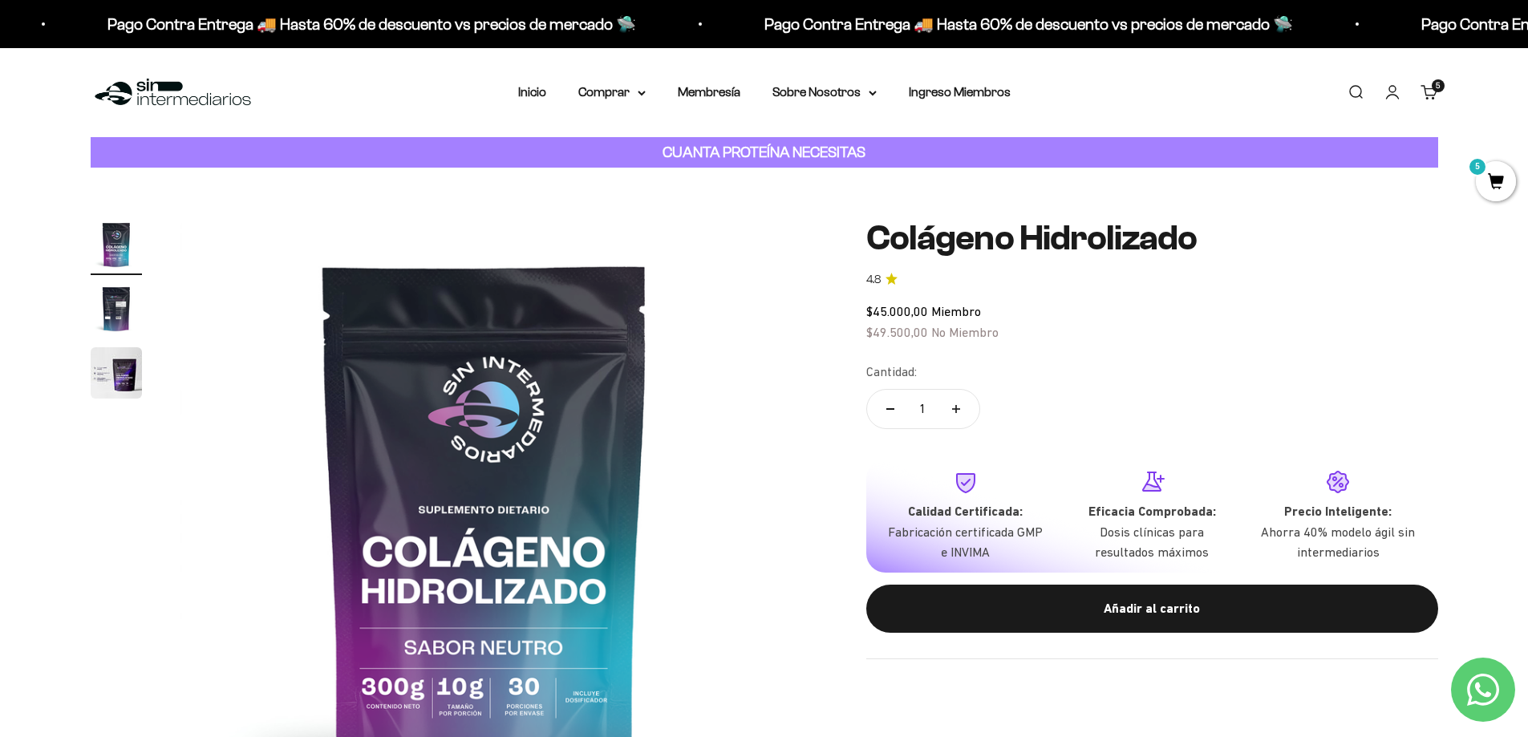
click at [1496, 184] on span "5" at bounding box center [1496, 181] width 40 height 40
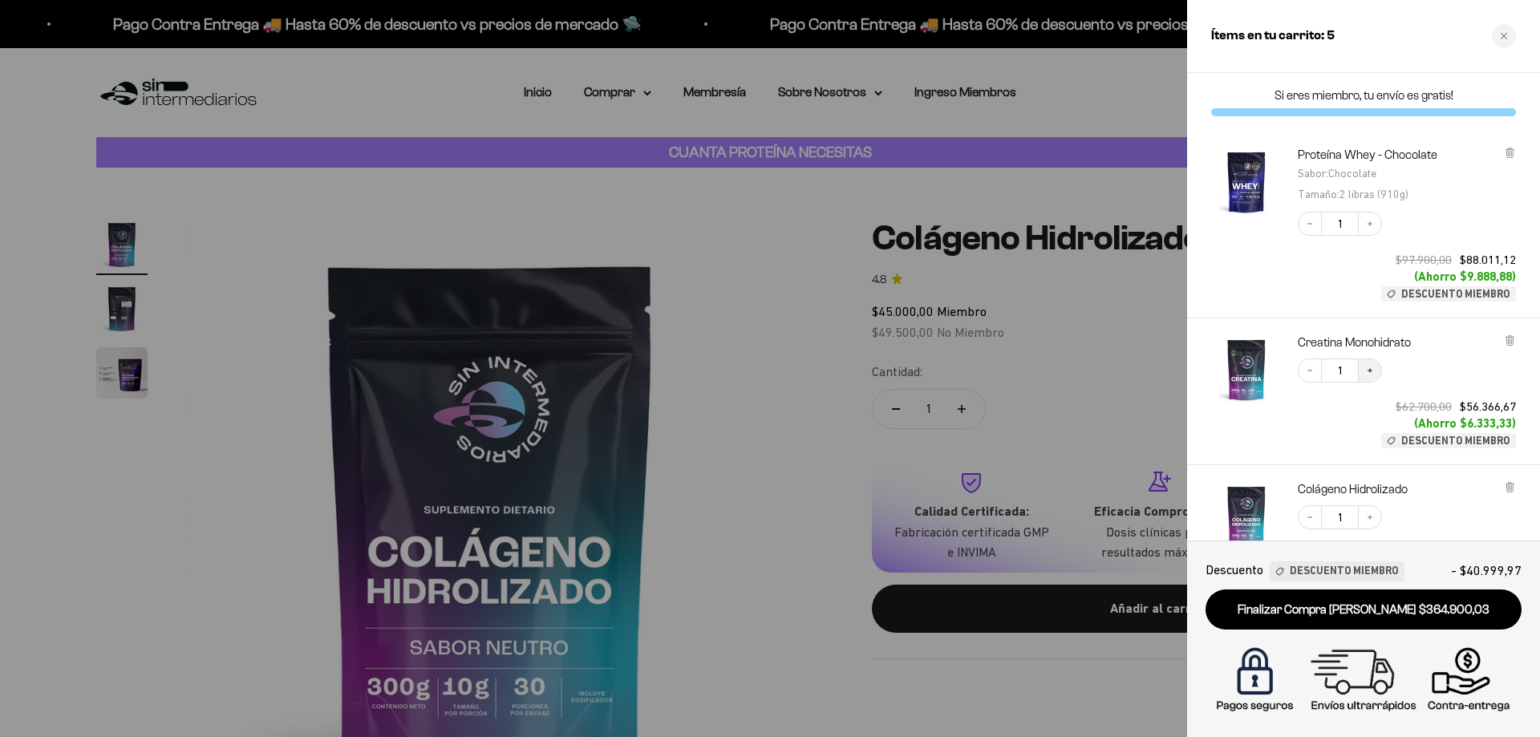
scroll to position [80, 0]
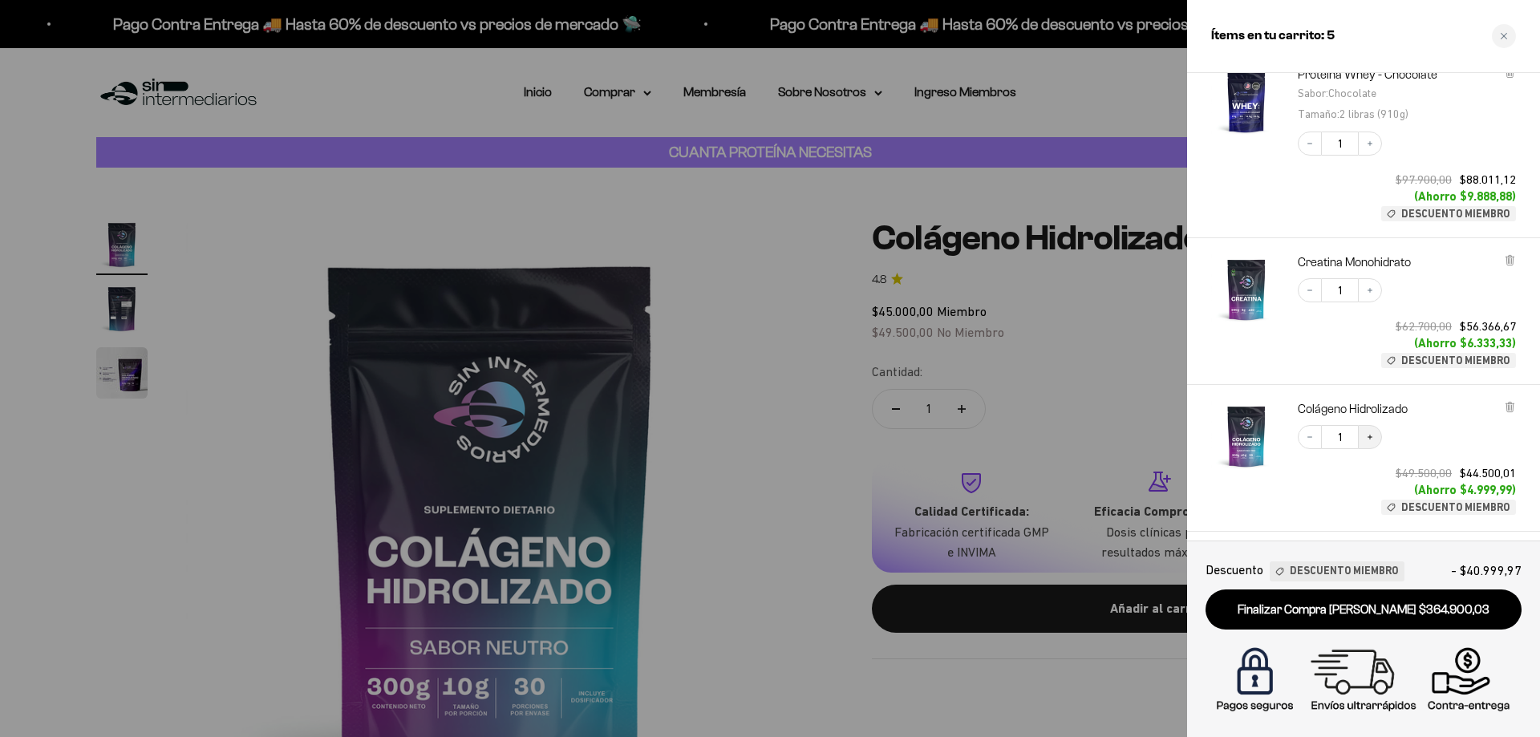
click at [1365, 436] on button "Increase quantity" at bounding box center [1370, 437] width 24 height 24
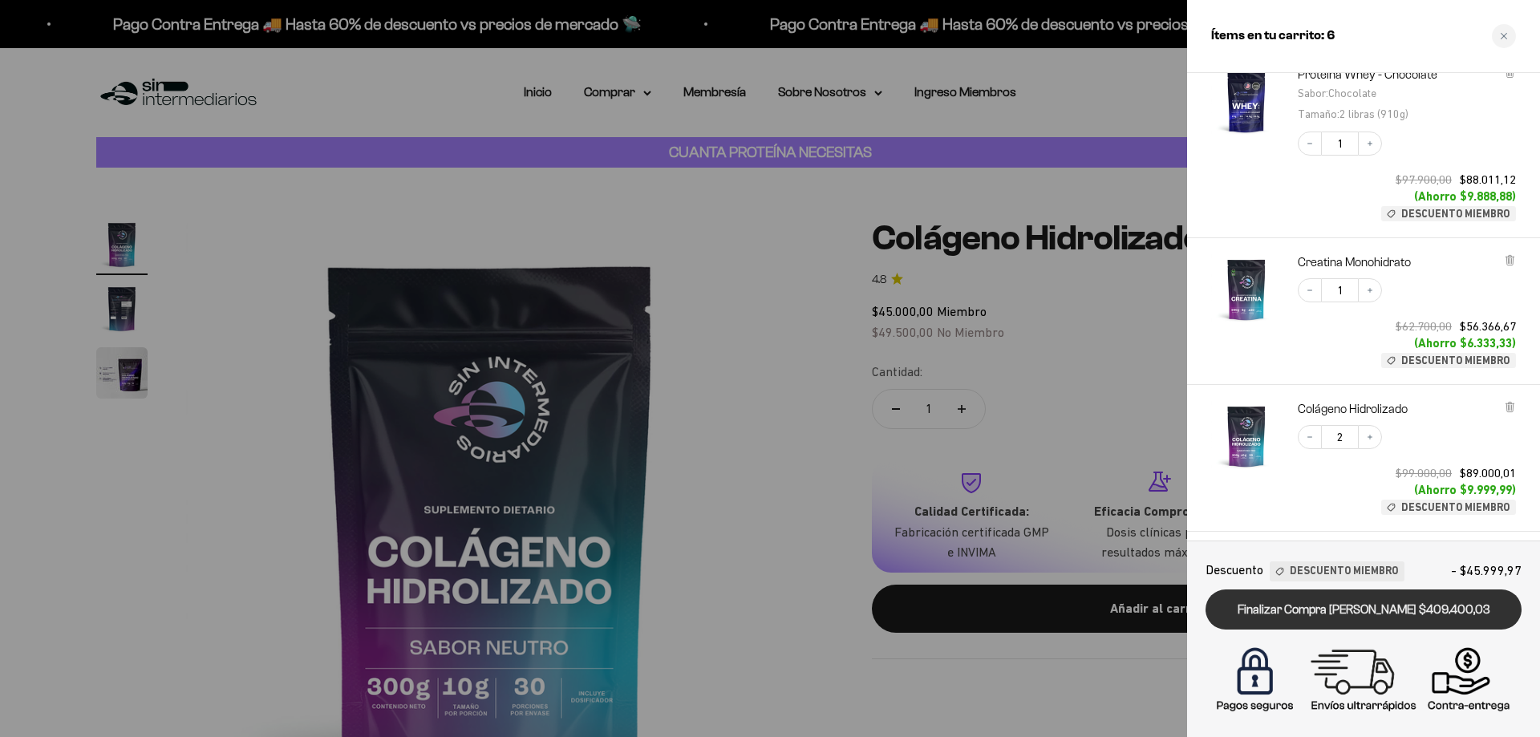
click at [1338, 621] on link "Finalizar Compra [PERSON_NAME] $409.400,03" at bounding box center [1364, 610] width 316 height 41
